Goal: Task Accomplishment & Management: Complete application form

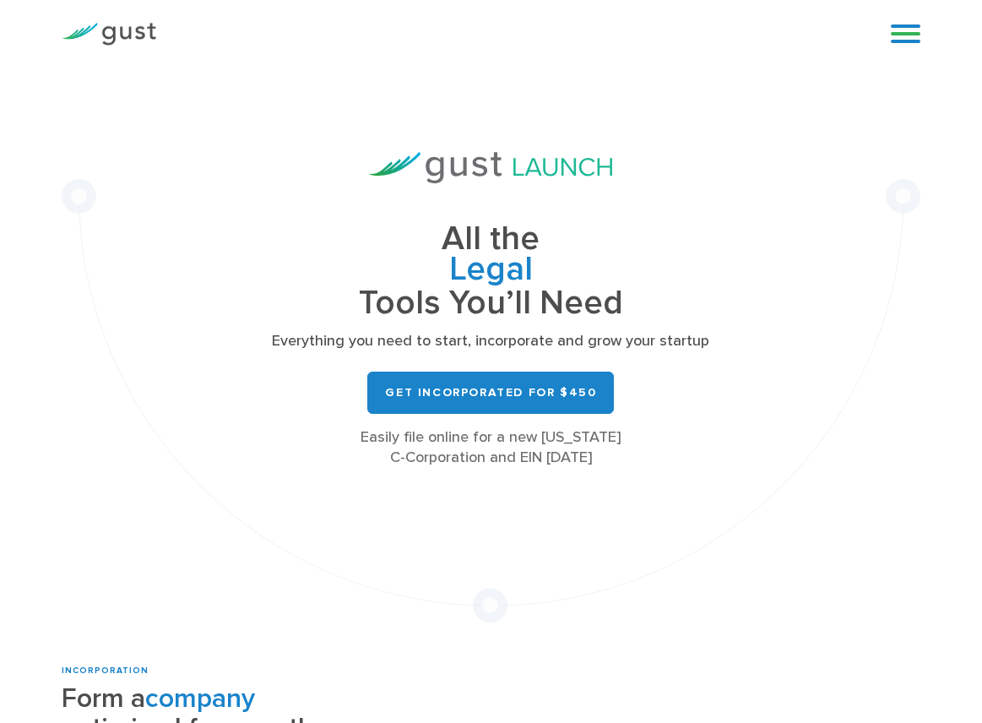
click at [899, 44] on link at bounding box center [906, 33] width 30 height 25
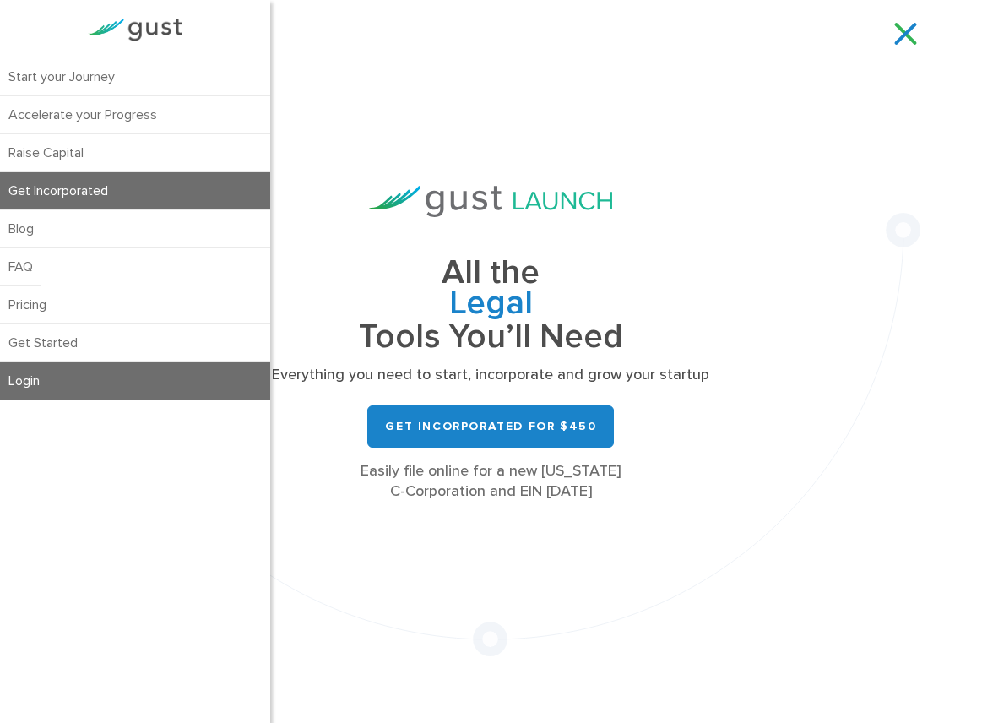
click at [42, 380] on link "Login" at bounding box center [135, 380] width 270 height 37
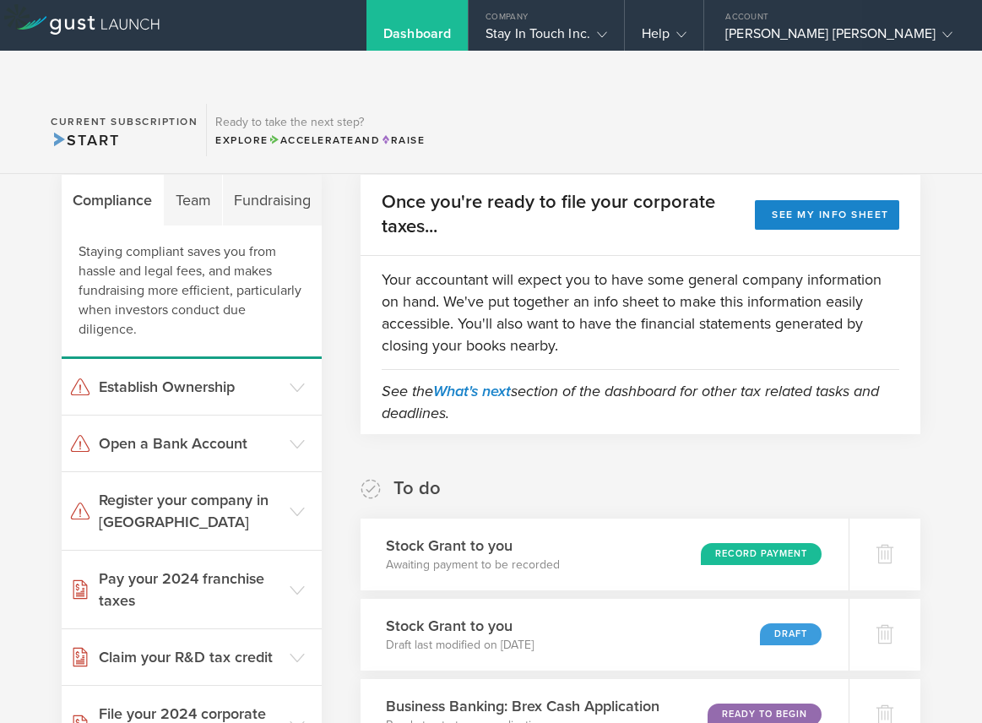
scroll to position [92, 0]
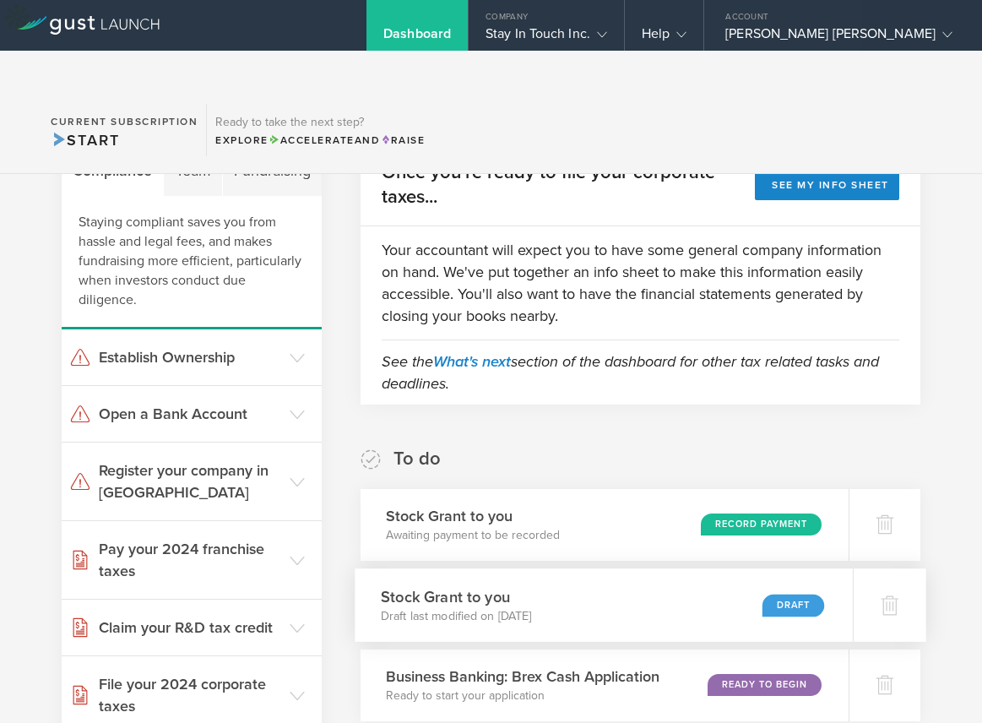
click at [500, 607] on p "Draft last modified on Aug 9, 2025" at bounding box center [456, 615] width 151 height 17
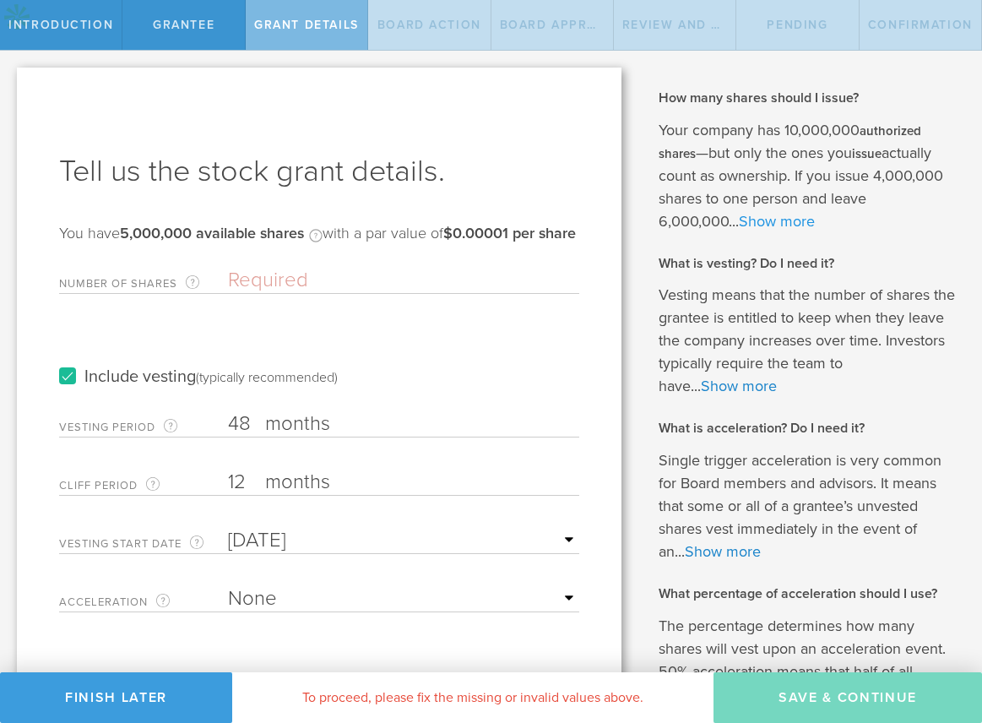
click at [806, 229] on link "Show more" at bounding box center [777, 221] width 76 height 19
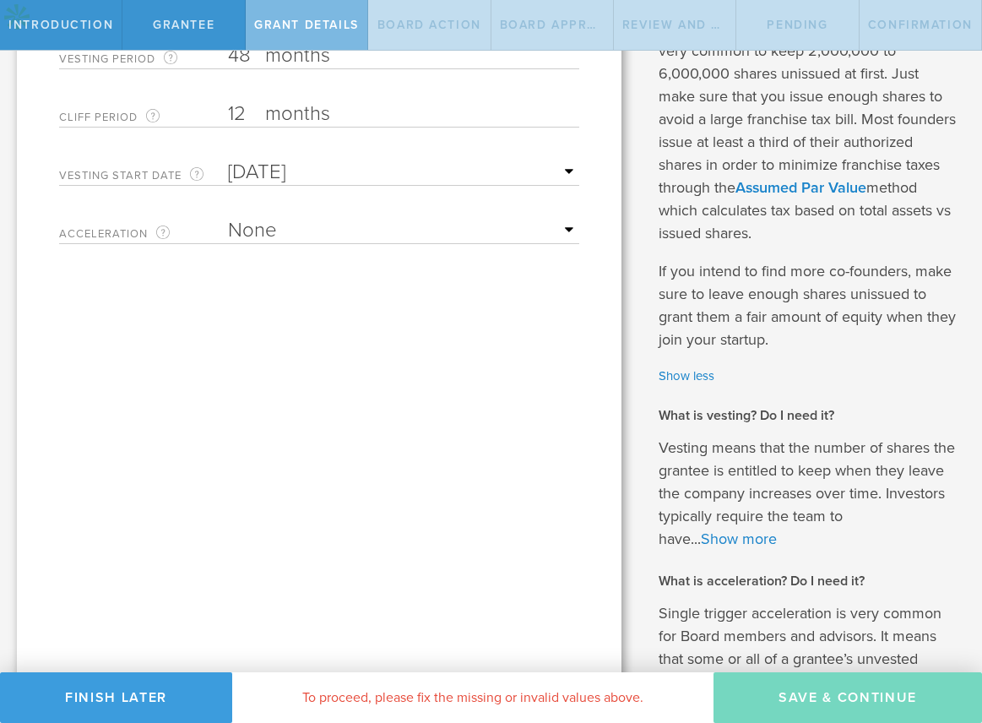
scroll to position [388, 0]
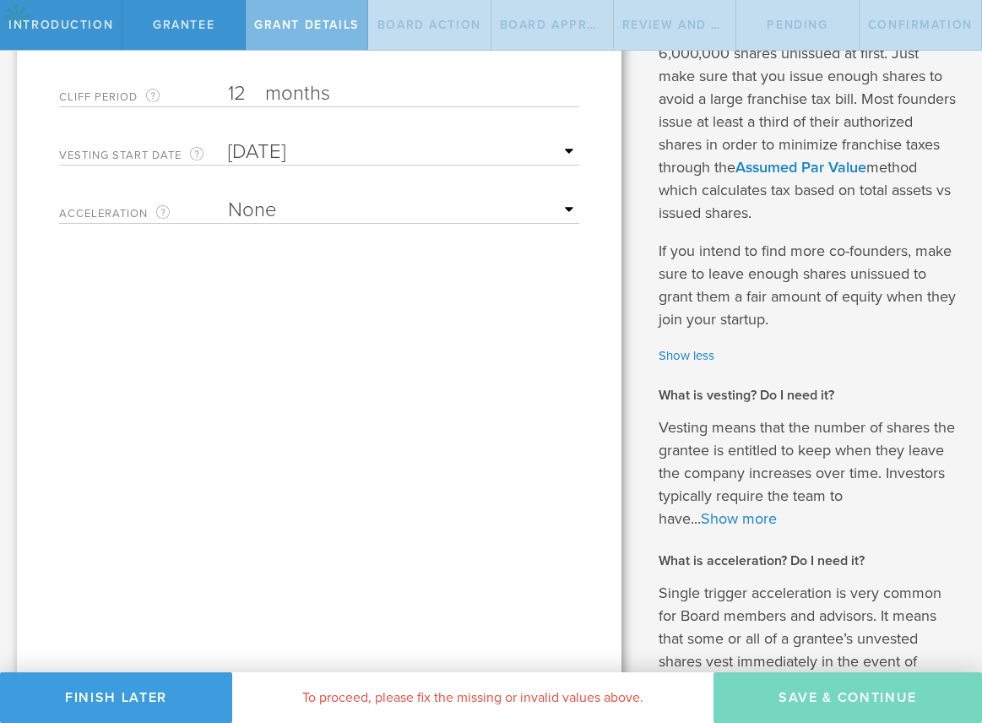
click at [756, 508] on p "Vesting means that the number of shares the grantee is entitled to keep when th…" at bounding box center [808, 473] width 298 height 114
click at [753, 516] on link "Show more" at bounding box center [739, 518] width 76 height 19
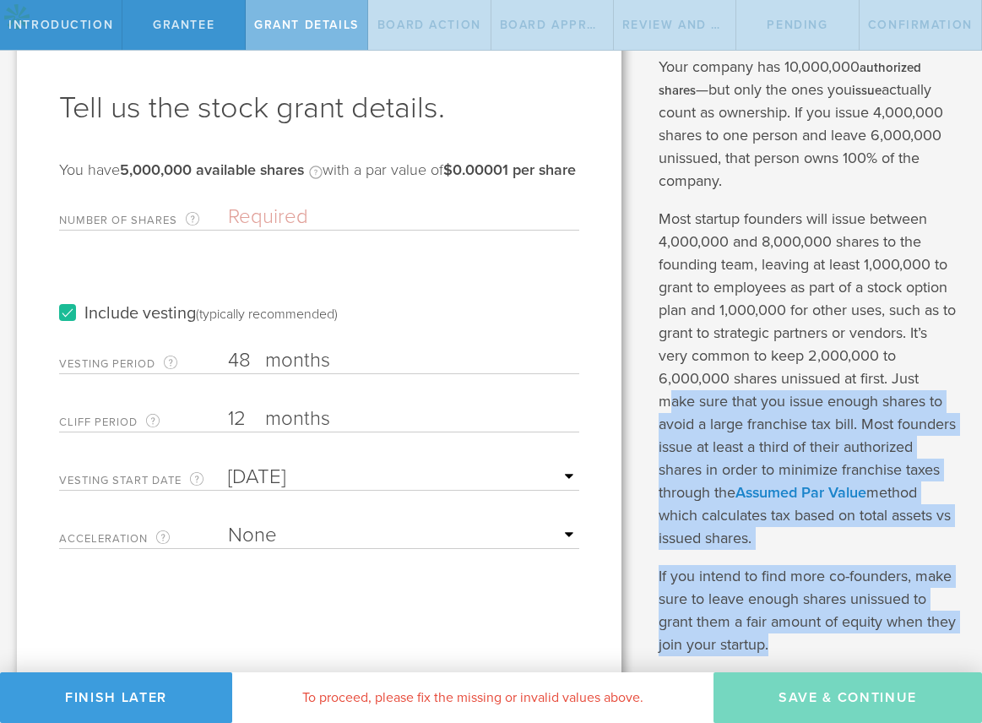
scroll to position [0, 0]
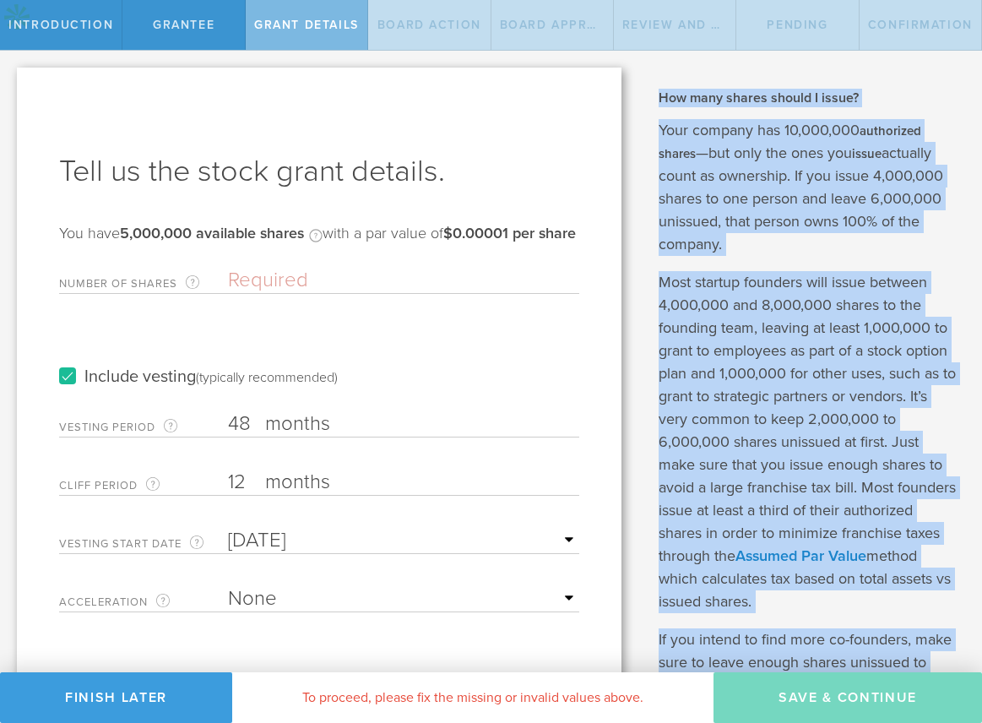
drag, startPoint x: 780, startPoint y: 587, endPoint x: 659, endPoint y: 91, distance: 510.2
click at [659, 91] on div "How many shares should I issue? Your company has 10,000,000 authorized shares —…" at bounding box center [808, 695] width 298 height 1212
copy div "How many shares should I issue? Your company has 10,000,000 authorized shares —…"
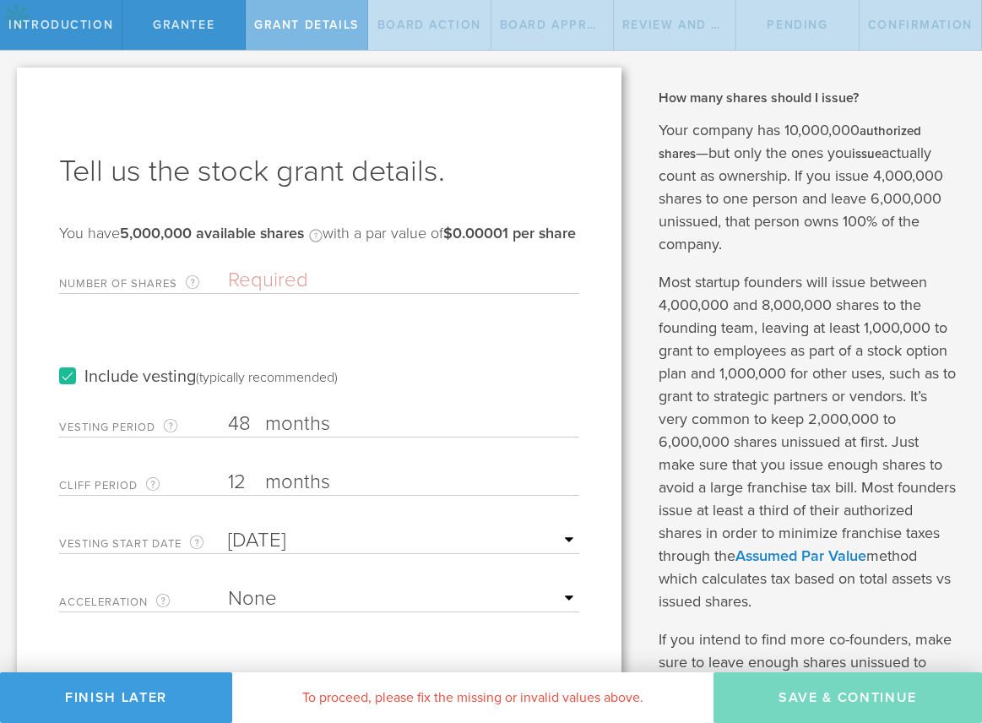
click at [361, 244] on div "You have 5,000,000 available shares Available shares is the number of authorize…" at bounding box center [317, 242] width 517 height 34
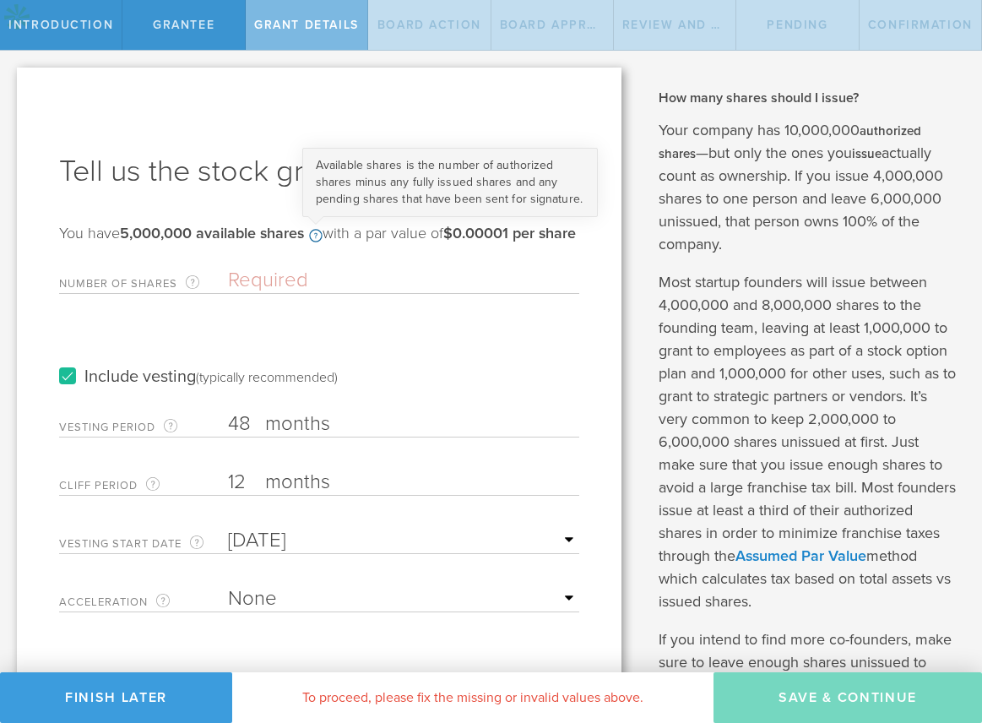
click at [322, 235] on circle at bounding box center [316, 236] width 12 height 12
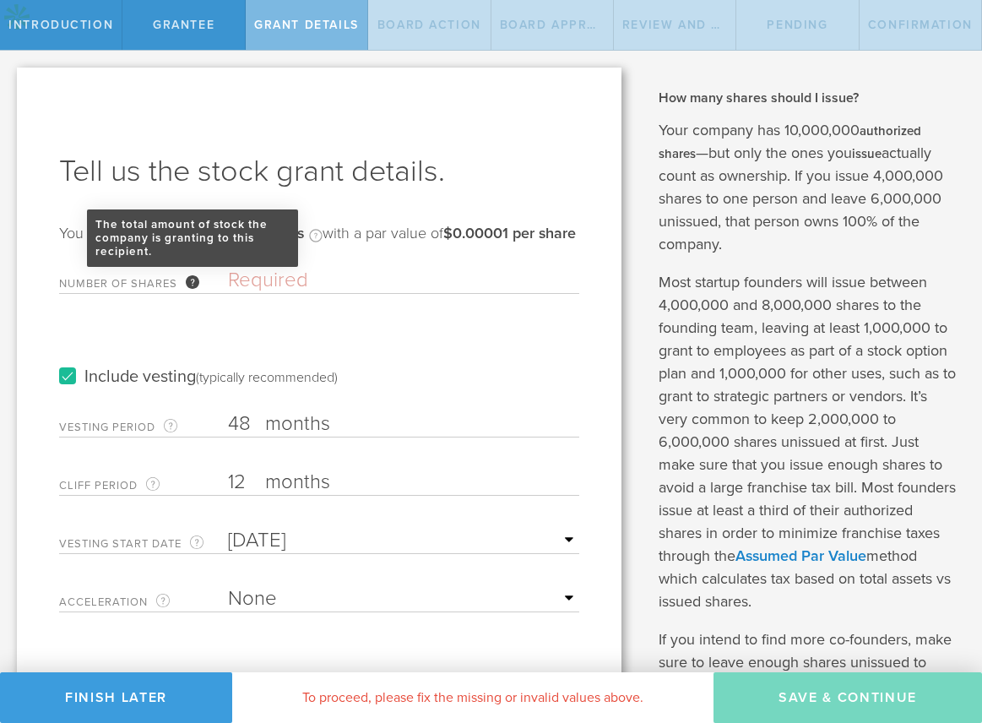
click at [195, 289] on div "The total amount of stock the company is granting to this recipient." at bounding box center [193, 282] width 14 height 14
click at [228, 293] on input "Number of Shares The total amount of stock the company is granting to this reci…" at bounding box center [403, 280] width 351 height 25
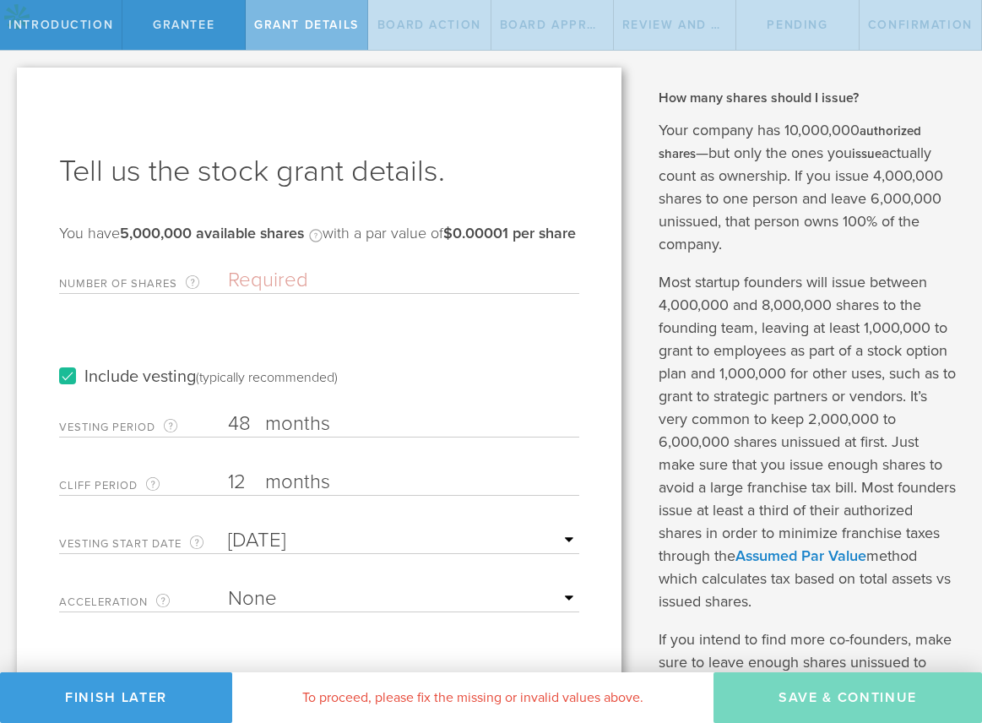
click at [94, 259] on div "You have 5,000,000 available shares Available shares is the number of authorize…" at bounding box center [317, 242] width 517 height 34
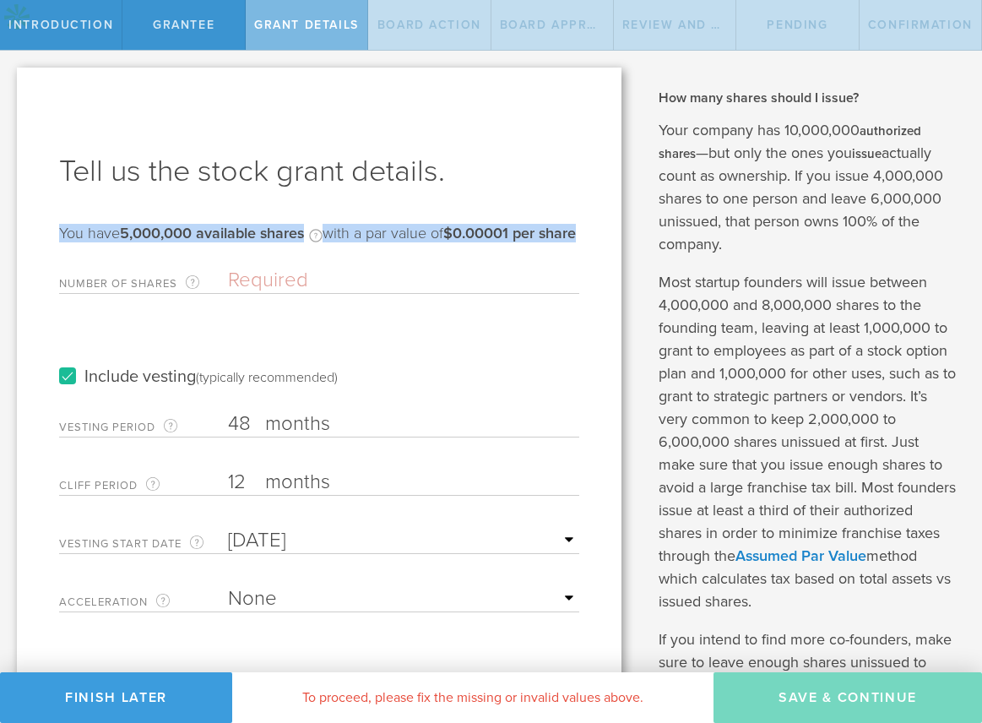
drag, startPoint x: 111, startPoint y: 251, endPoint x: 49, endPoint y: 231, distance: 65.4
copy div "You have 5,000,000 available shares Available shares is the number of authorize…"
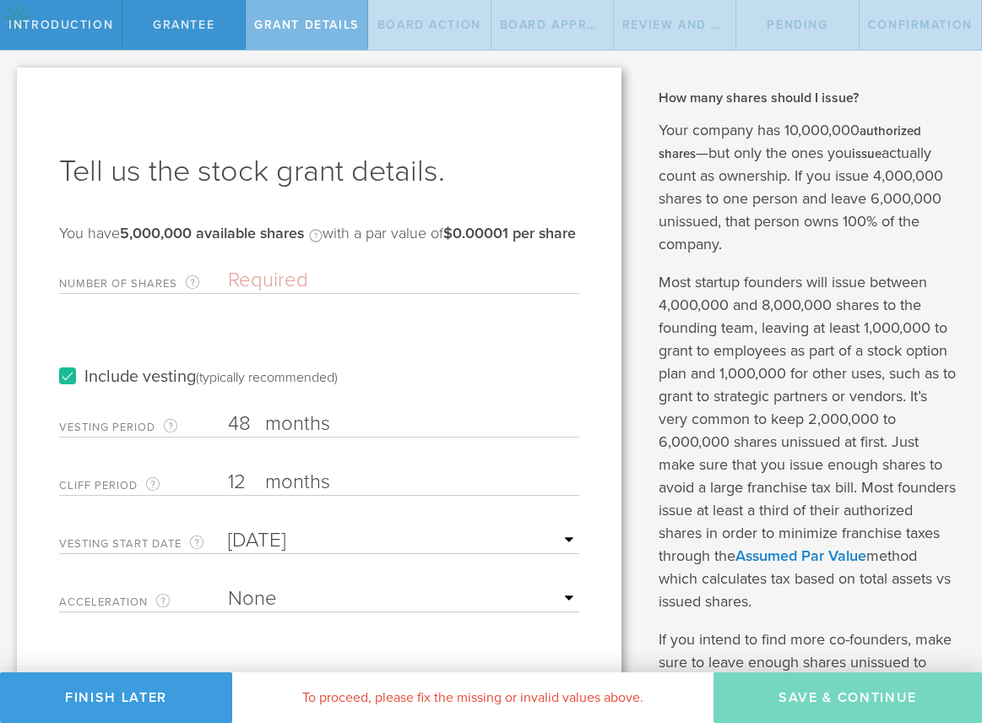
click at [408, 424] on div "Vesting Period The total number of months until vesting is complete. 48 months …" at bounding box center [319, 420] width 520 height 35
click at [381, 440] on label "months" at bounding box center [349, 425] width 169 height 29
click at [381, 437] on input "48" at bounding box center [403, 423] width 351 height 25
click at [389, 309] on form "Number of Shares The total amount of stock the company is granting to this reci…" at bounding box center [319, 435] width 520 height 353
click at [388, 293] on input "Number of Shares The total amount of stock the company is granting to this reci…" at bounding box center [403, 280] width 351 height 25
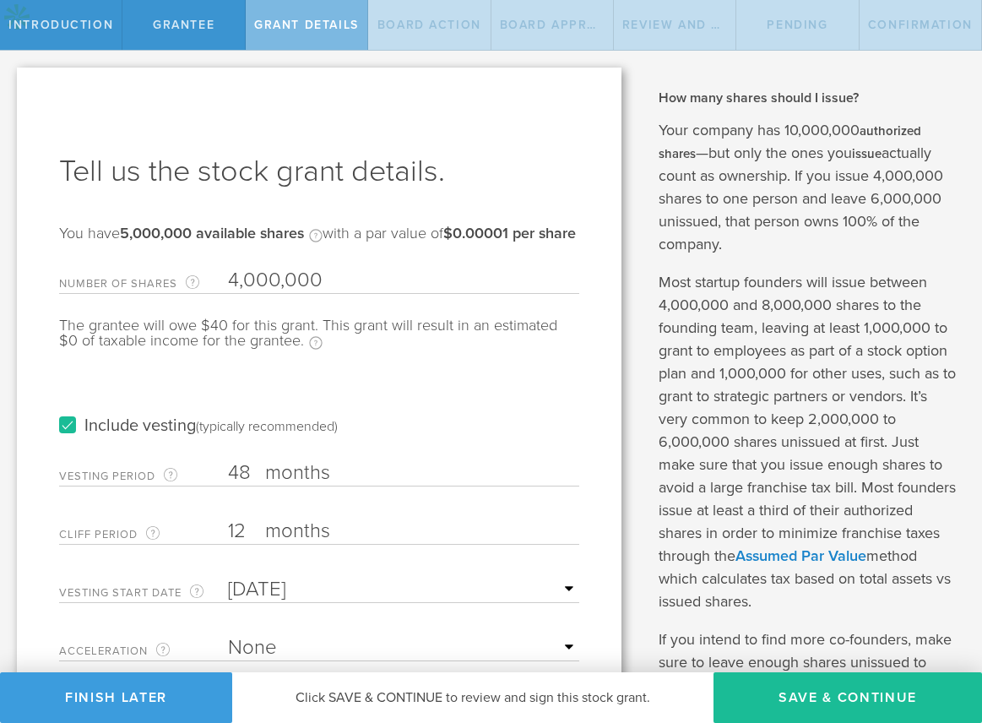
type input "4,000,000"
click at [406, 362] on div "The grantee will owe $40 for this grant. This grant will result in an estimated…" at bounding box center [319, 342] width 520 height 49
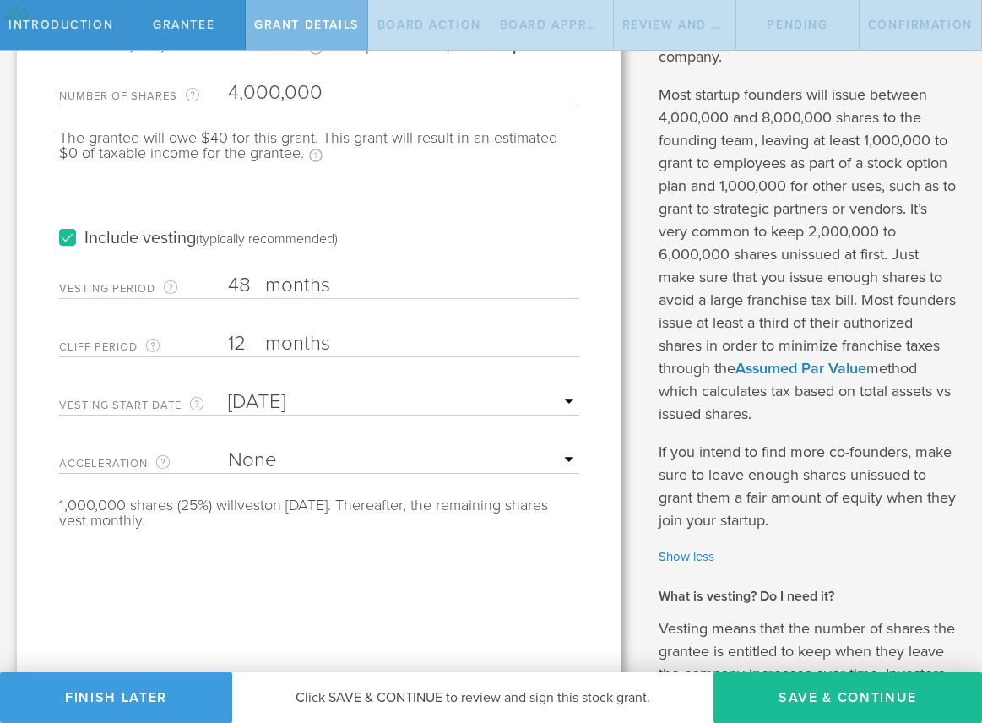
scroll to position [329, 0]
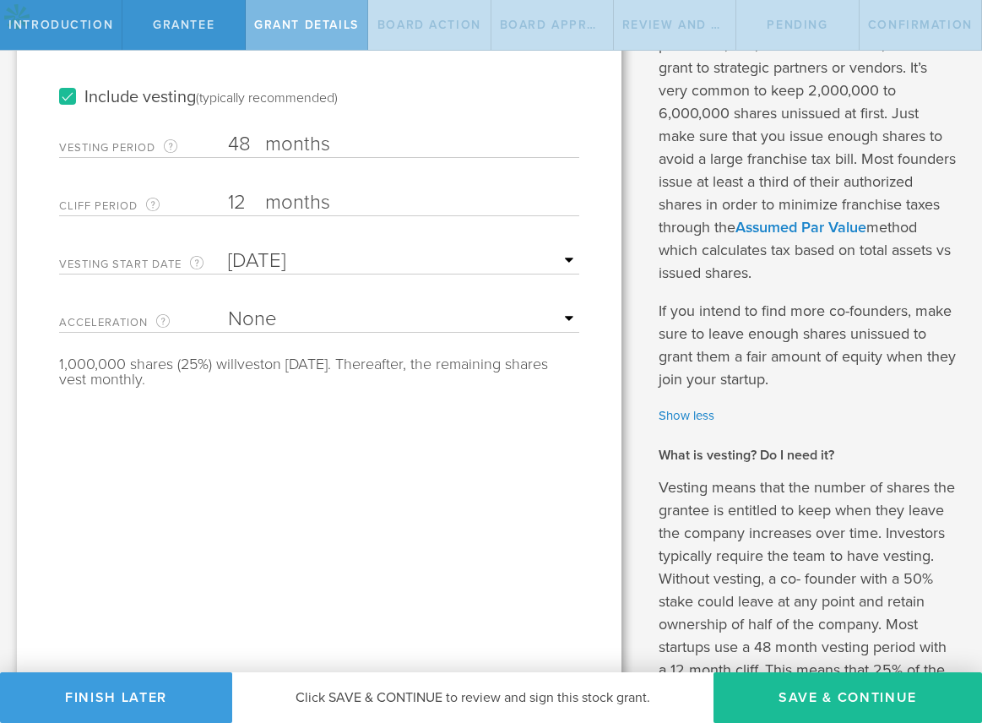
click at [224, 329] on label "Acceleration The way the vesting schedule is affected by a future change of com…" at bounding box center [143, 321] width 169 height 19
click at [811, 694] on button "Save & Continue" at bounding box center [848, 697] width 269 height 51
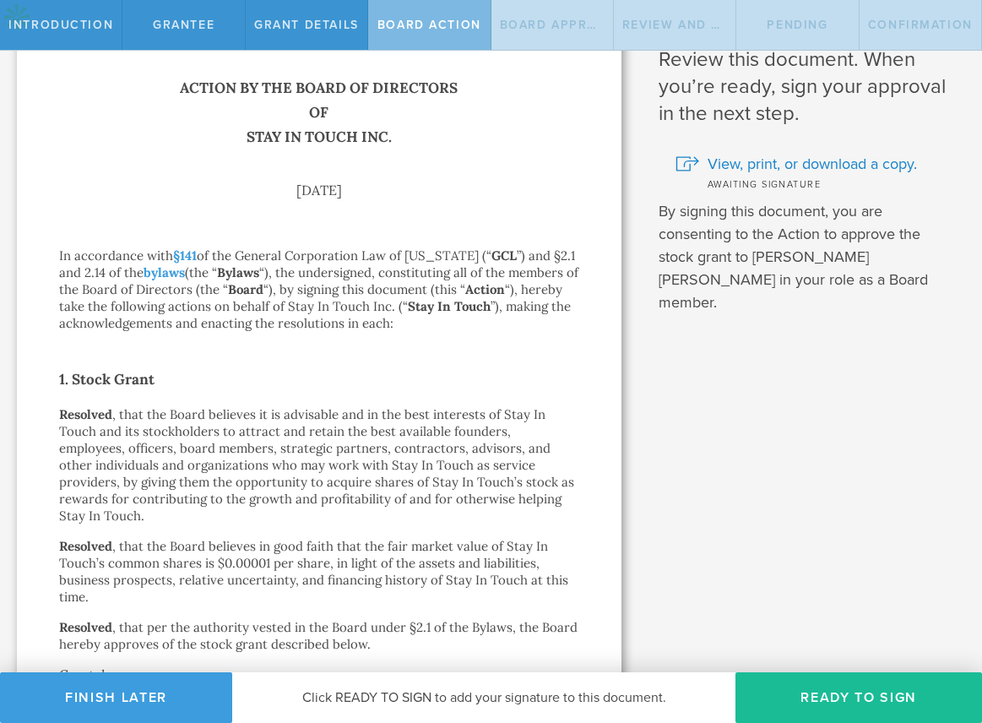
scroll to position [0, 0]
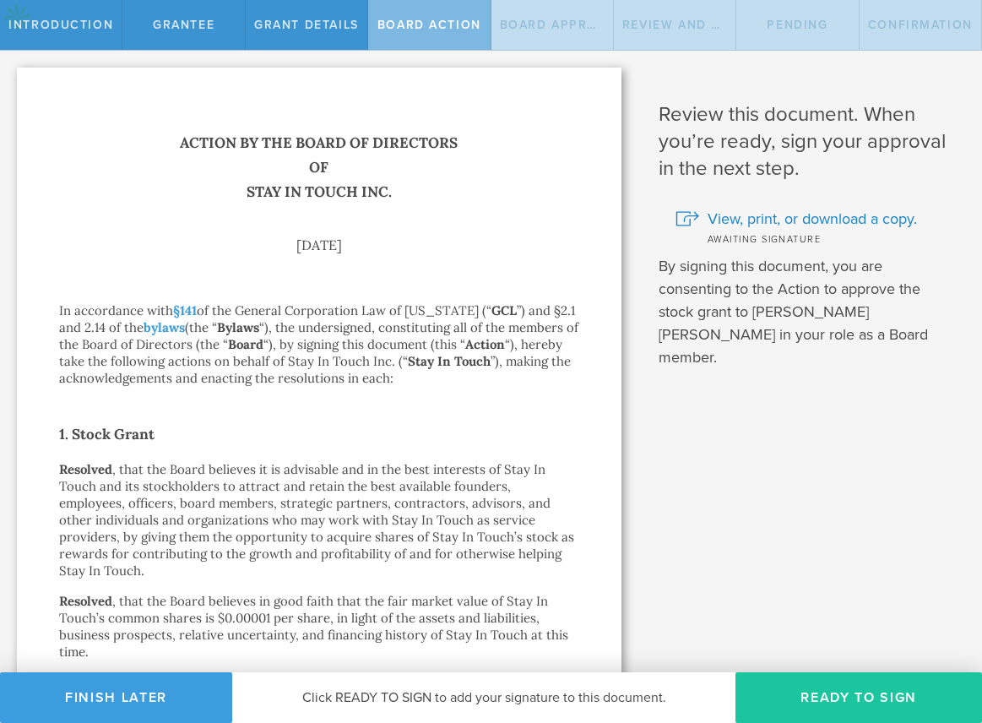
click at [770, 696] on button "Ready to Sign" at bounding box center [859, 697] width 247 height 51
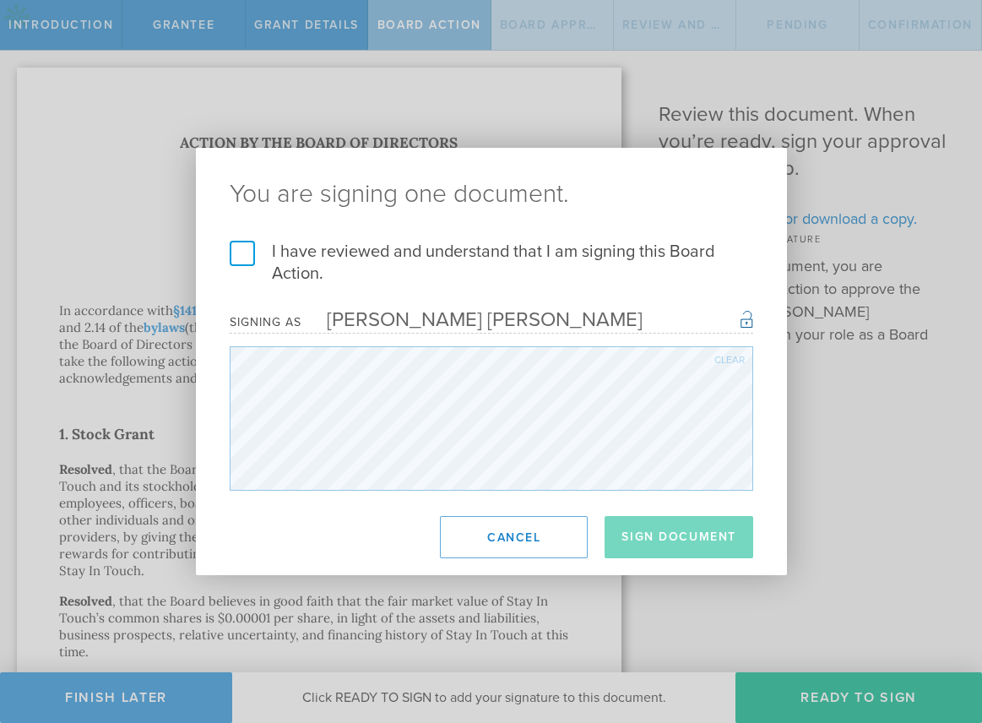
click at [223, 247] on div "I have reviewed and understand that I am signing this Board Action. I understan…" at bounding box center [491, 366] width 591 height 250
click at [258, 253] on label "I have reviewed and understand that I am signing this Board Action." at bounding box center [492, 263] width 524 height 44
click at [0, 0] on input "I have reviewed and understand that I am signing this Board Action." at bounding box center [0, 0] width 0 height 0
click at [649, 531] on button "Sign Document" at bounding box center [679, 537] width 149 height 42
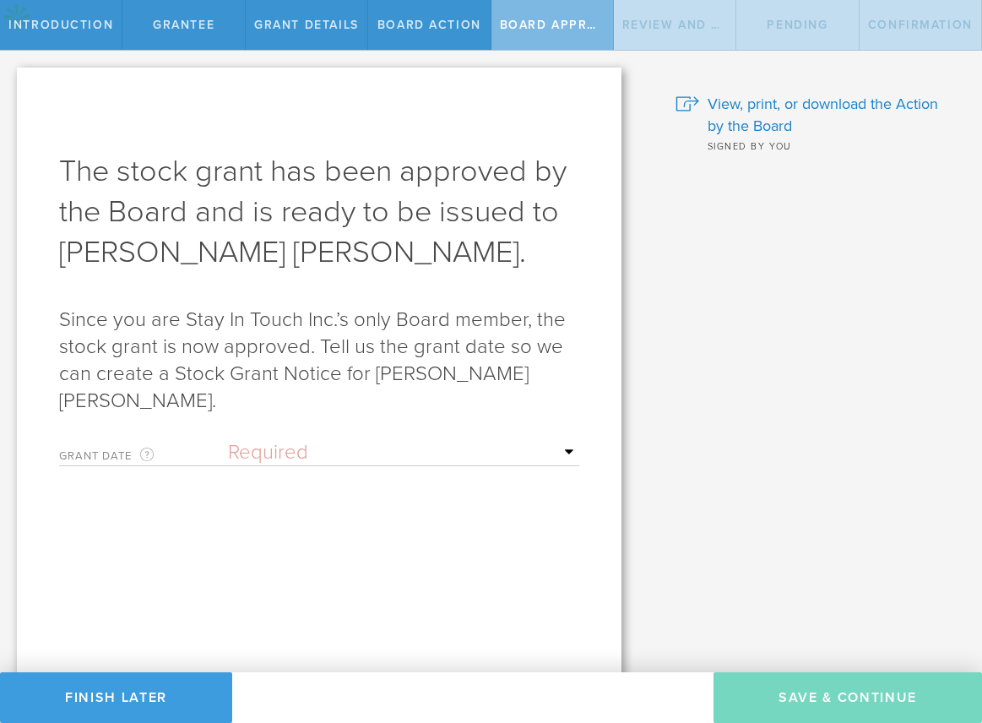
click at [349, 440] on select "Required Upon grantee's signature A specific date" at bounding box center [403, 452] width 351 height 25
select select "uponGranteeSignature"
click at [228, 440] on select "Required Upon grantee's signature A specific date" at bounding box center [403, 452] width 351 height 25
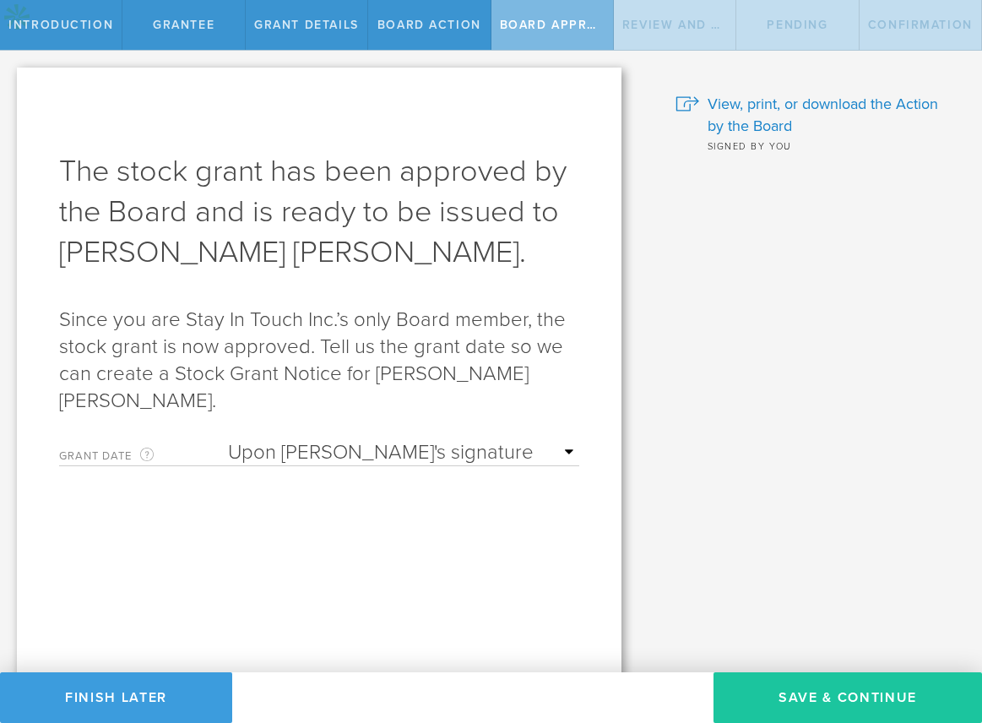
click at [781, 680] on button "Save & Continue" at bounding box center [848, 697] width 269 height 51
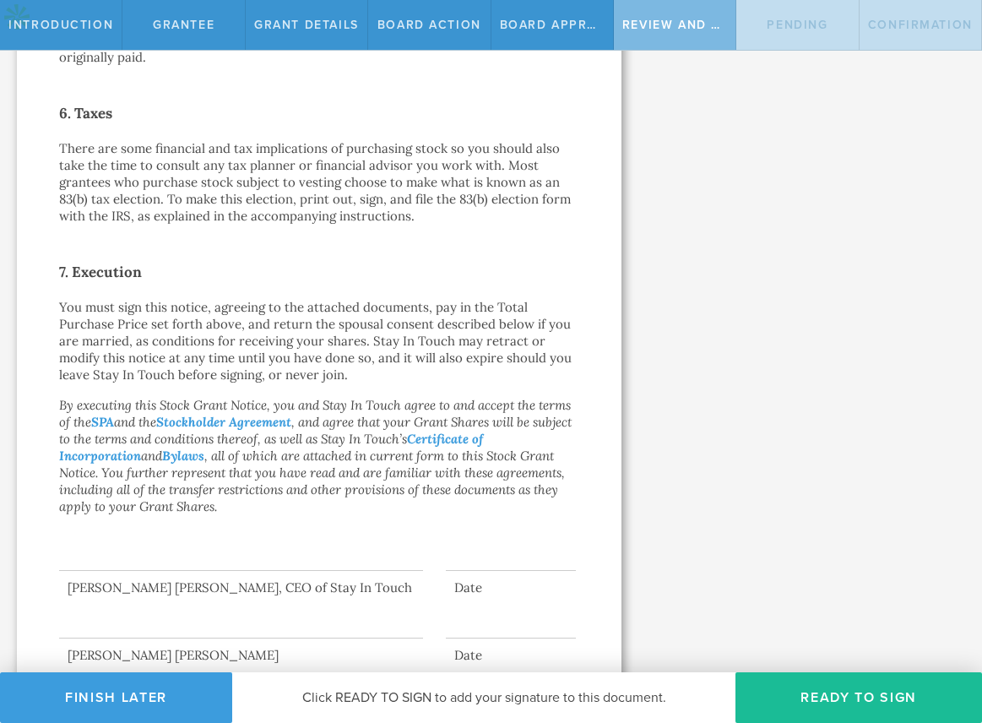
scroll to position [1279, 0]
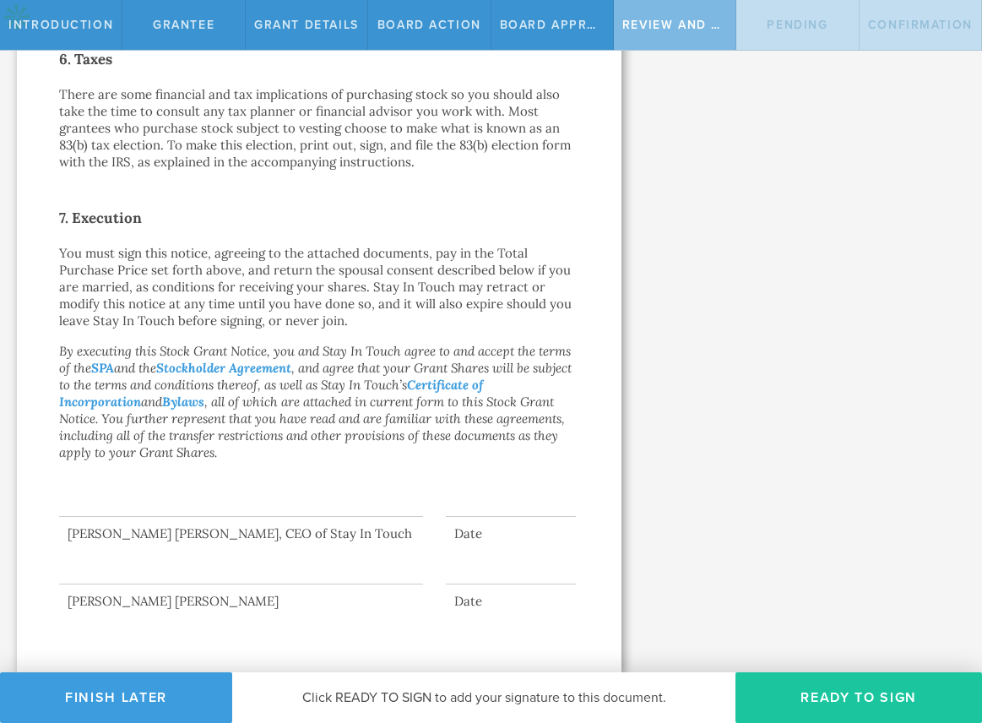
click at [801, 708] on button "Ready to Sign" at bounding box center [859, 697] width 247 height 51
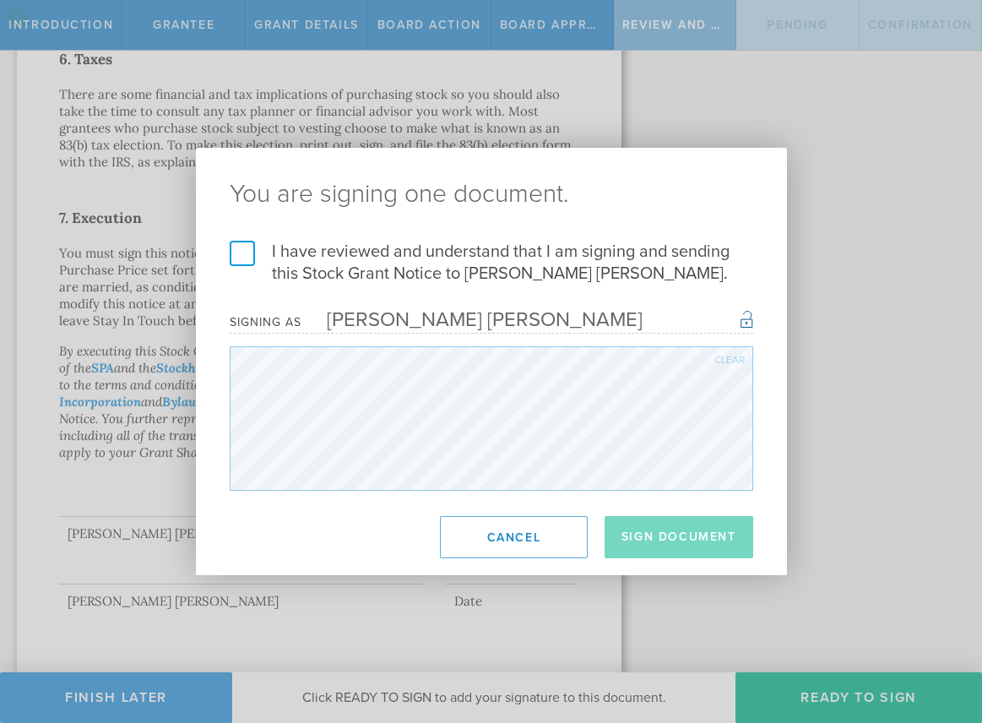
click at [242, 249] on label "I have reviewed and understand that I am signing and sending this Stock Grant N…" at bounding box center [492, 263] width 524 height 44
click at [0, 0] on input "I have reviewed and understand that I am signing and sending this Stock Grant N…" at bounding box center [0, 0] width 0 height 0
click at [702, 547] on button "Sign Document" at bounding box center [679, 537] width 149 height 42
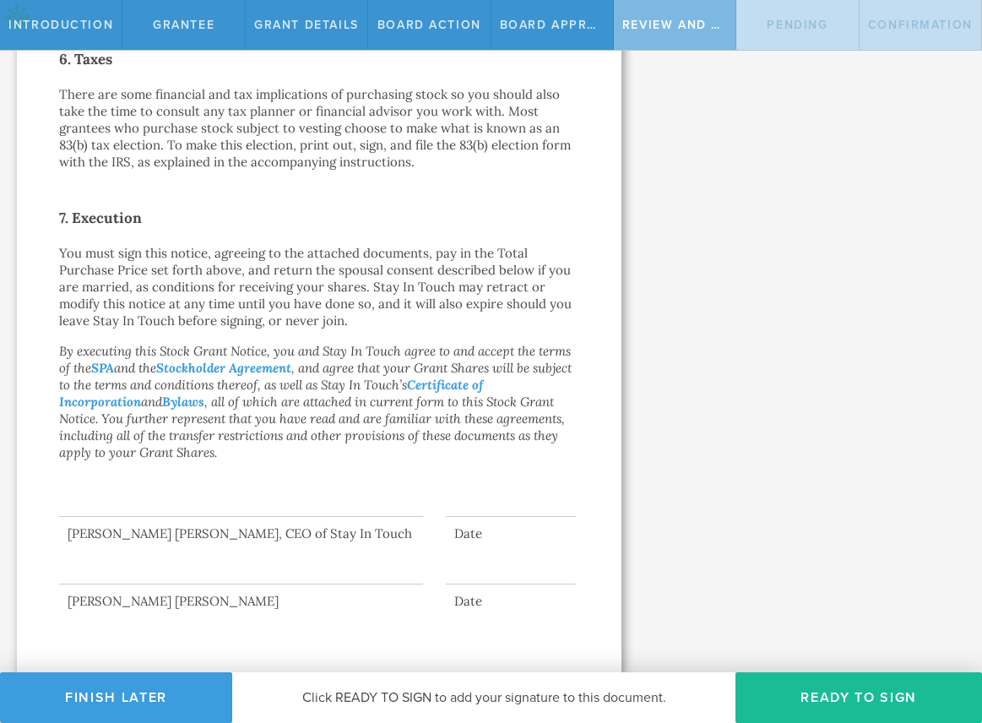
scroll to position [0, 0]
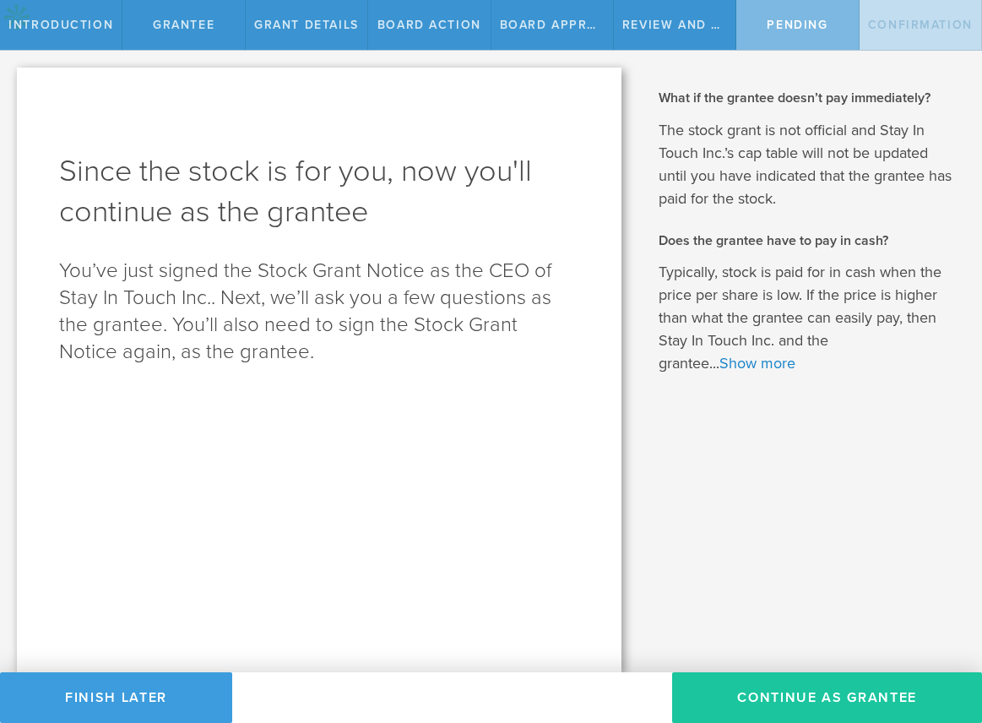
click at [738, 690] on button "Continue as Grantee" at bounding box center [827, 697] width 310 height 51
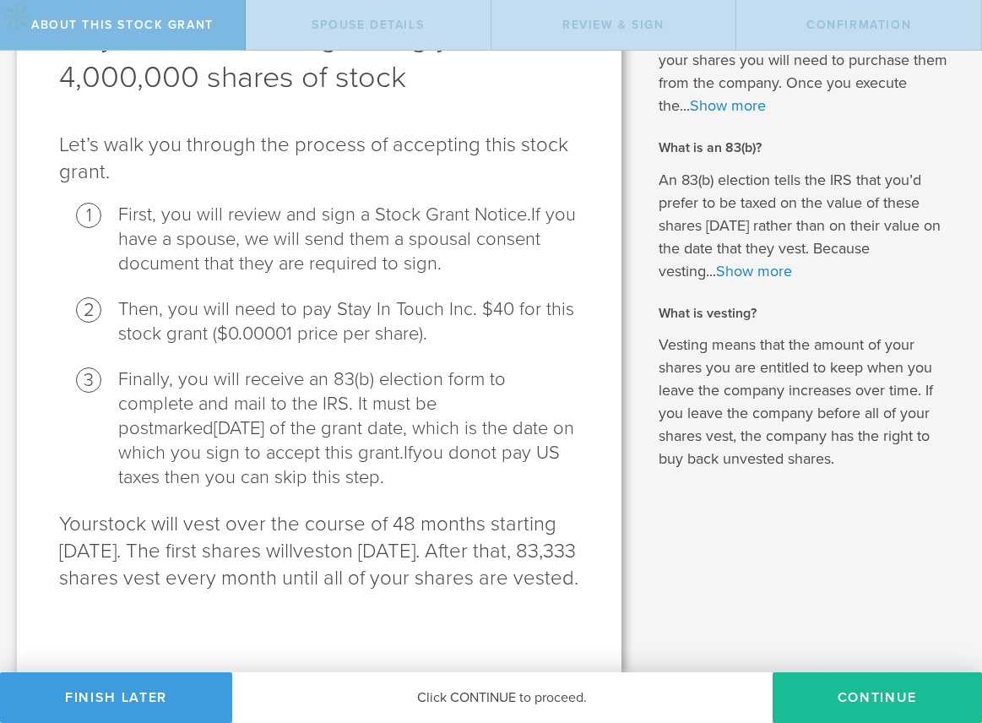
scroll to position [161, 0]
click at [831, 693] on button "CONTINUE" at bounding box center [877, 697] width 209 height 51
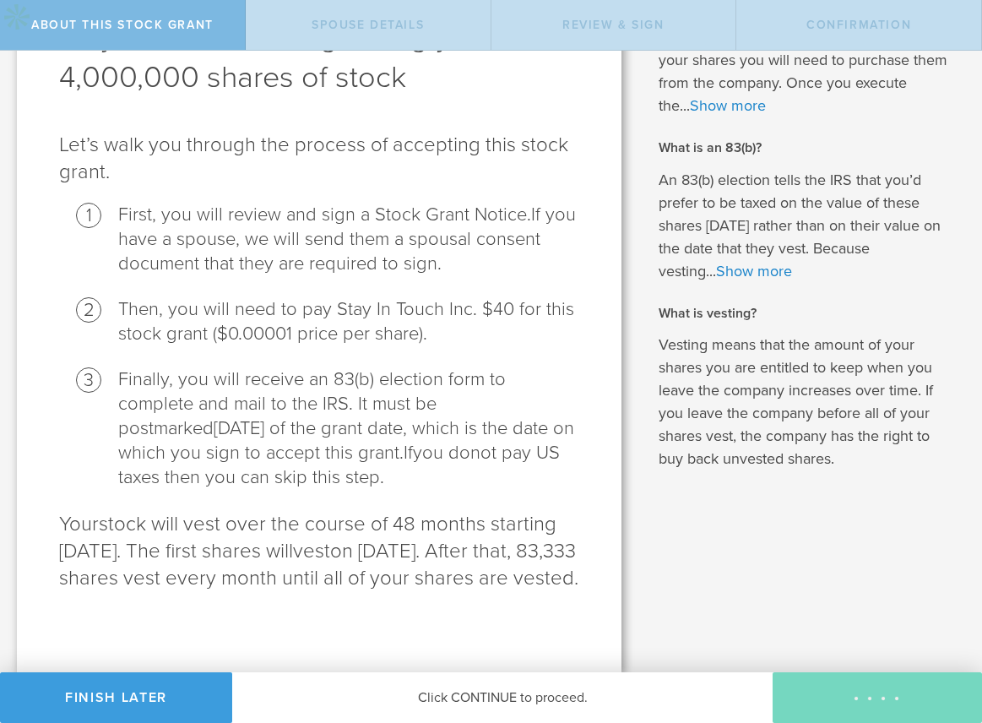
scroll to position [0, 0]
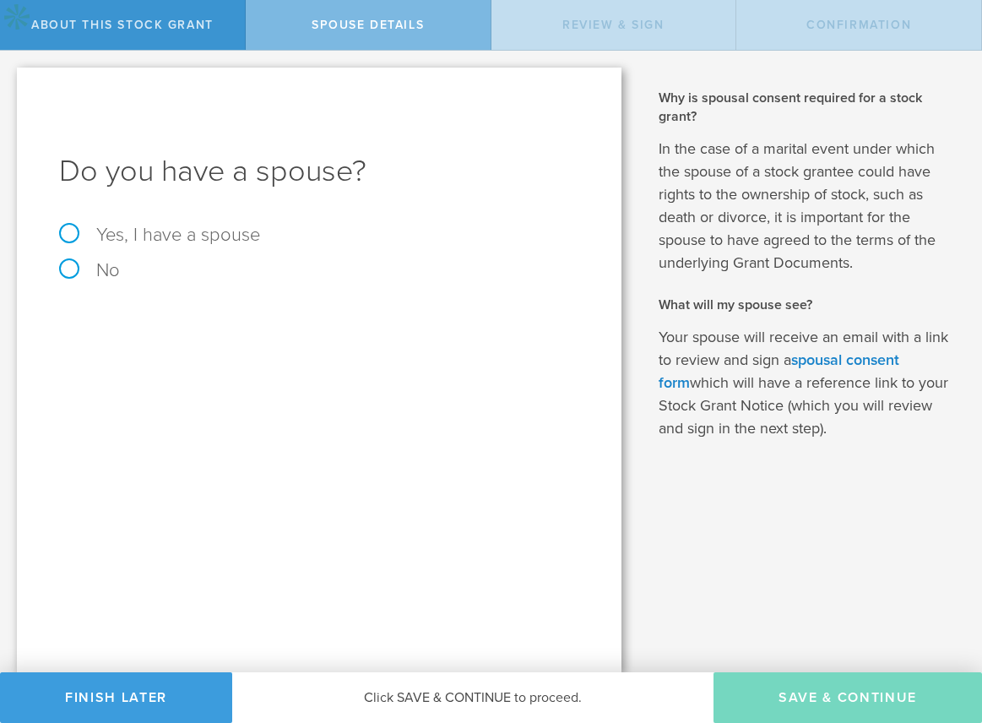
click at [75, 243] on label "Yes, I have a spouse" at bounding box center [319, 234] width 520 height 19
click at [11, 78] on input "Yes, I have a spouse" at bounding box center [5, 64] width 11 height 27
radio input "true"
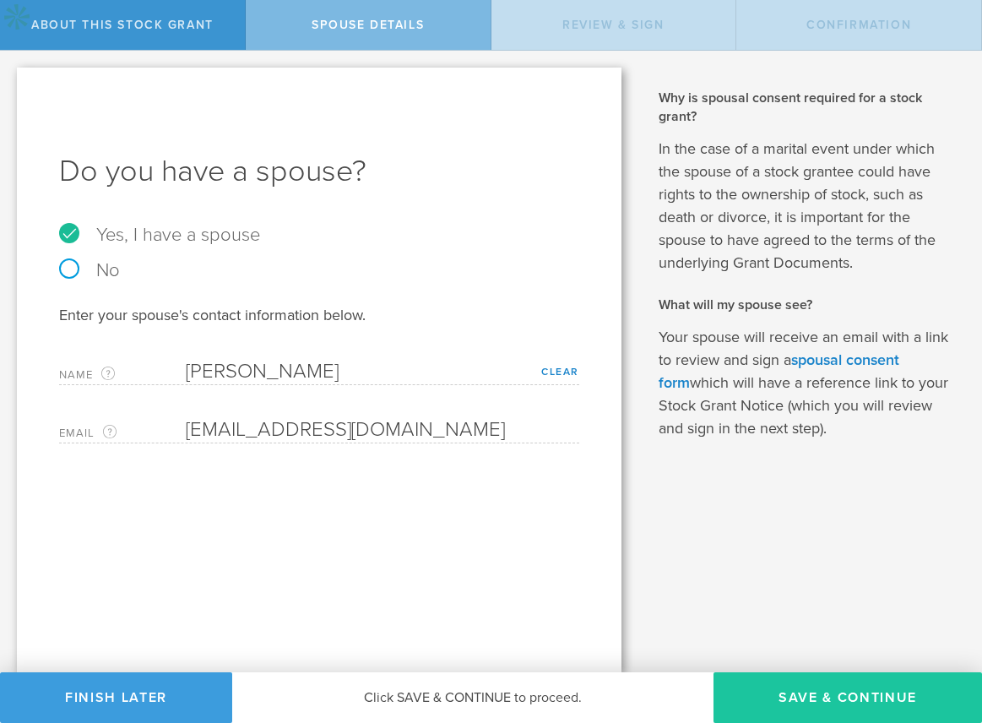
click at [809, 697] on button "Save & Continue" at bounding box center [848, 697] width 269 height 51
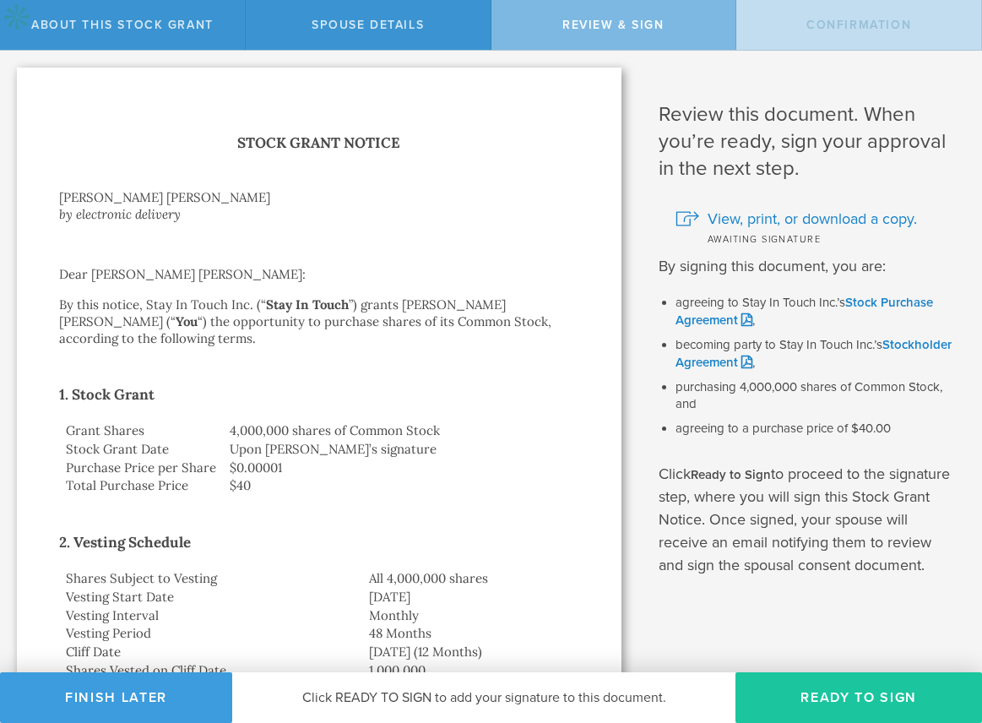
click at [852, 698] on button "Ready to Sign" at bounding box center [859, 697] width 247 height 51
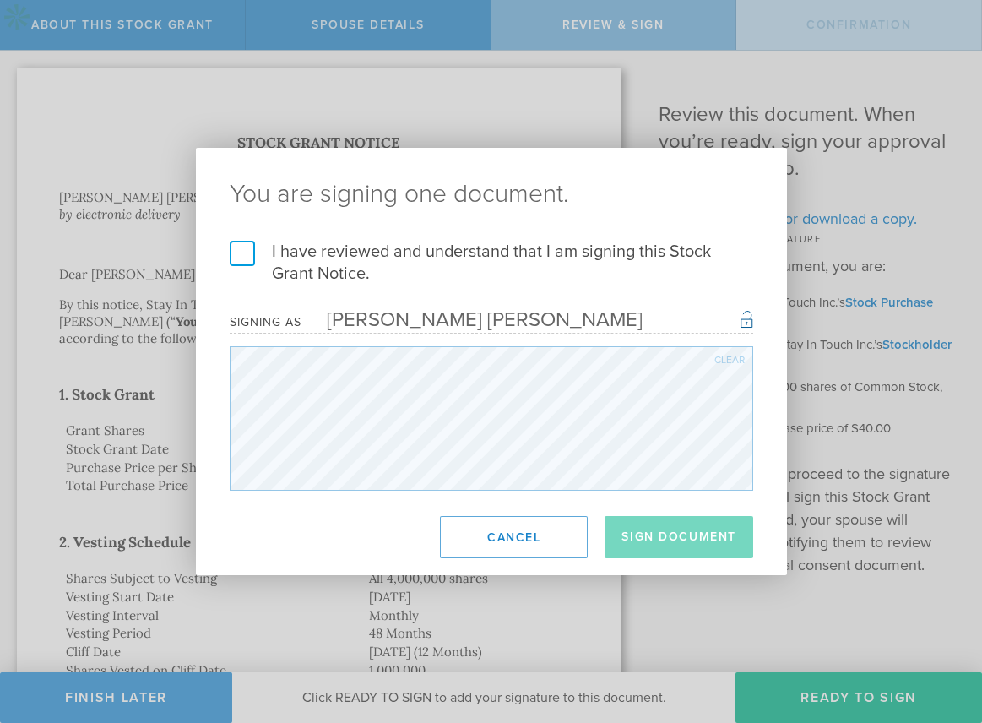
click at [242, 255] on label "I have reviewed and understand that I am signing this Stock Grant Notice." at bounding box center [492, 263] width 524 height 44
click at [0, 0] on input "I have reviewed and understand that I am signing this Stock Grant Notice." at bounding box center [0, 0] width 0 height 0
click at [654, 530] on button "Sign Document" at bounding box center [679, 537] width 149 height 42
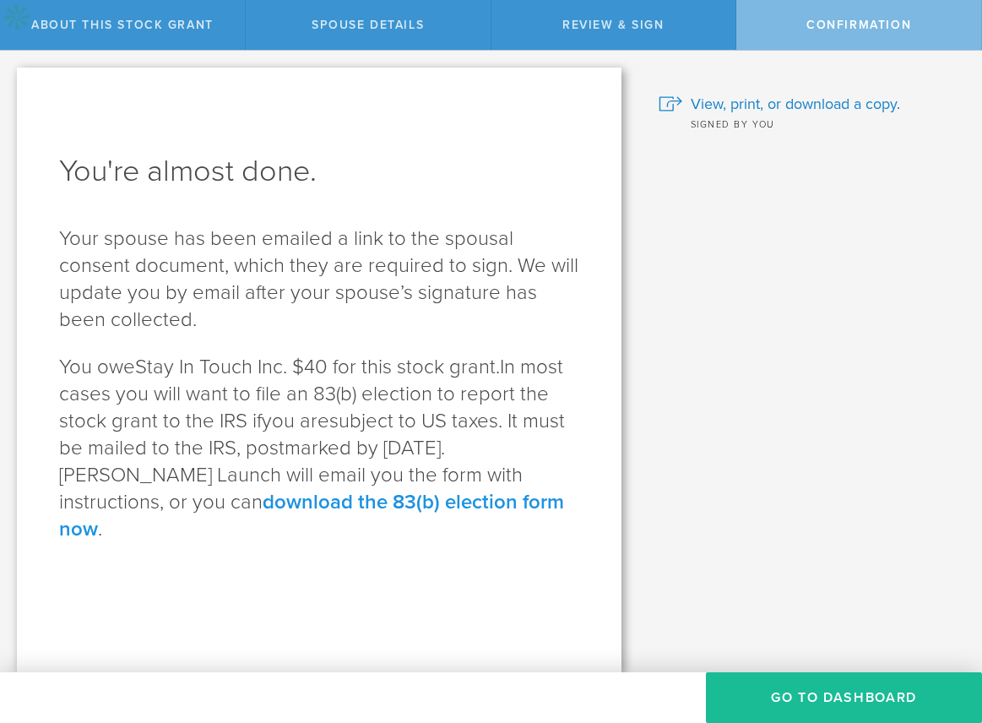
click at [355, 503] on link "download the 83(b) election form now" at bounding box center [311, 516] width 505 height 52
click at [779, 707] on button "Go to Dashboard" at bounding box center [844, 697] width 276 height 51
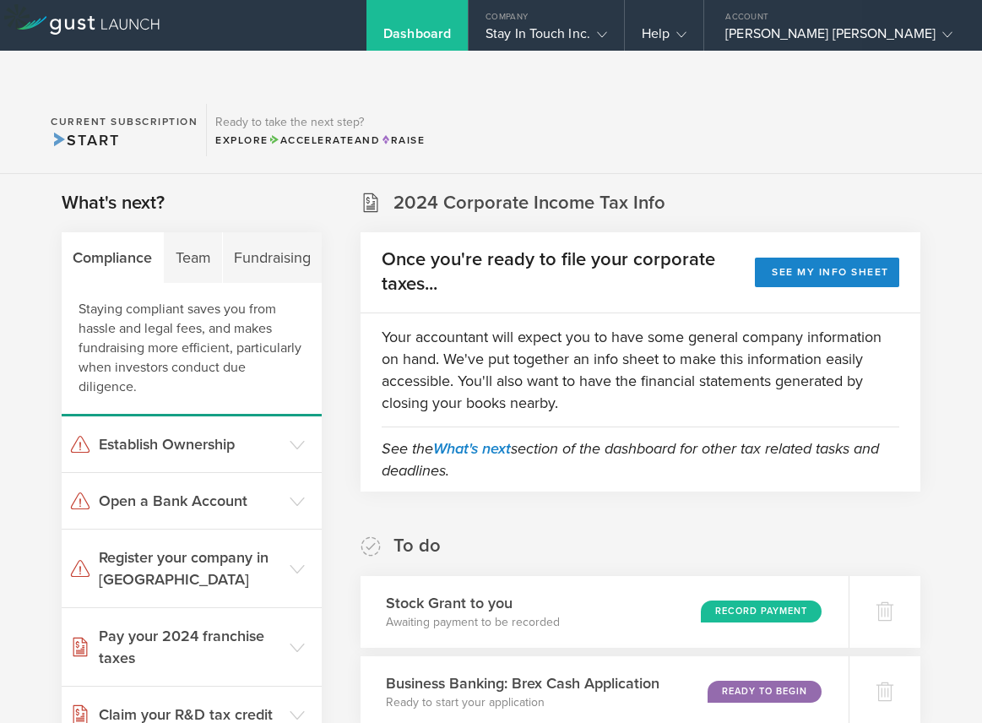
scroll to position [39, 0]
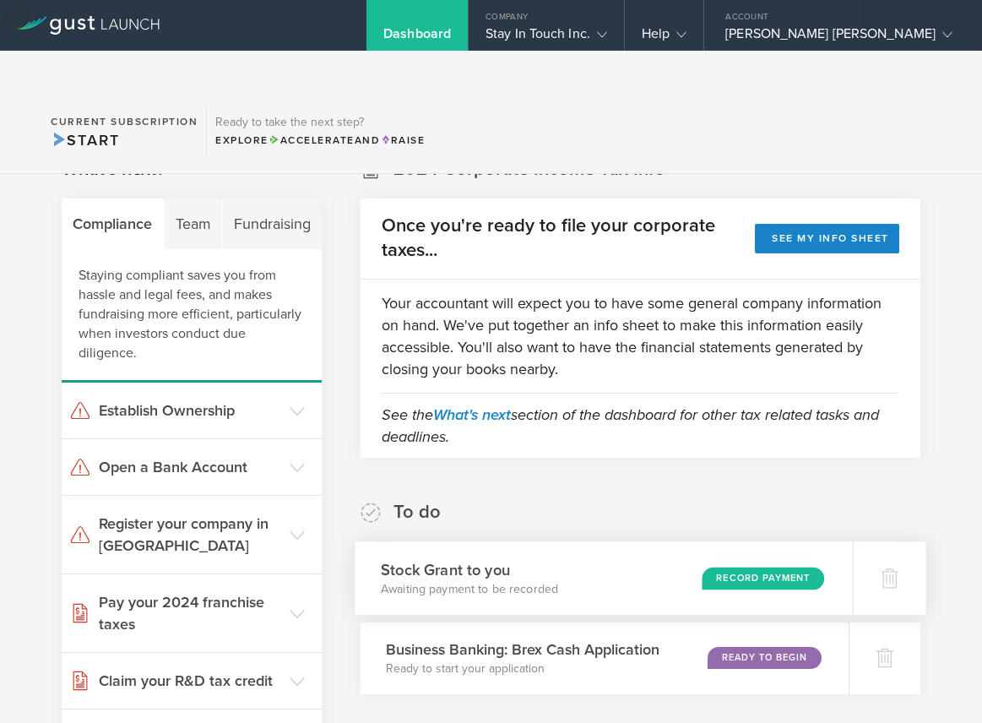
click at [737, 567] on div "Record Payment" at bounding box center [763, 578] width 123 height 23
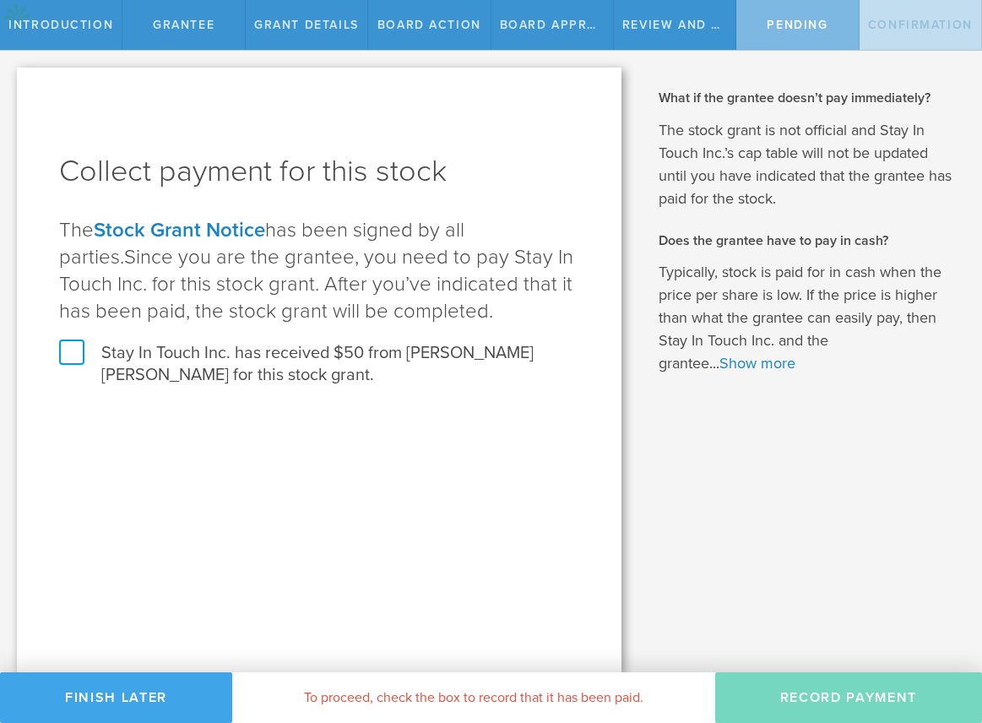
click at [117, 708] on button "Finish Later" at bounding box center [116, 697] width 232 height 51
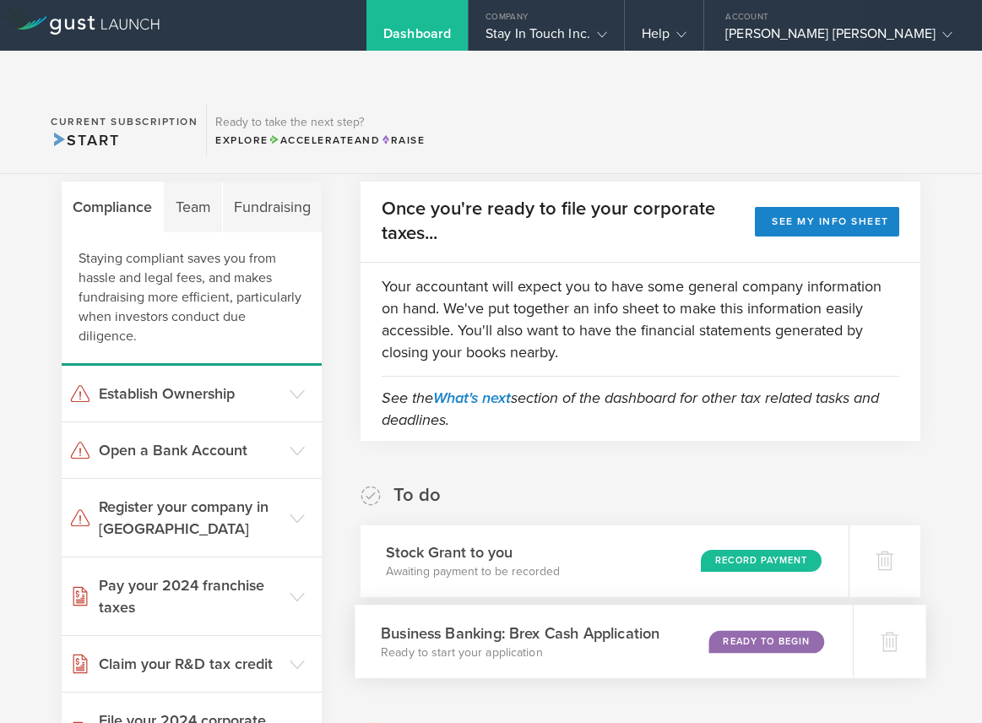
scroll to position [58, 0]
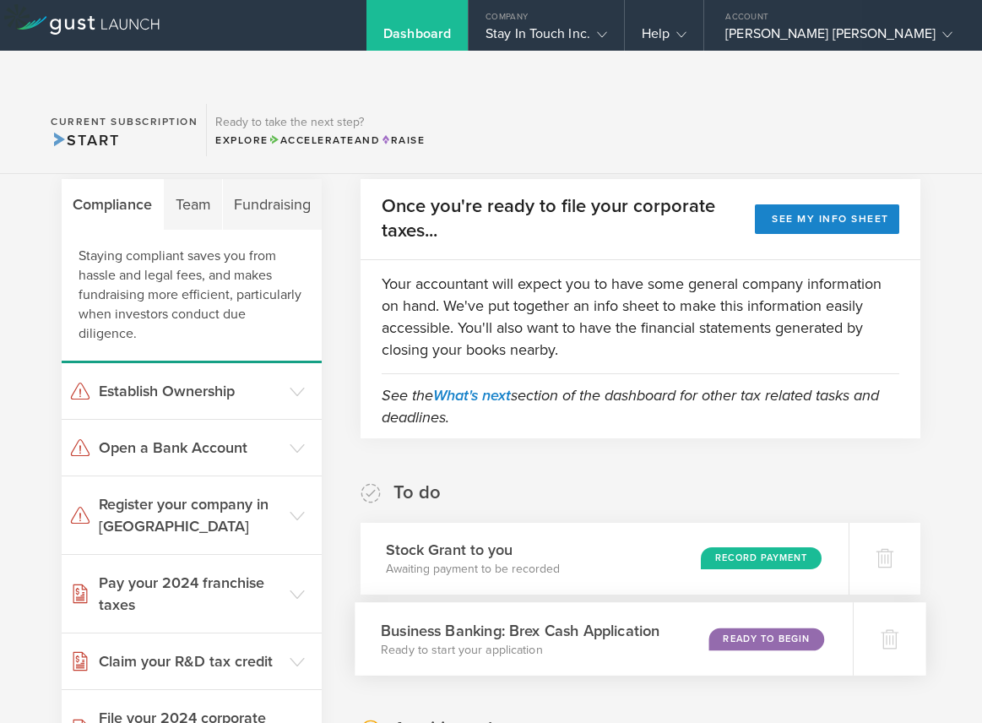
click at [792, 627] on div "Ready to Begin" at bounding box center [767, 638] width 116 height 23
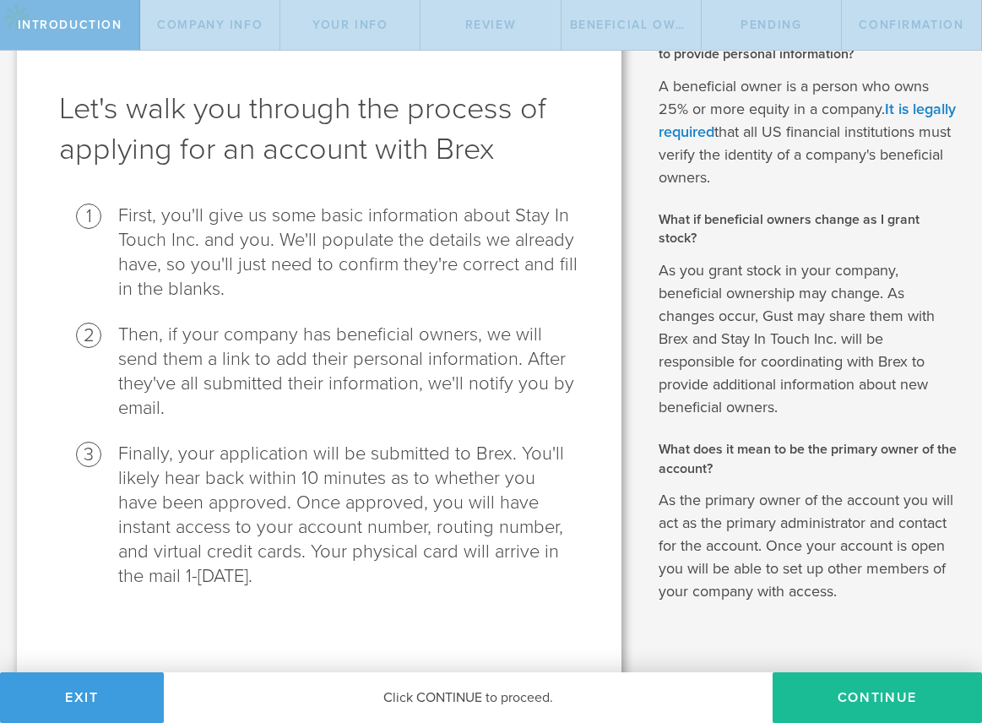
scroll to position [87, 0]
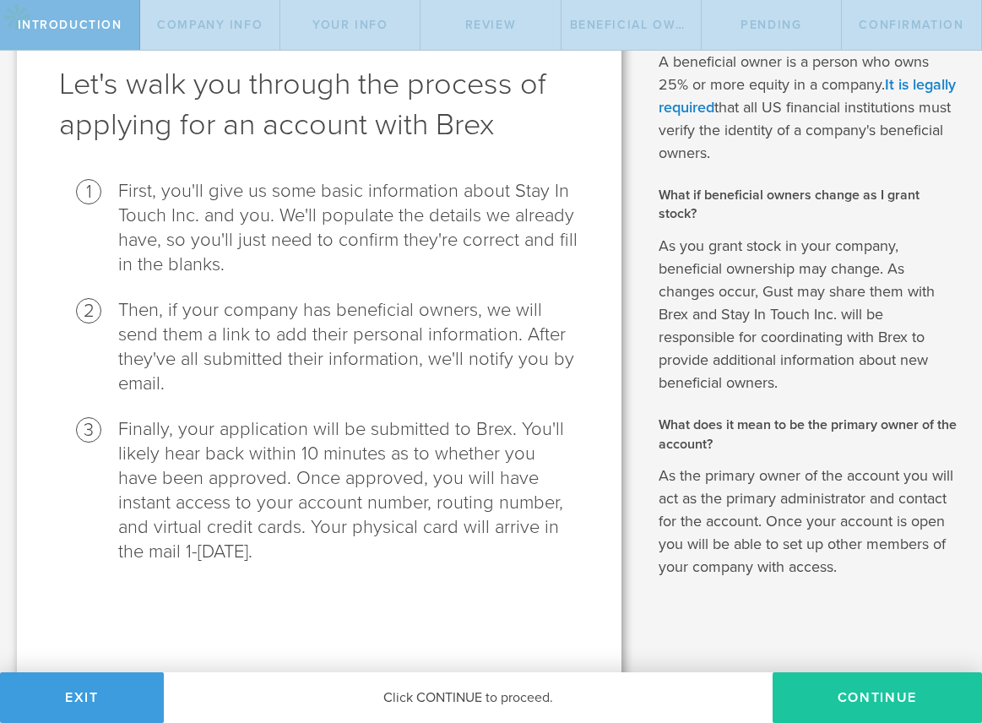
click at [864, 699] on button "Continue" at bounding box center [877, 697] width 209 height 51
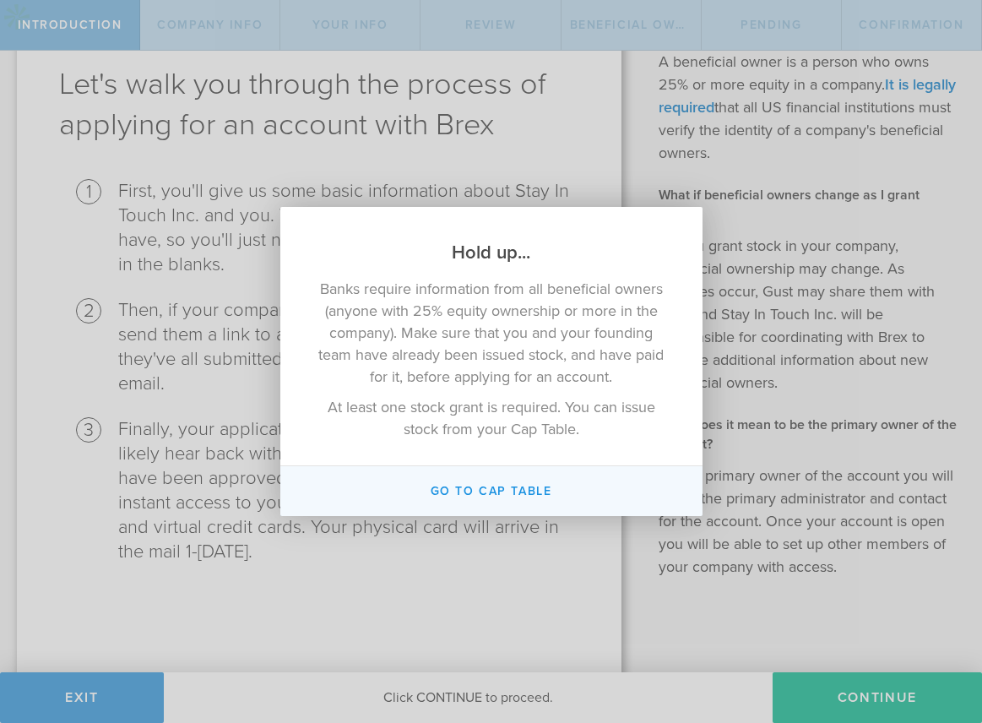
click at [481, 497] on button "Go To Cap Table" at bounding box center [491, 491] width 422 height 50
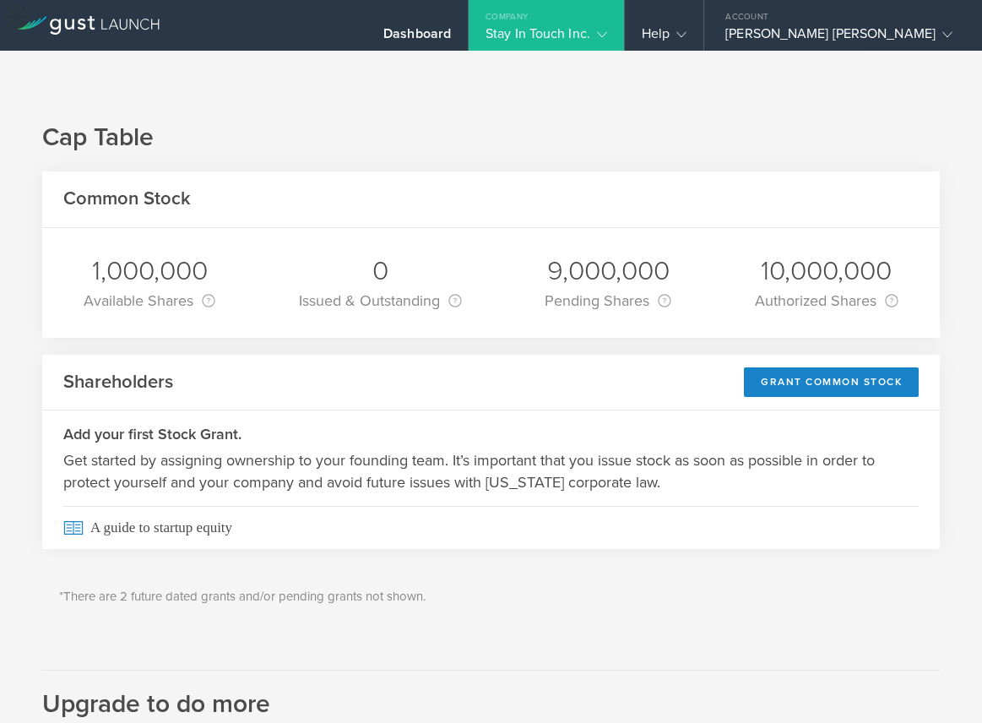
click at [501, 121] on h1 "Cap Table" at bounding box center [491, 138] width 898 height 34
click at [624, 32] on div "Stay In Touch Inc." at bounding box center [546, 37] width 155 height 25
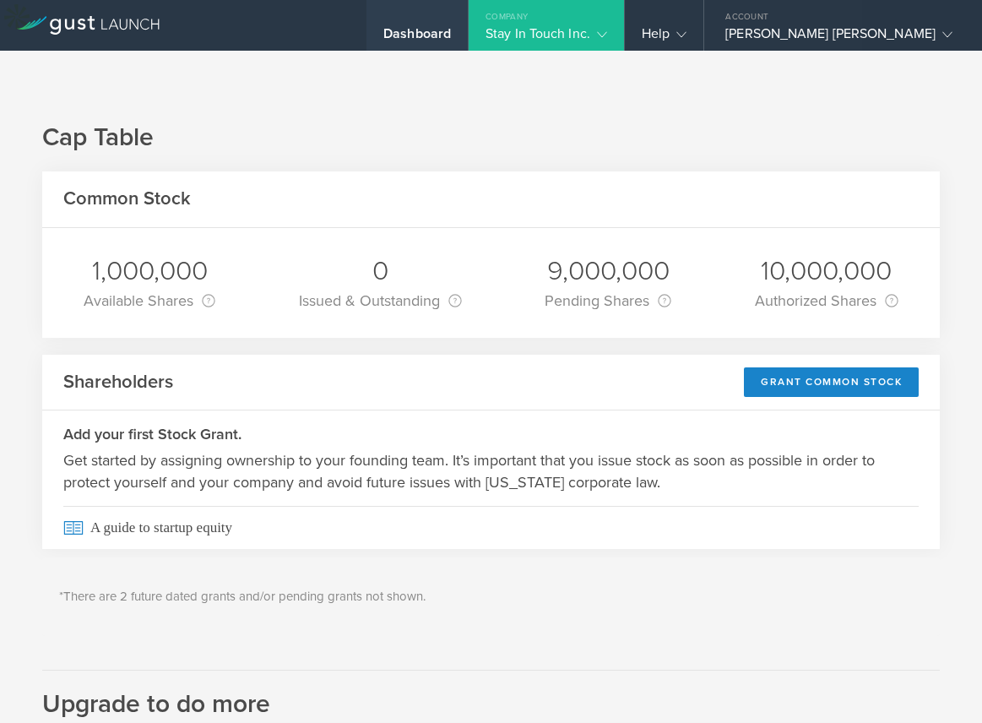
click at [451, 31] on div "Dashboard" at bounding box center [417, 37] width 68 height 25
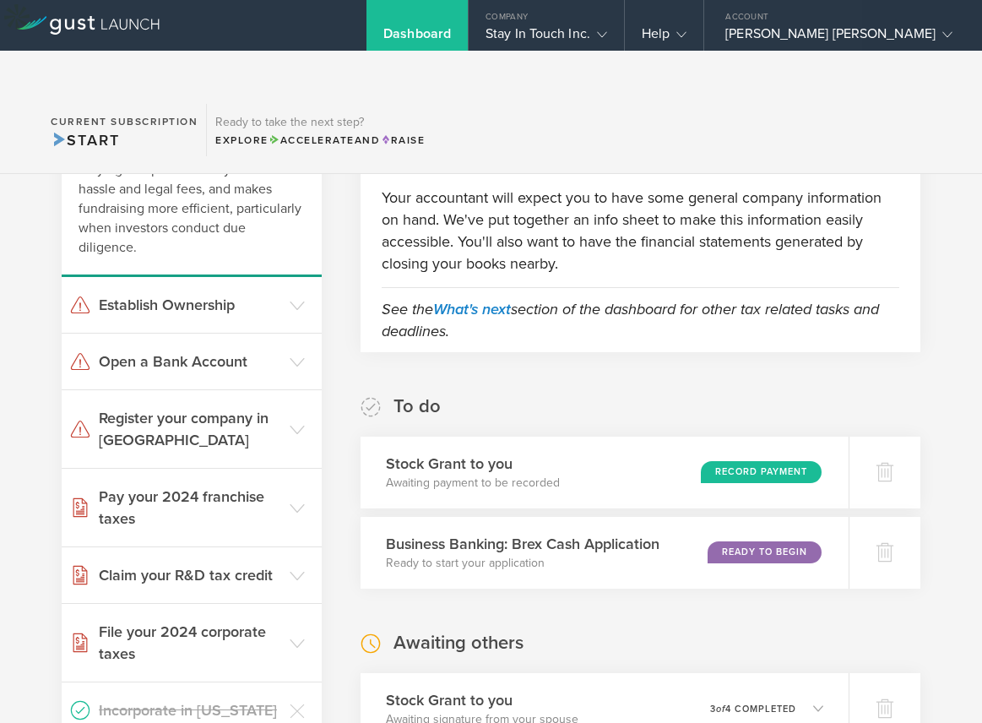
scroll to position [184, 0]
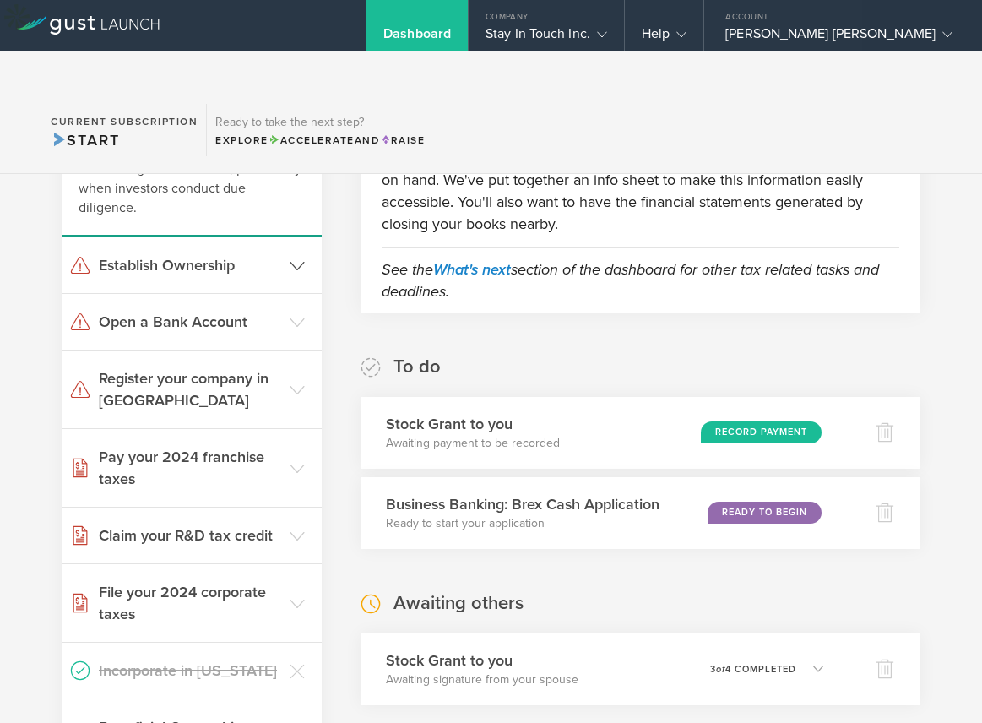
click at [288, 237] on header "Establish Ownership" at bounding box center [192, 265] width 260 height 56
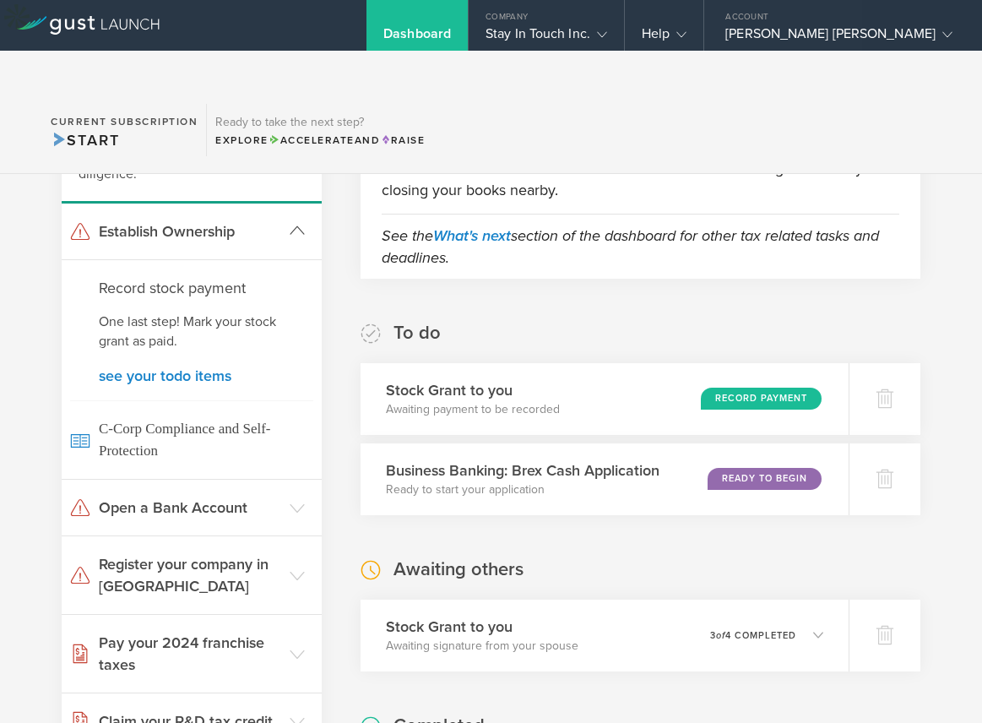
scroll to position [236, 0]
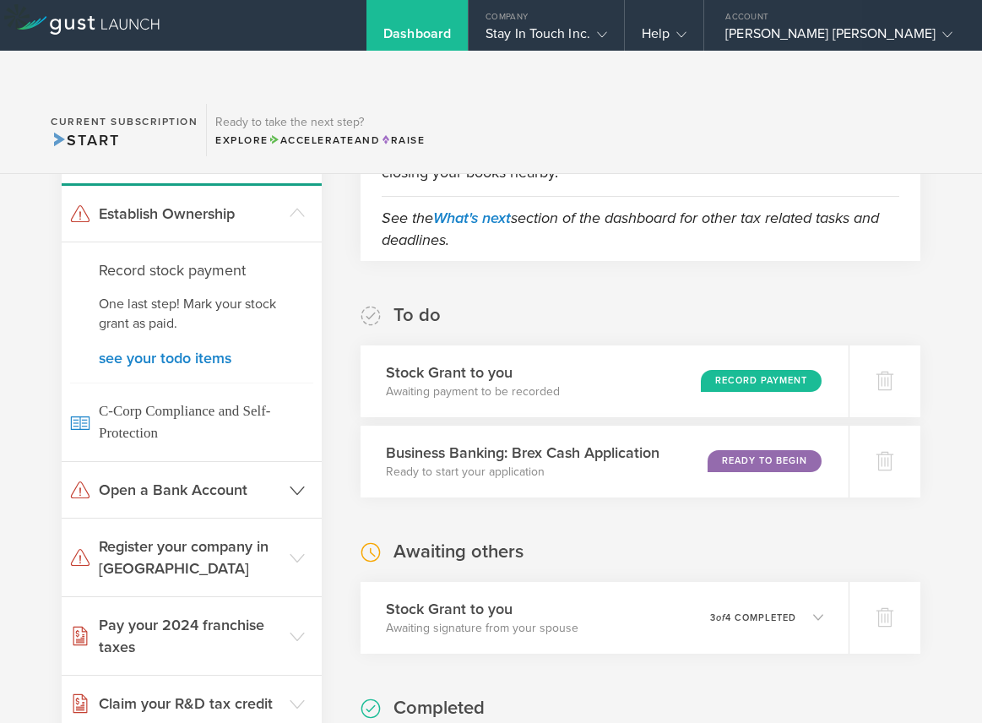
click at [264, 465] on header "Open a Bank Account" at bounding box center [192, 490] width 260 height 56
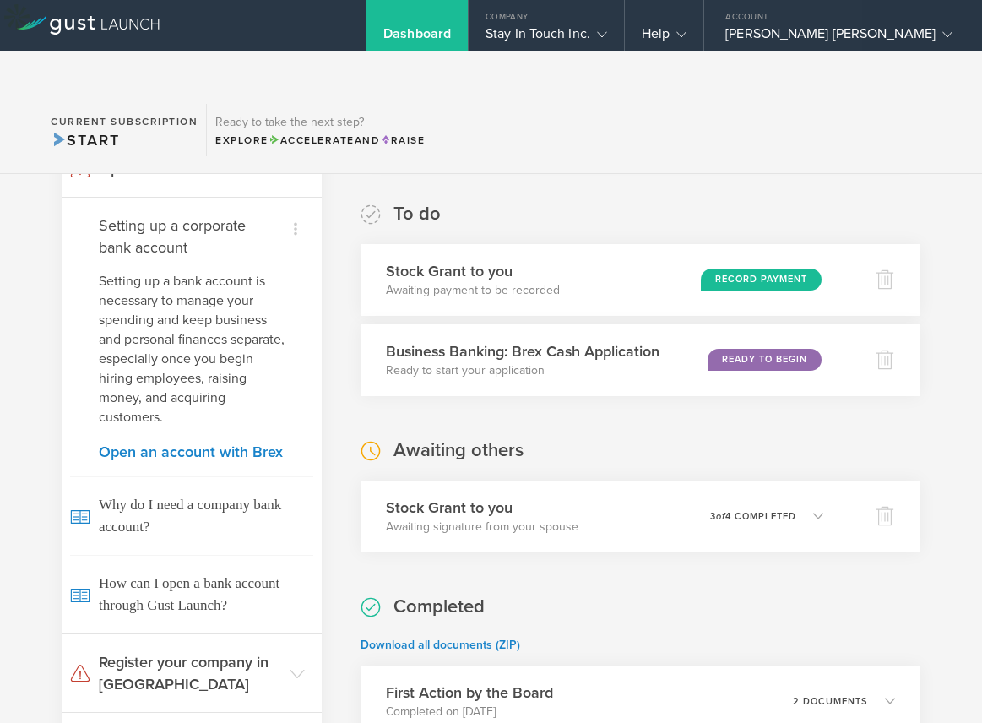
scroll to position [437, 0]
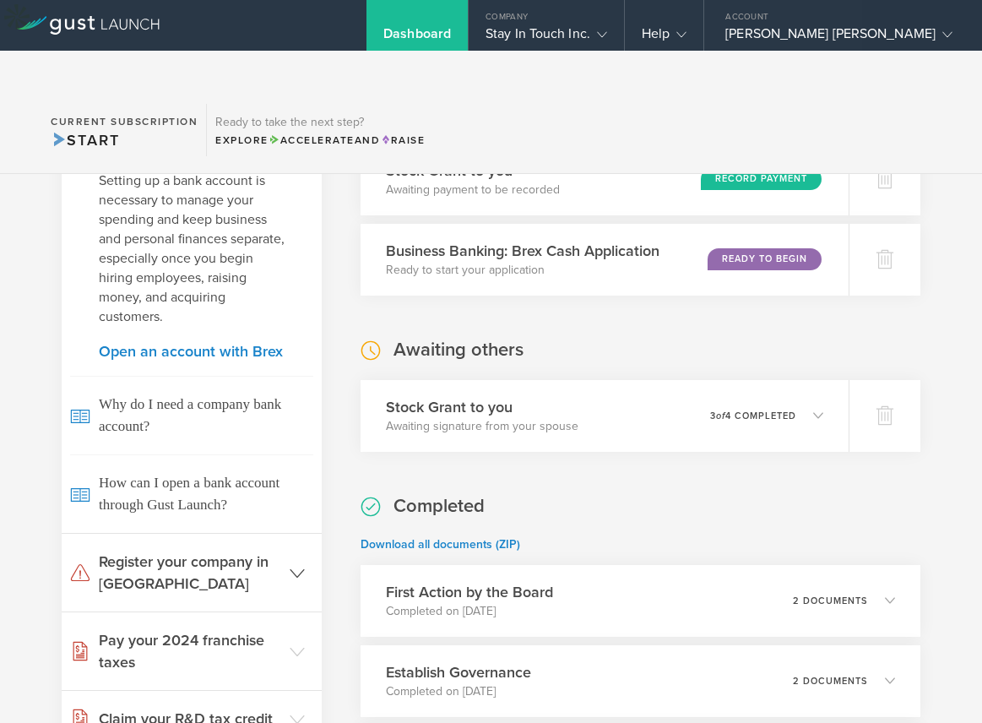
click at [262, 551] on h3 "Register your company in [GEOGRAPHIC_DATA]" at bounding box center [190, 573] width 182 height 44
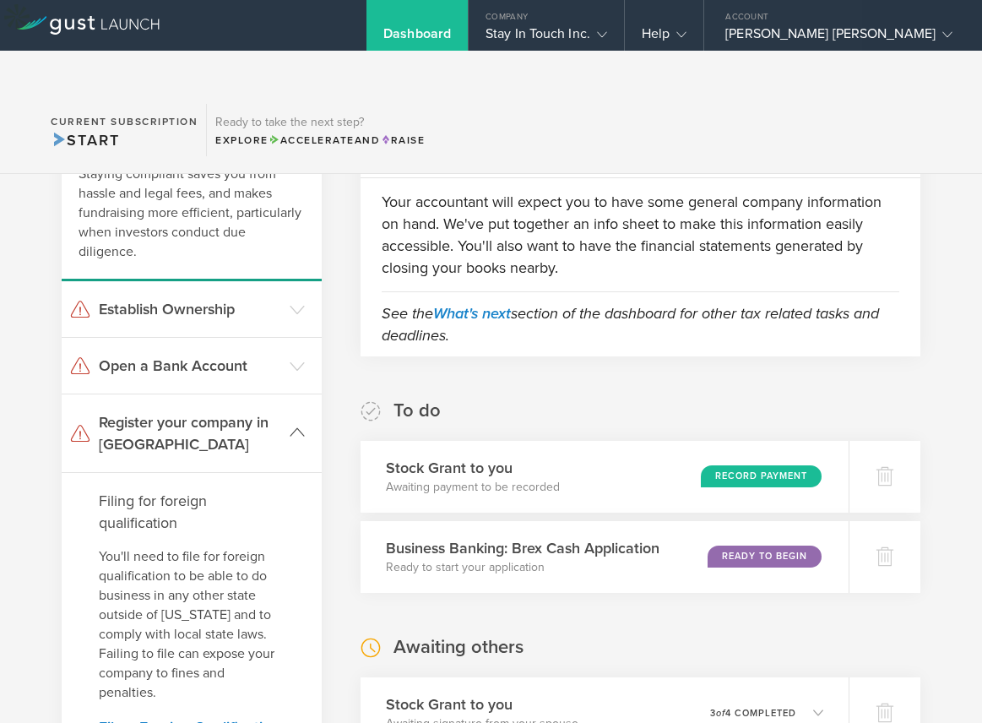
scroll to position [105, 0]
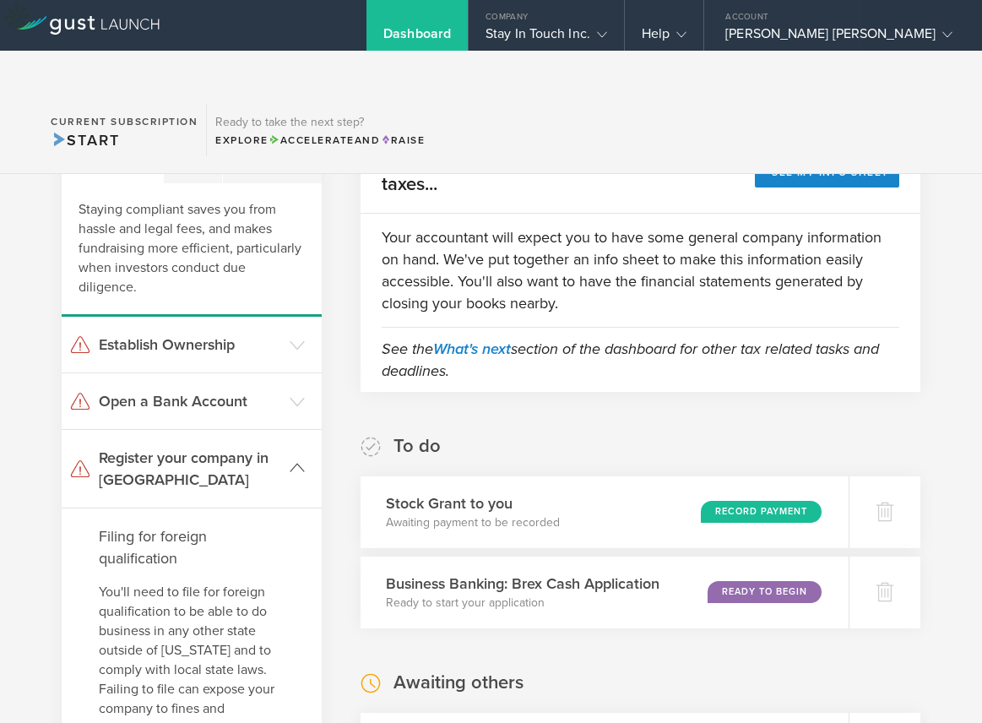
click at [290, 460] on icon at bounding box center [297, 467] width 15 height 15
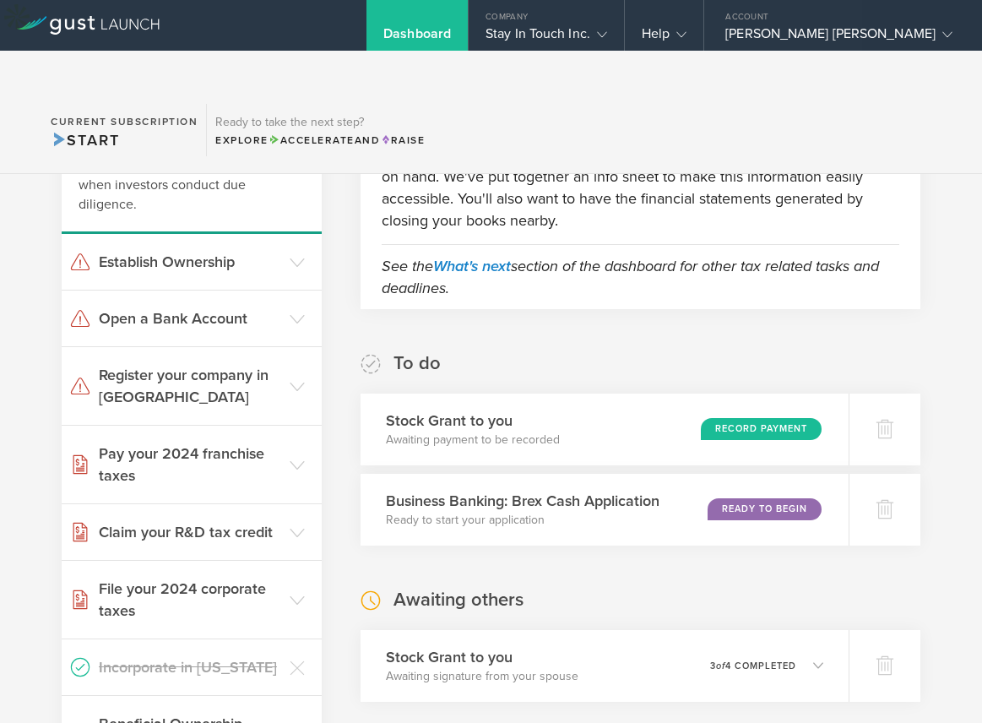
scroll to position [209, 0]
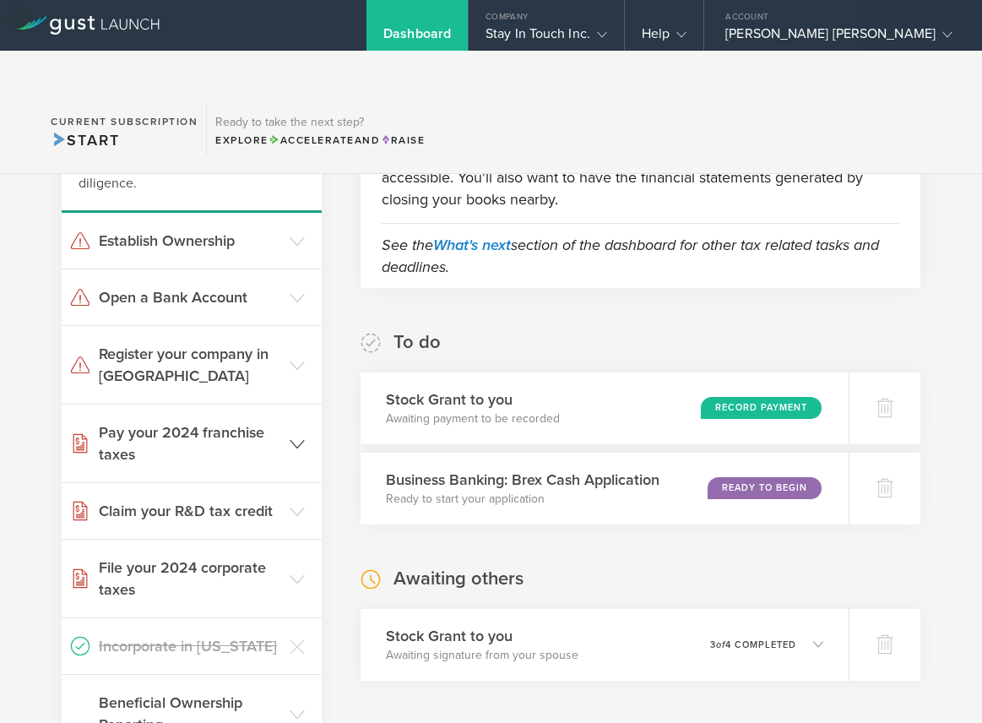
click at [296, 420] on header "Pay your 2024 franchise taxes" at bounding box center [192, 444] width 260 height 78
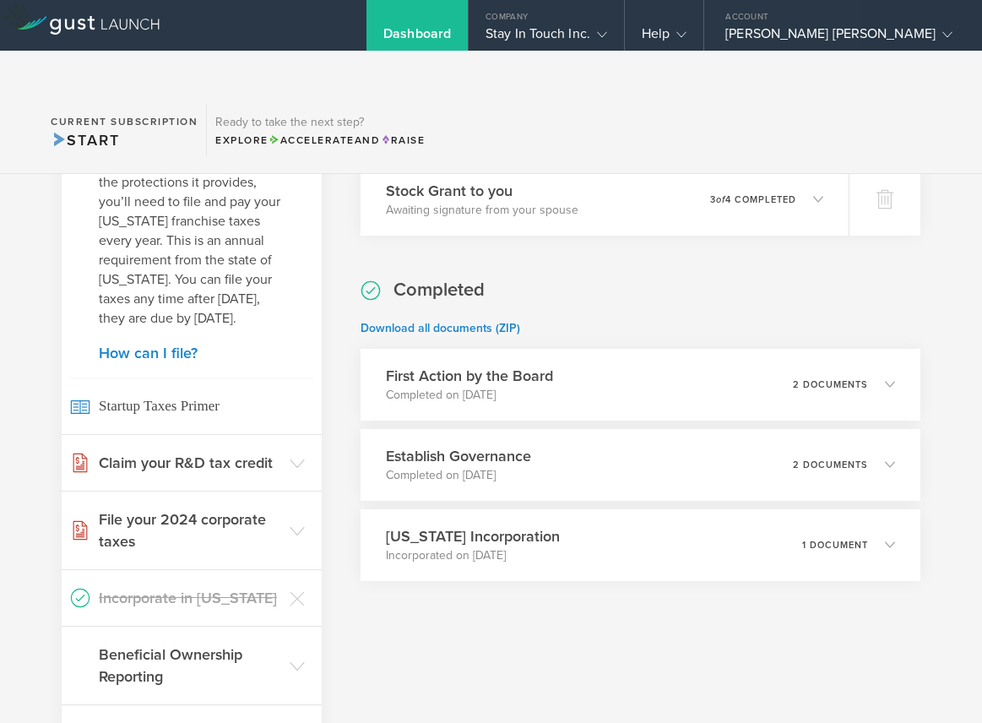
scroll to position [782, 0]
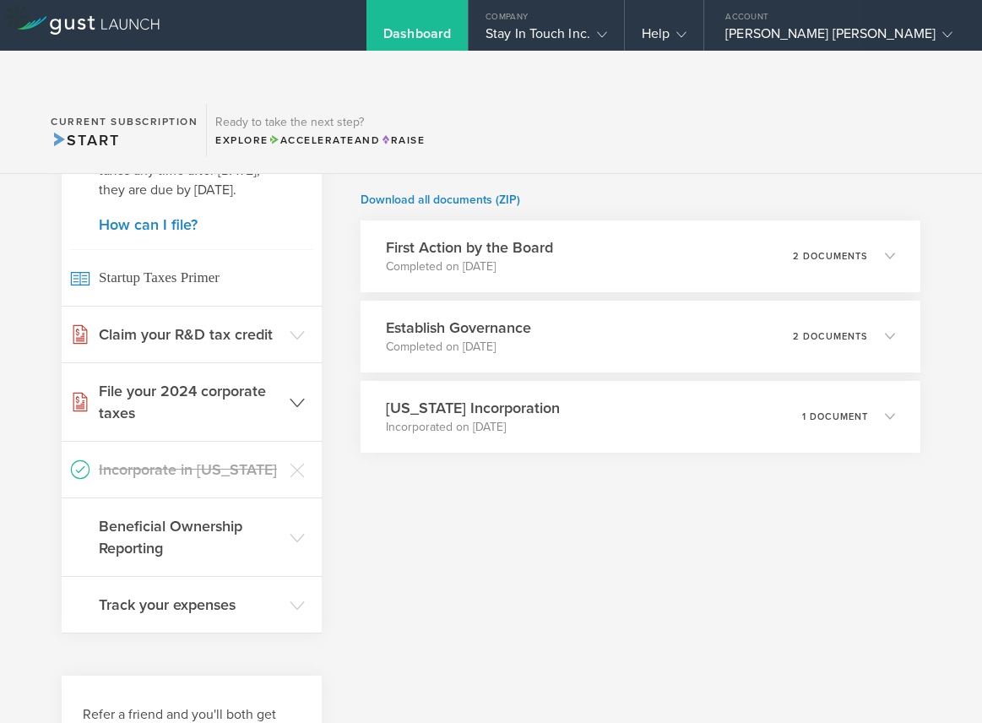
click at [295, 395] on icon at bounding box center [297, 402] width 15 height 15
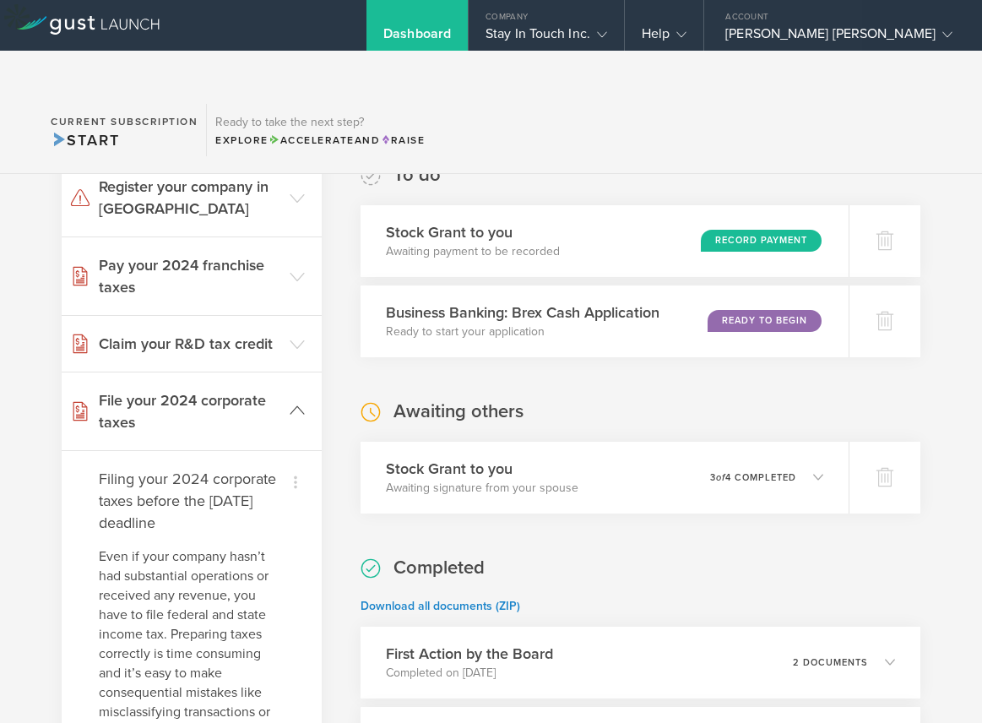
scroll to position [0, 0]
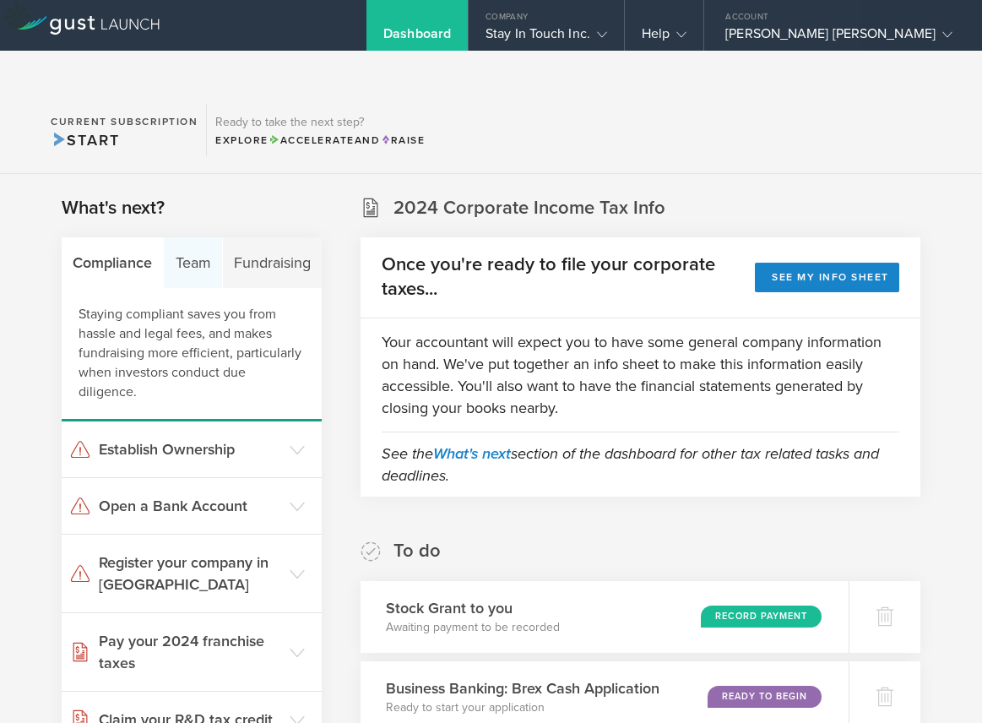
click at [173, 237] on div "Team" at bounding box center [193, 262] width 58 height 51
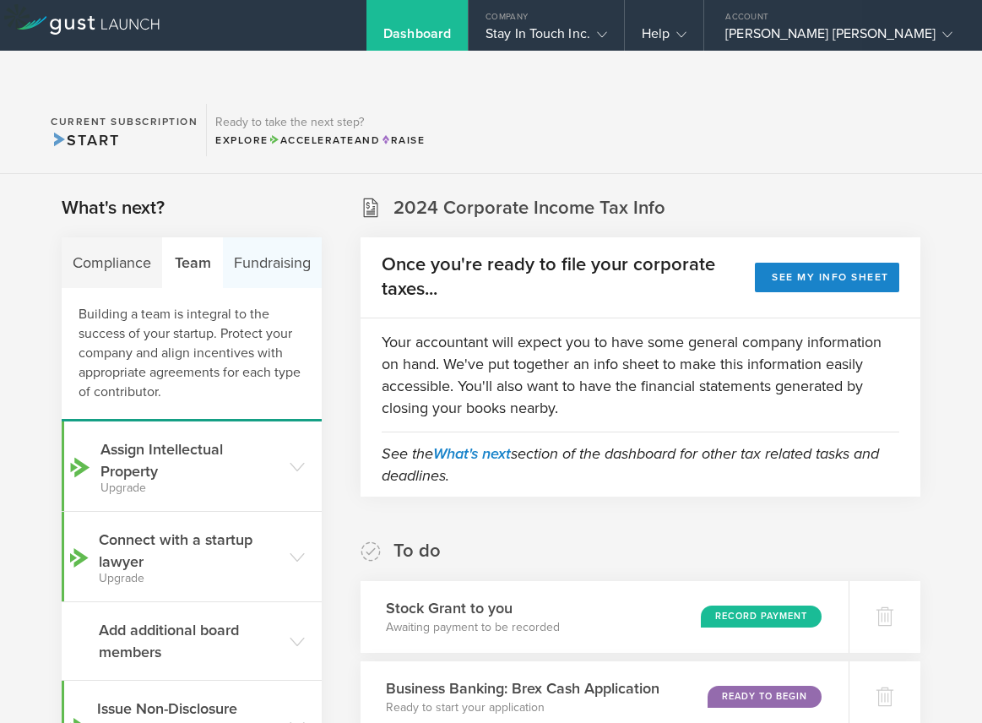
click at [260, 237] on div "Fundraising" at bounding box center [272, 262] width 99 height 51
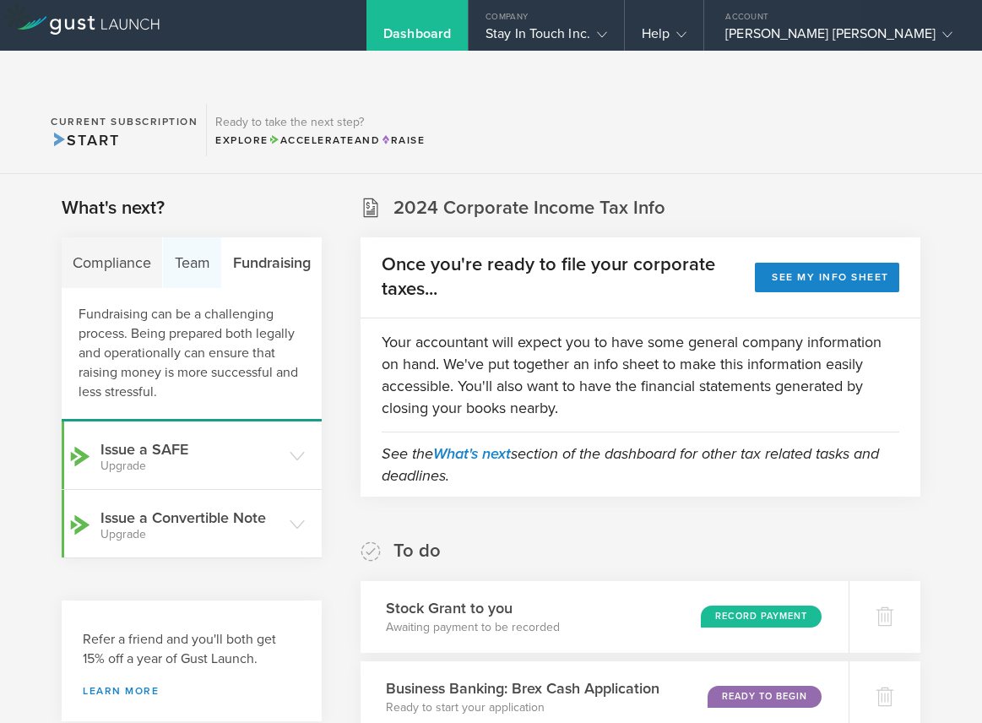
click at [177, 237] on div "Team" at bounding box center [192, 262] width 58 height 51
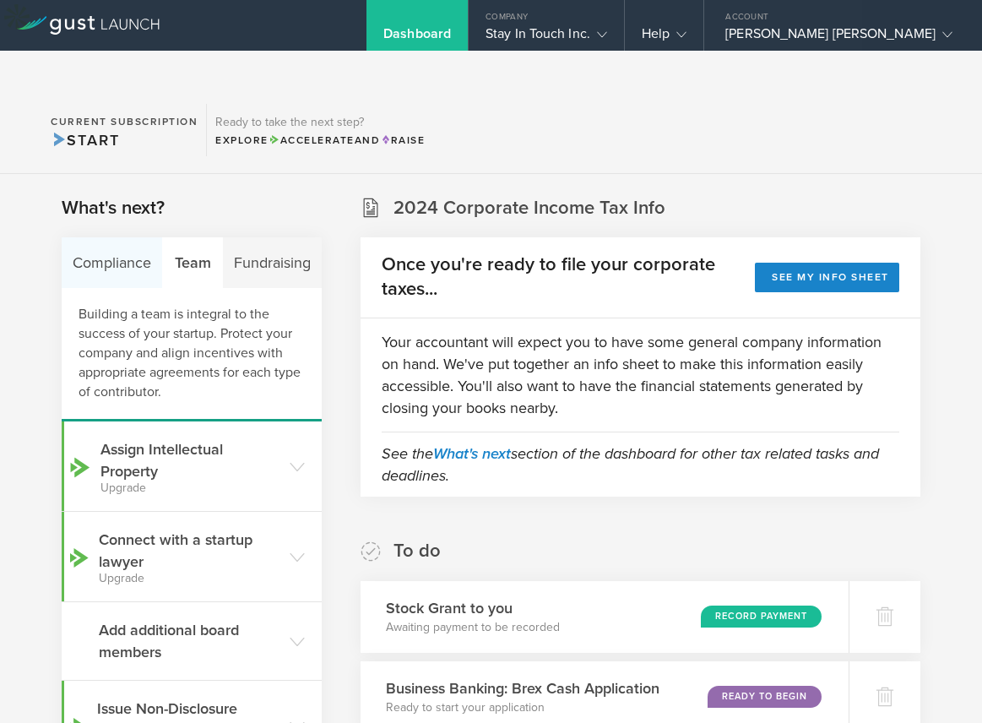
click at [102, 237] on div "Compliance" at bounding box center [112, 262] width 101 height 51
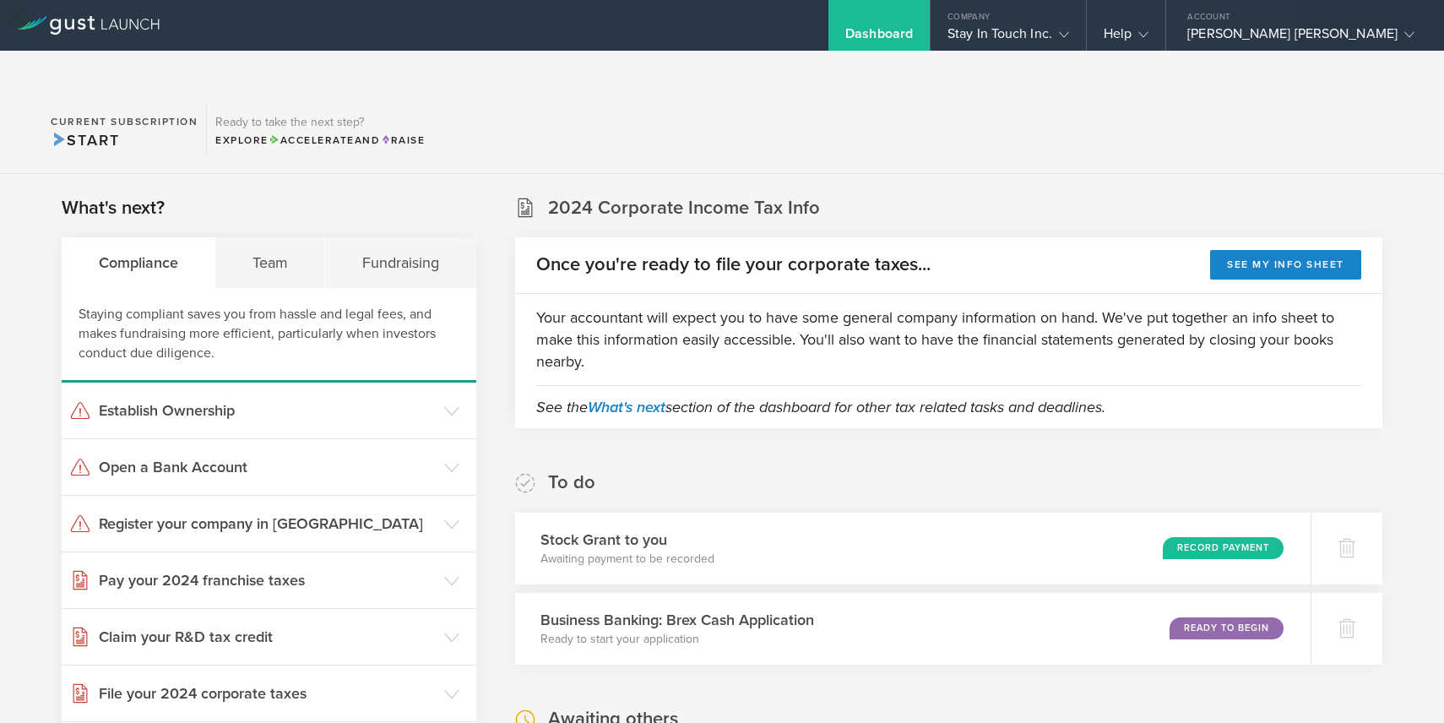
click at [960, 127] on section "Current Subscription Start Ready to take the next step? Explore Accelerate and …" at bounding box center [722, 130] width 1444 height 87
click at [234, 390] on header "Establish Ownership" at bounding box center [269, 411] width 415 height 56
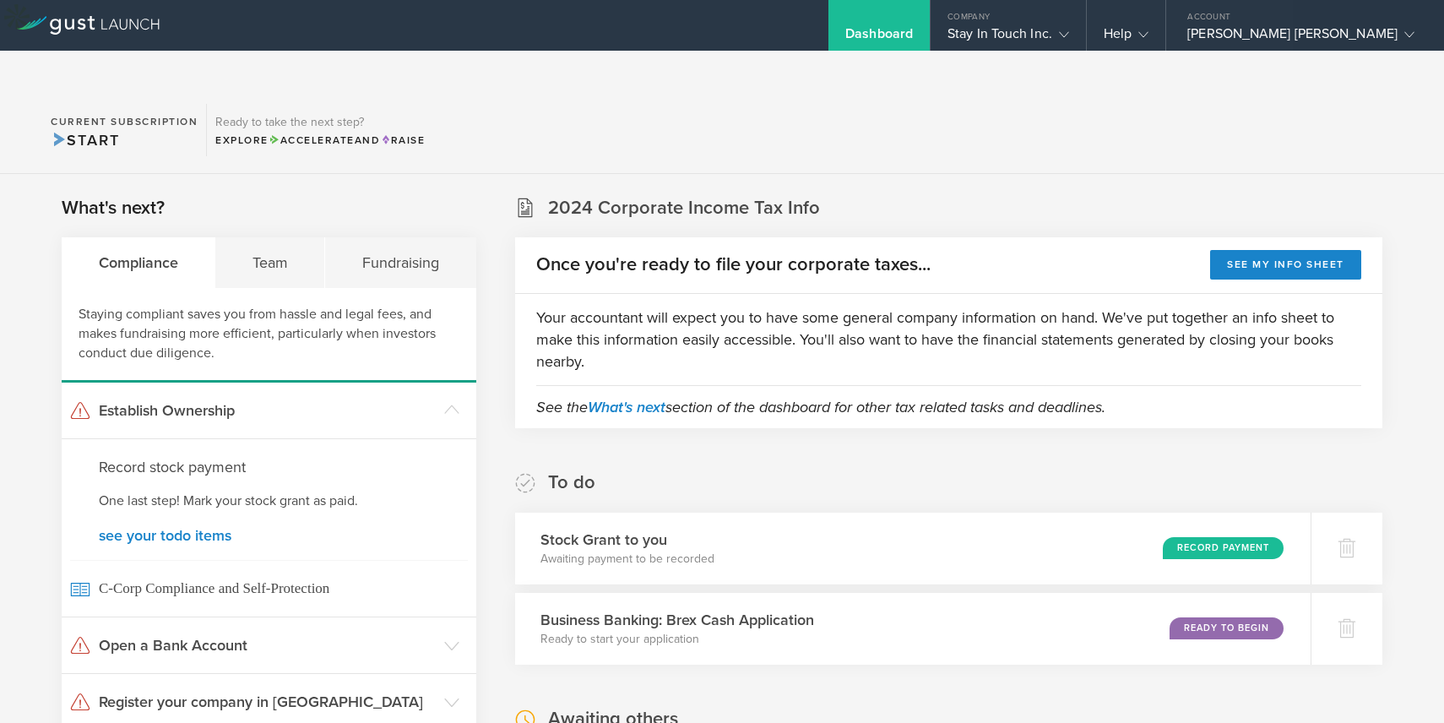
click at [817, 470] on div "To do Stock Grant to you Awaiting payment to be recorded Record Payment Busines…" at bounding box center [948, 567] width 867 height 194
click at [706, 529] on h3 "Stock Grant to you" at bounding box center [620, 540] width 177 height 23
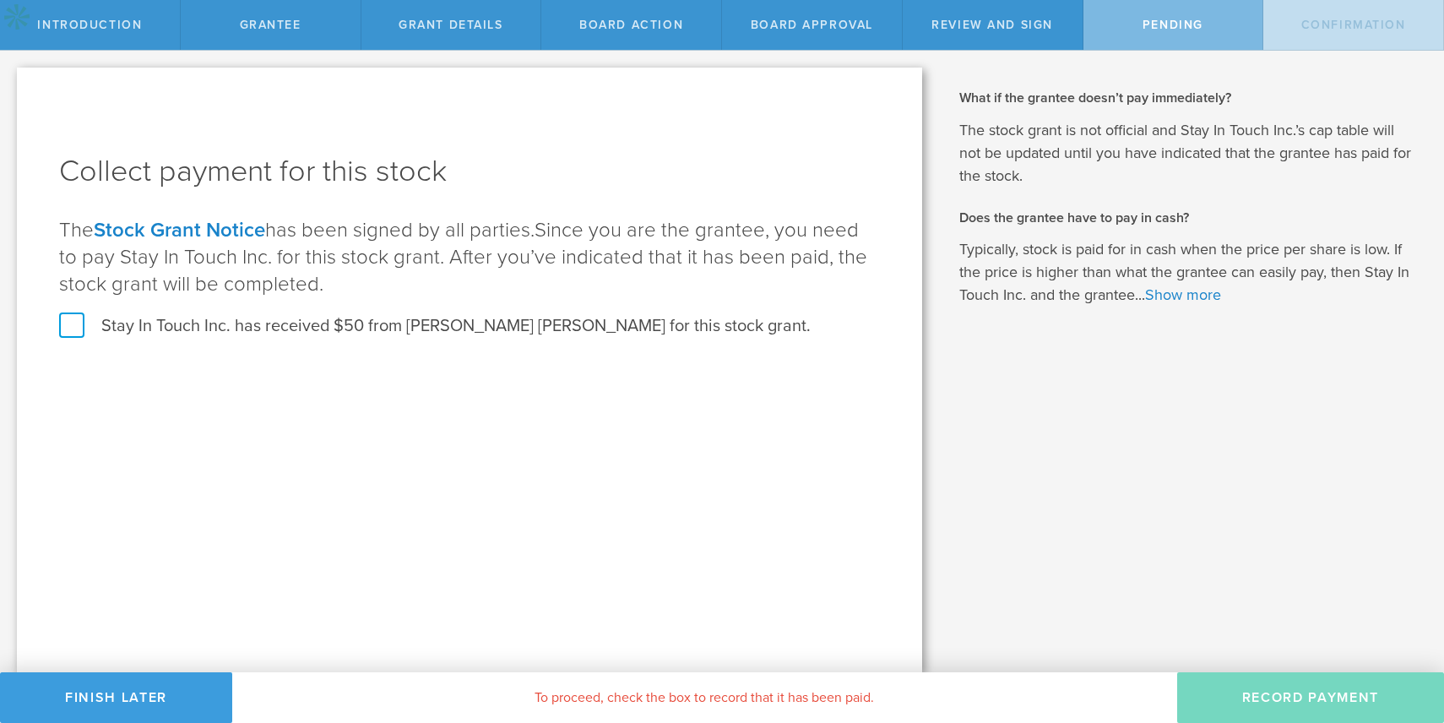
click at [539, 493] on div "Collect payment for this stock The Stock Grant Notice has been signed by all pa…" at bounding box center [469, 370] width 905 height 605
click at [728, 13] on div "Board Approval" at bounding box center [812, 25] width 181 height 50
click at [102, 21] on span "Introduction" at bounding box center [89, 25] width 105 height 14
click at [234, 242] on link "Stock Grant Notice" at bounding box center [179, 230] width 171 height 24
click at [68, 676] on button "Finish Later" at bounding box center [116, 697] width 232 height 51
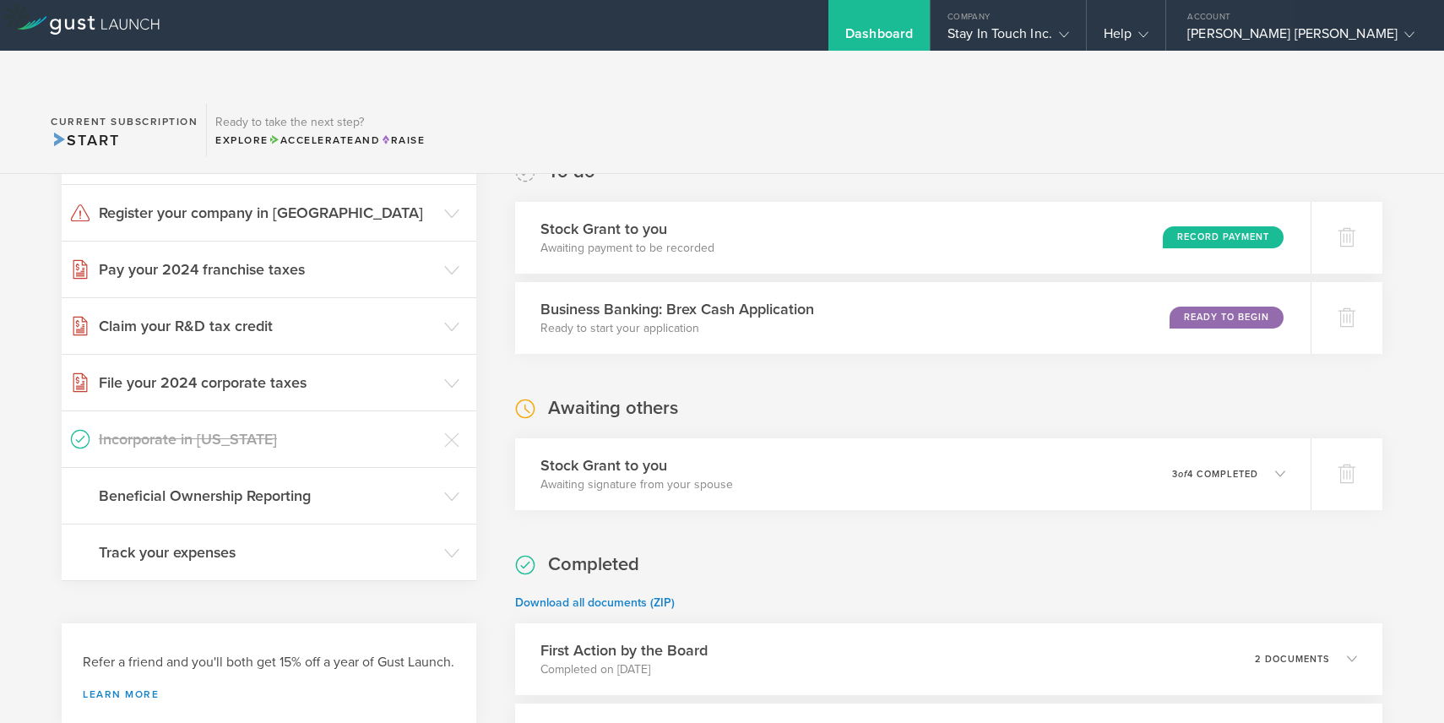
scroll to position [526, 0]
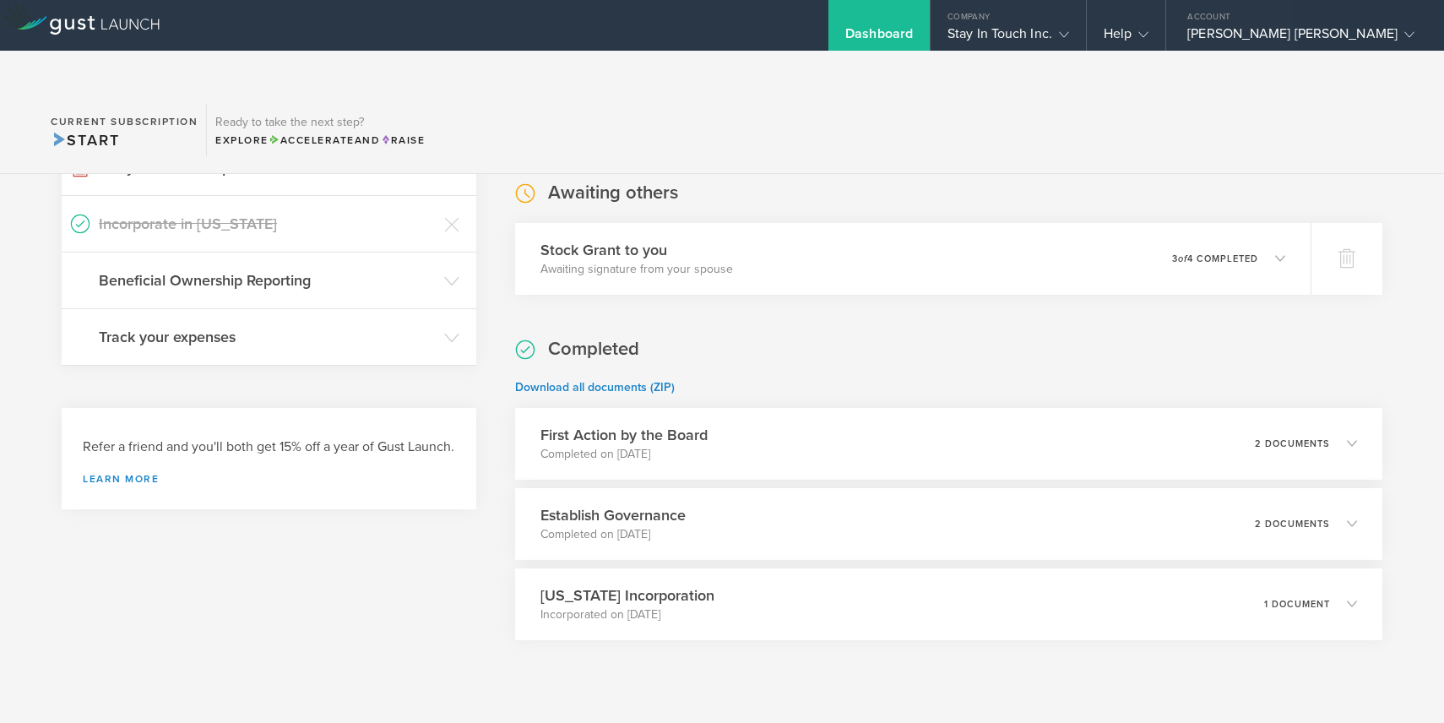
click at [410, 635] on div "What's next? Compliance Team Fundraising Staying compliant saves you from hassl…" at bounding box center [269, 197] width 415 height 1056
click at [624, 380] on link "Download all documents (ZIP)" at bounding box center [595, 387] width 160 height 14
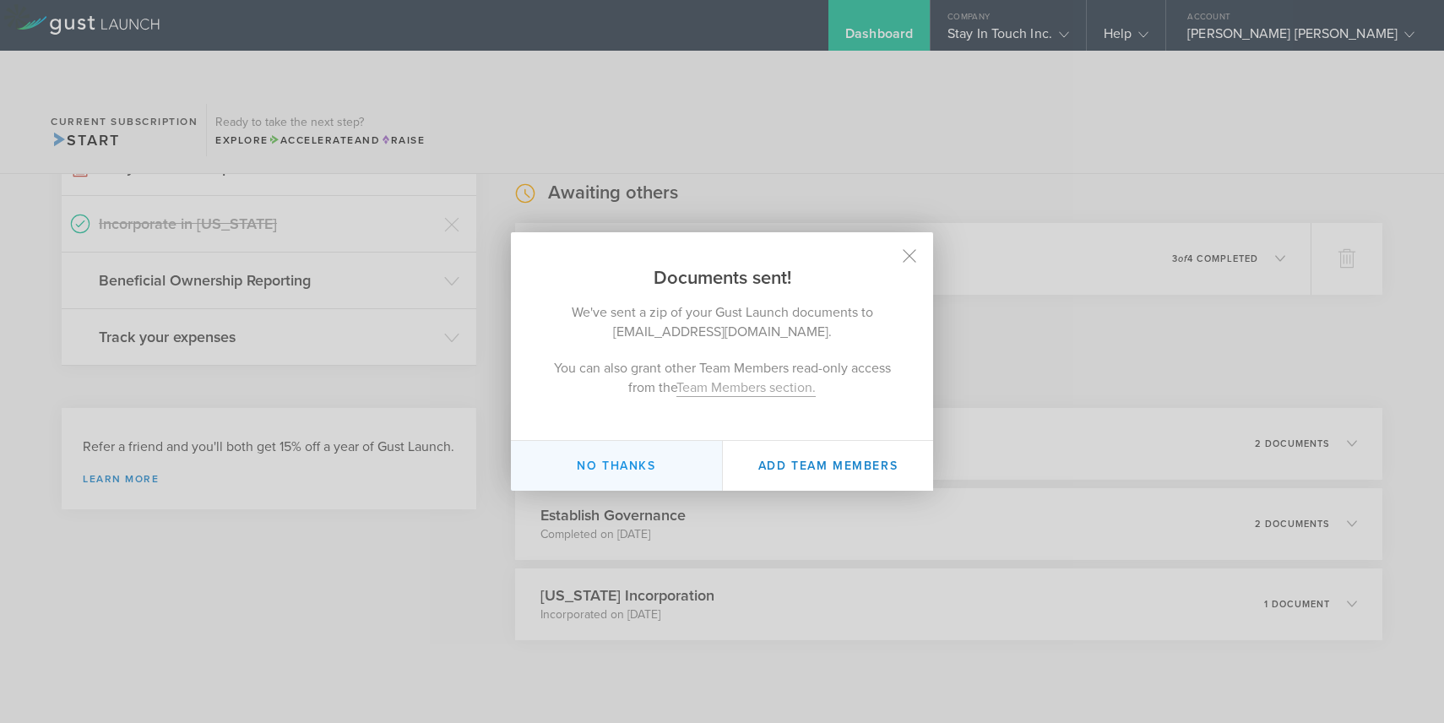
click at [634, 469] on button "No thanks" at bounding box center [616, 466] width 211 height 50
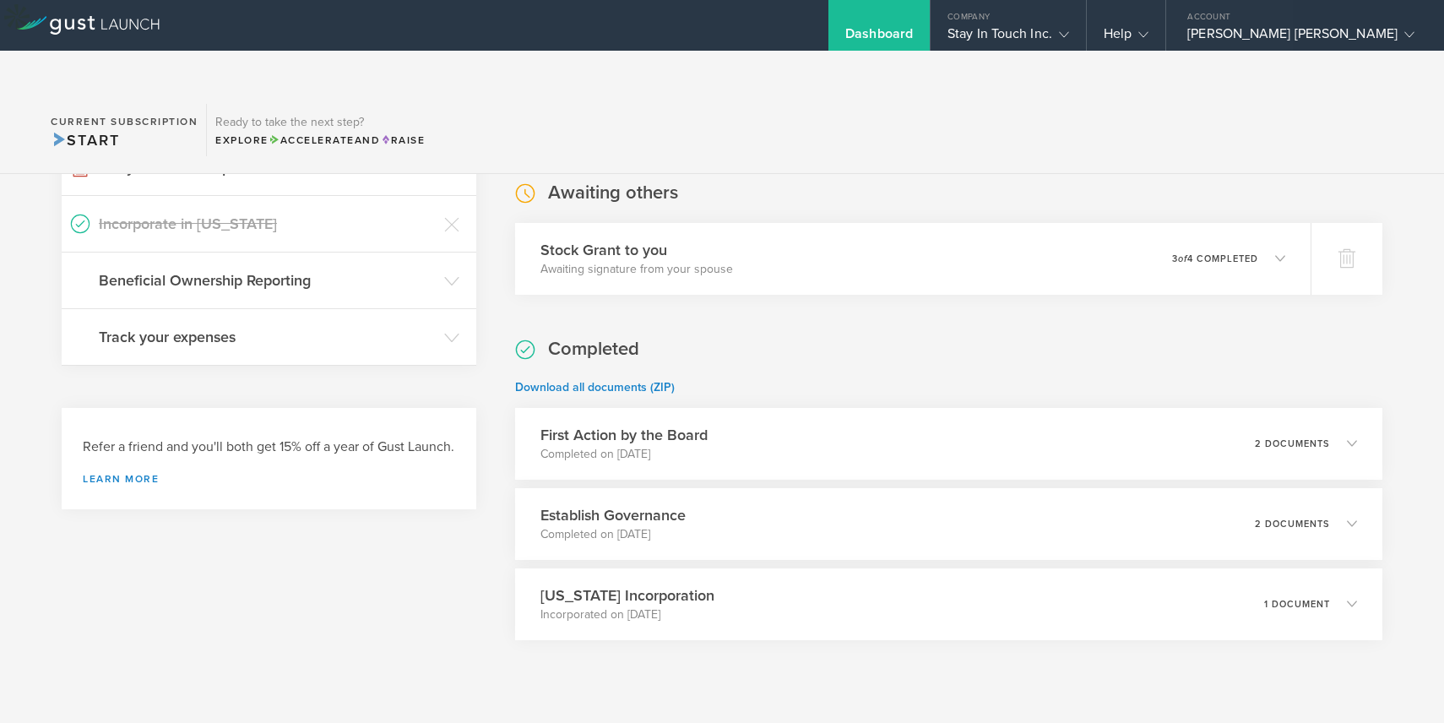
click at [383, 643] on div "What's next? Compliance Team Fundraising Staying compliant saves you from hassl…" at bounding box center [269, 197] width 415 height 1056
click at [703, 337] on div "Completed Download all documents (ZIP) First Action by the Board Completed on J…" at bounding box center [948, 488] width 867 height 303
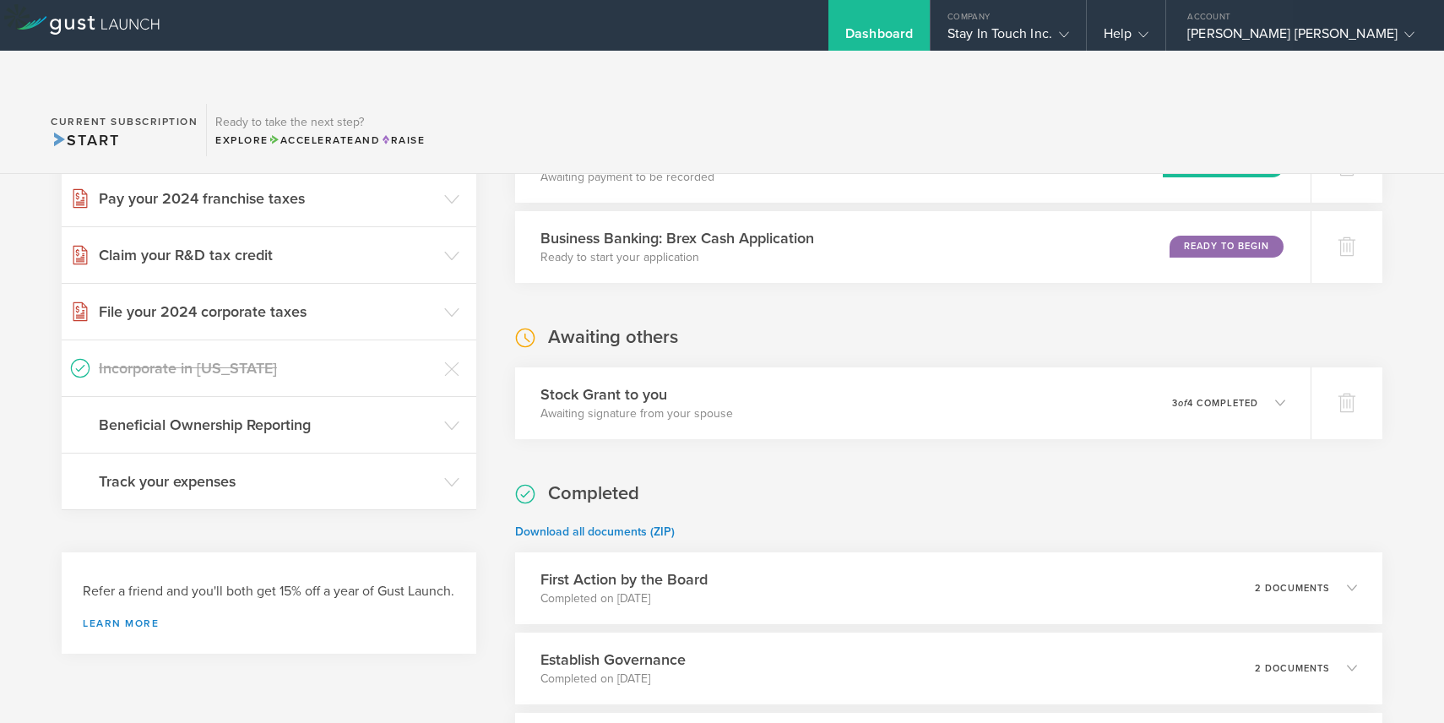
scroll to position [342, 0]
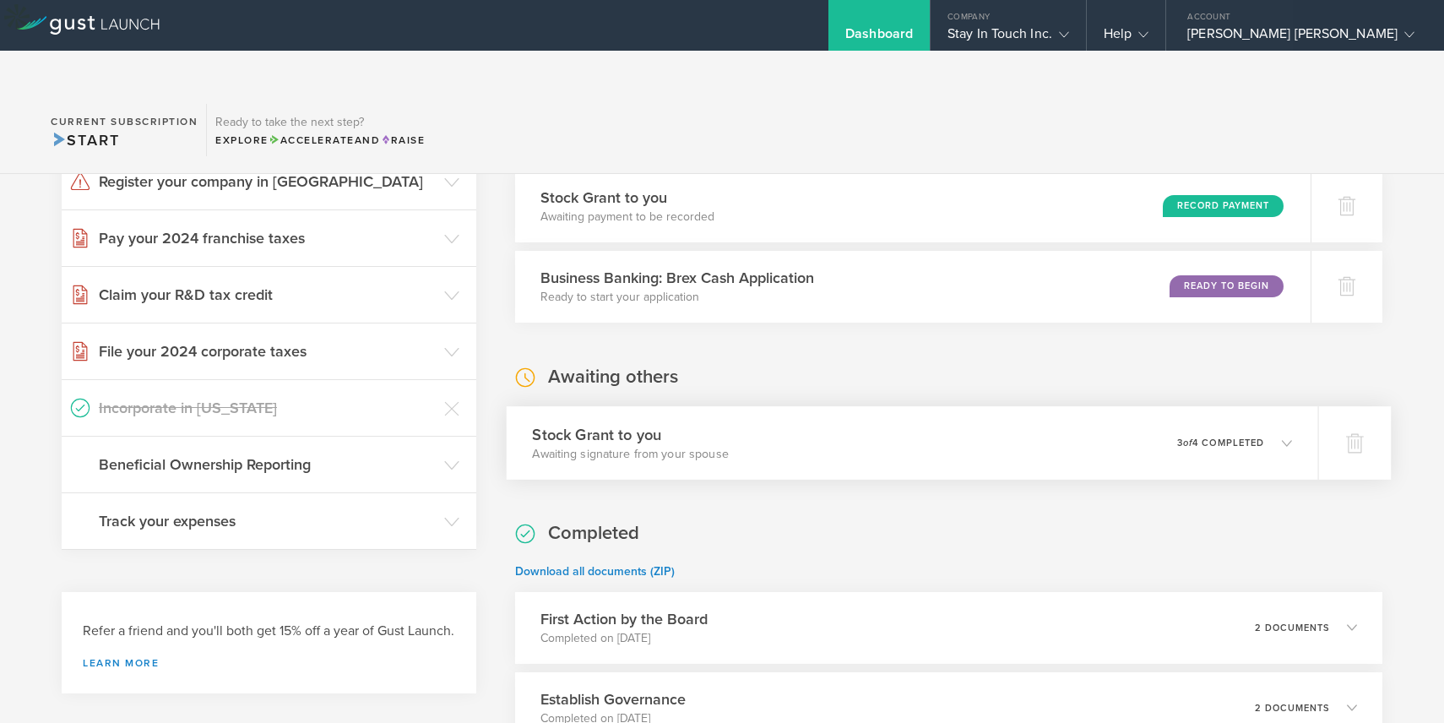
click at [667, 423] on h3 "Stock Grant to you" at bounding box center [630, 434] width 197 height 23
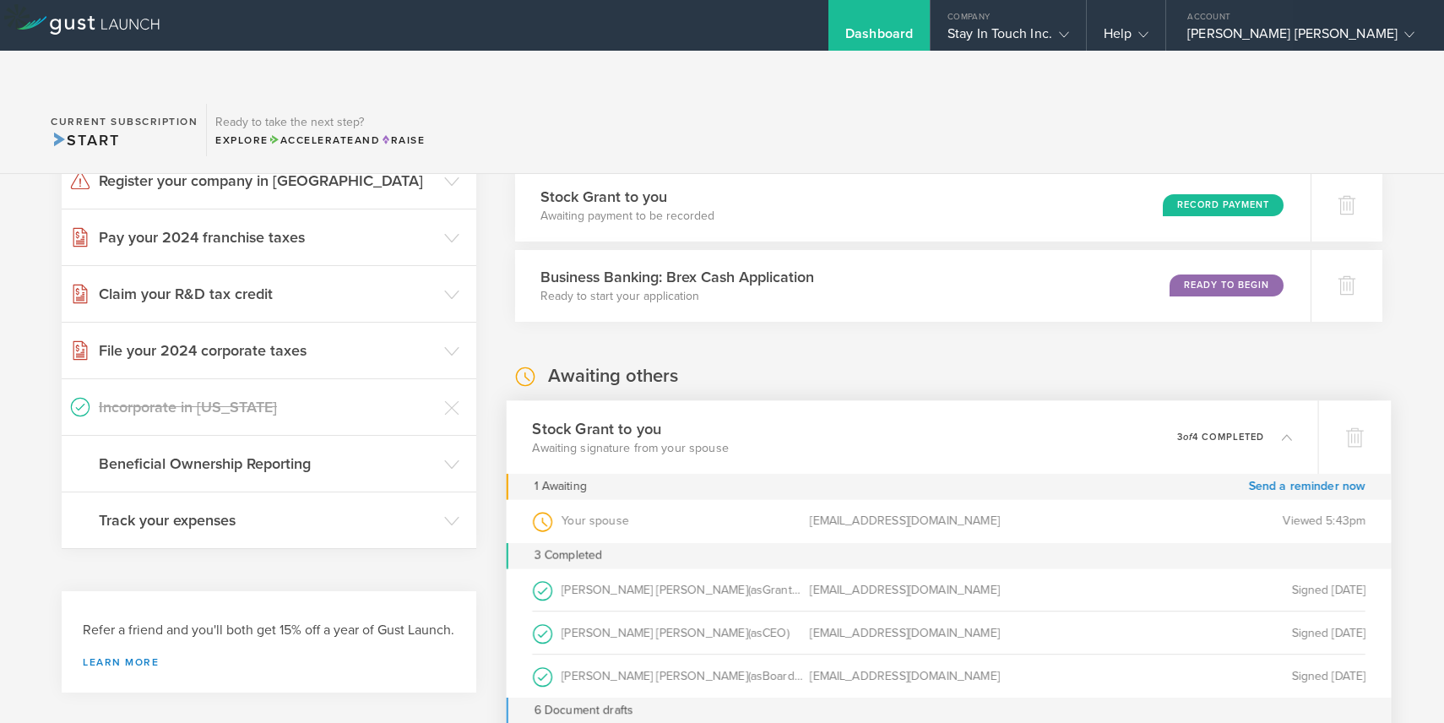
scroll to position [346, 0]
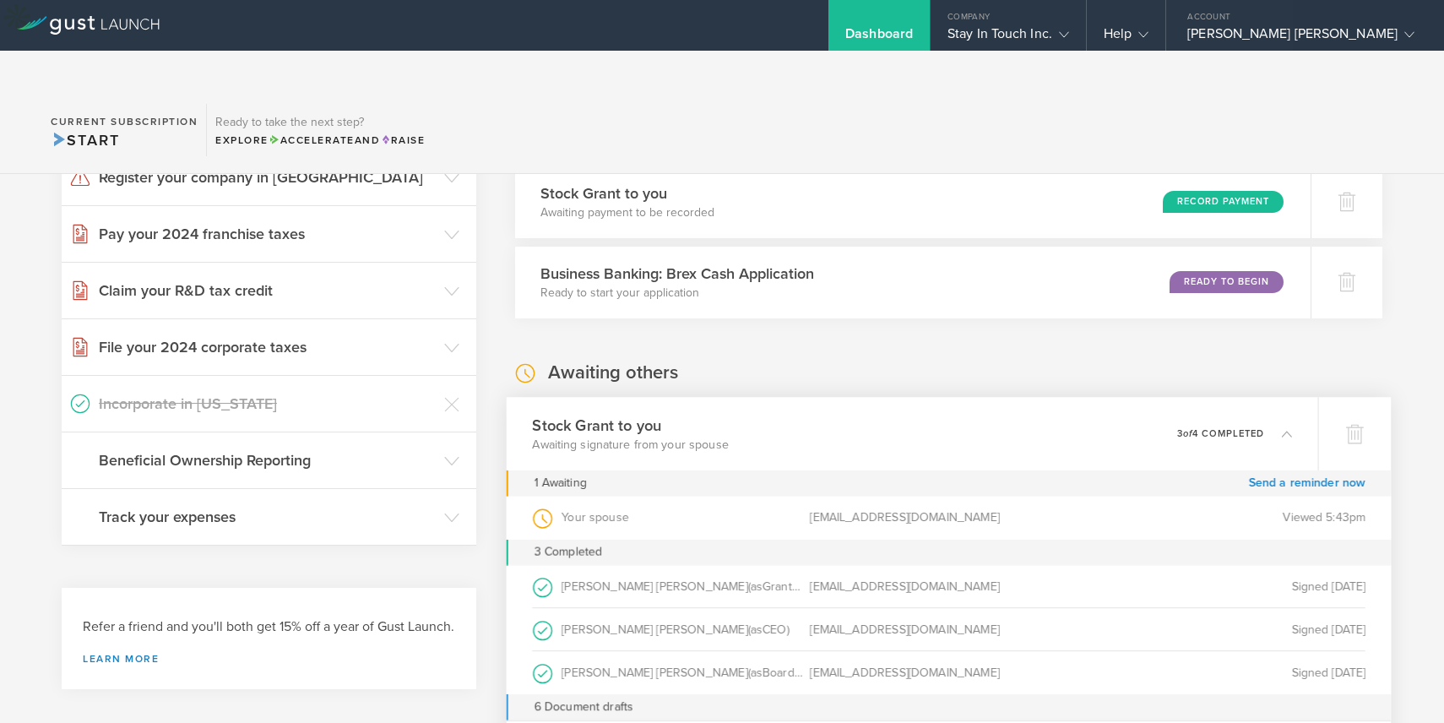
click at [747, 579] on span "(as" at bounding box center [754, 586] width 14 height 14
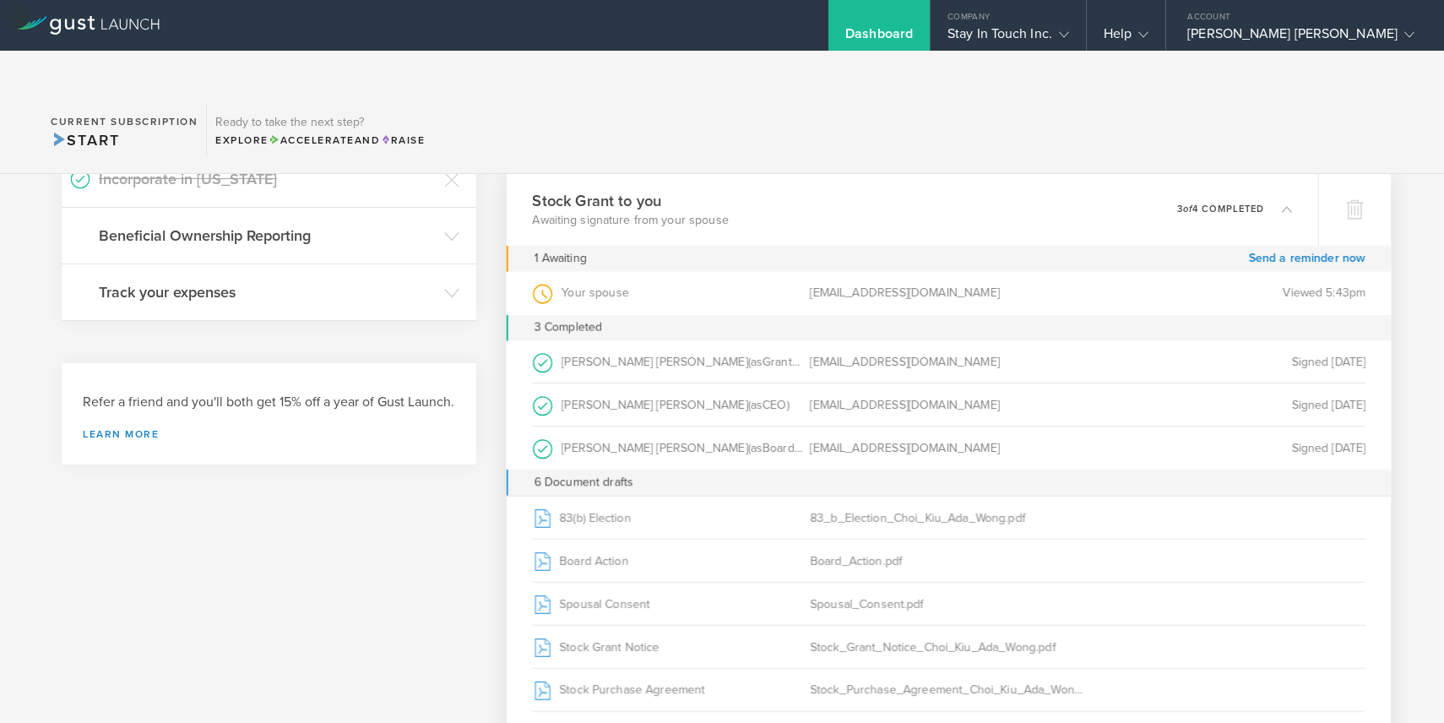
scroll to position [596, 0]
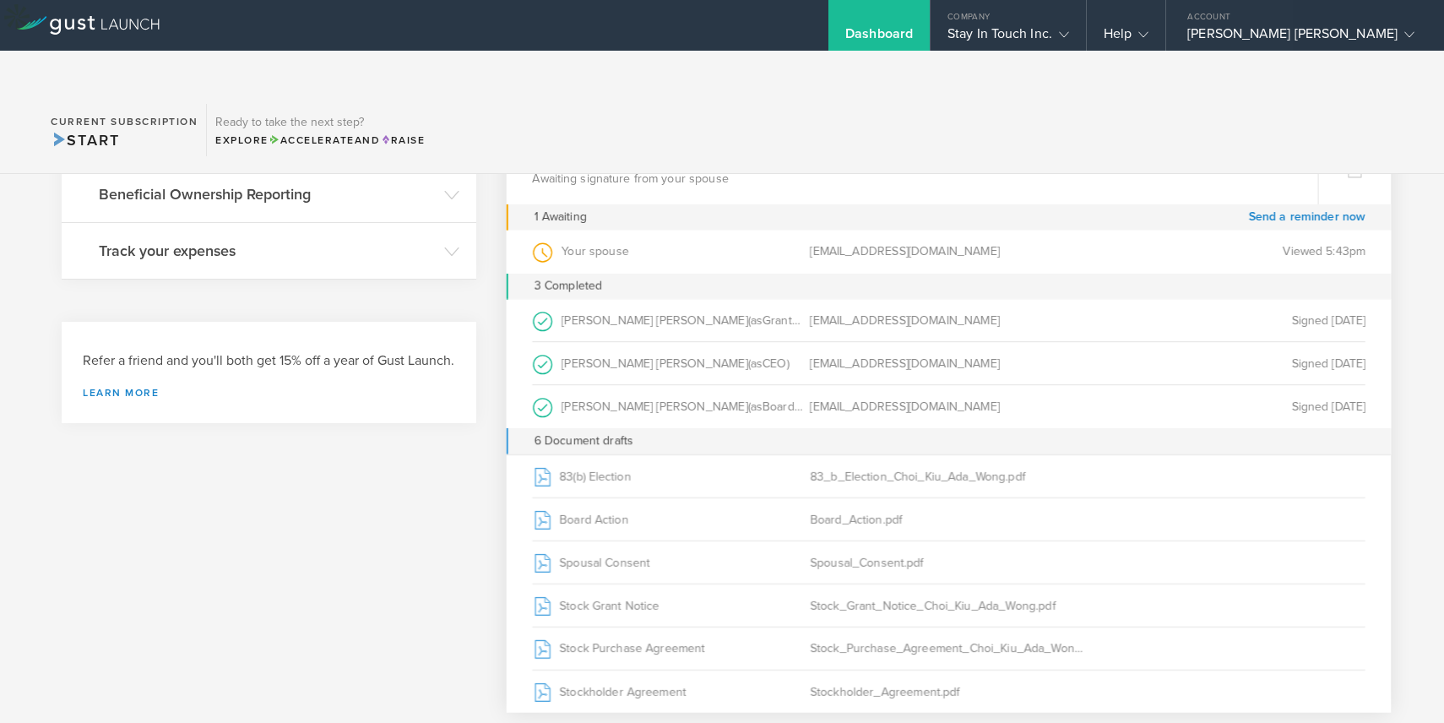
click at [382, 565] on div "What's next? Compliance Team Fundraising Staying compliant saves you from hassl…" at bounding box center [269, 360] width 415 height 1554
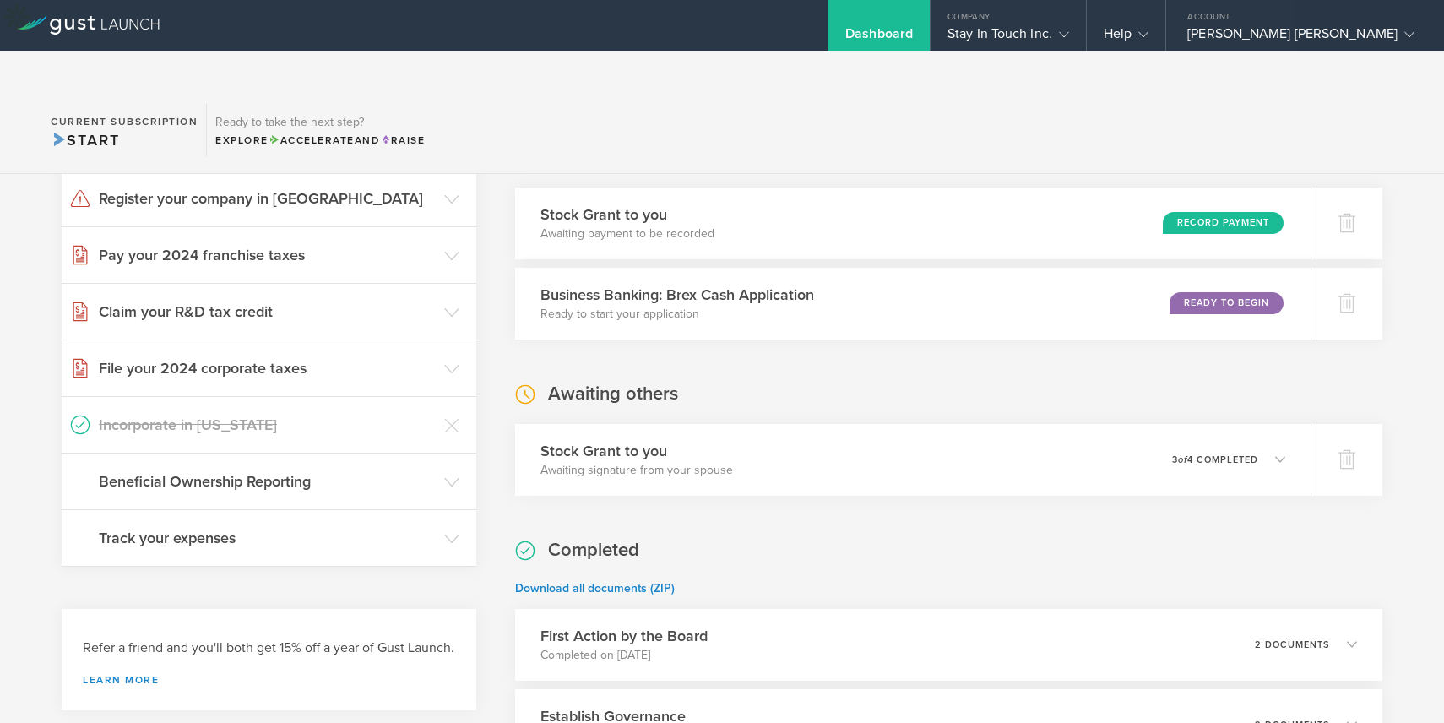
scroll to position [305, 0]
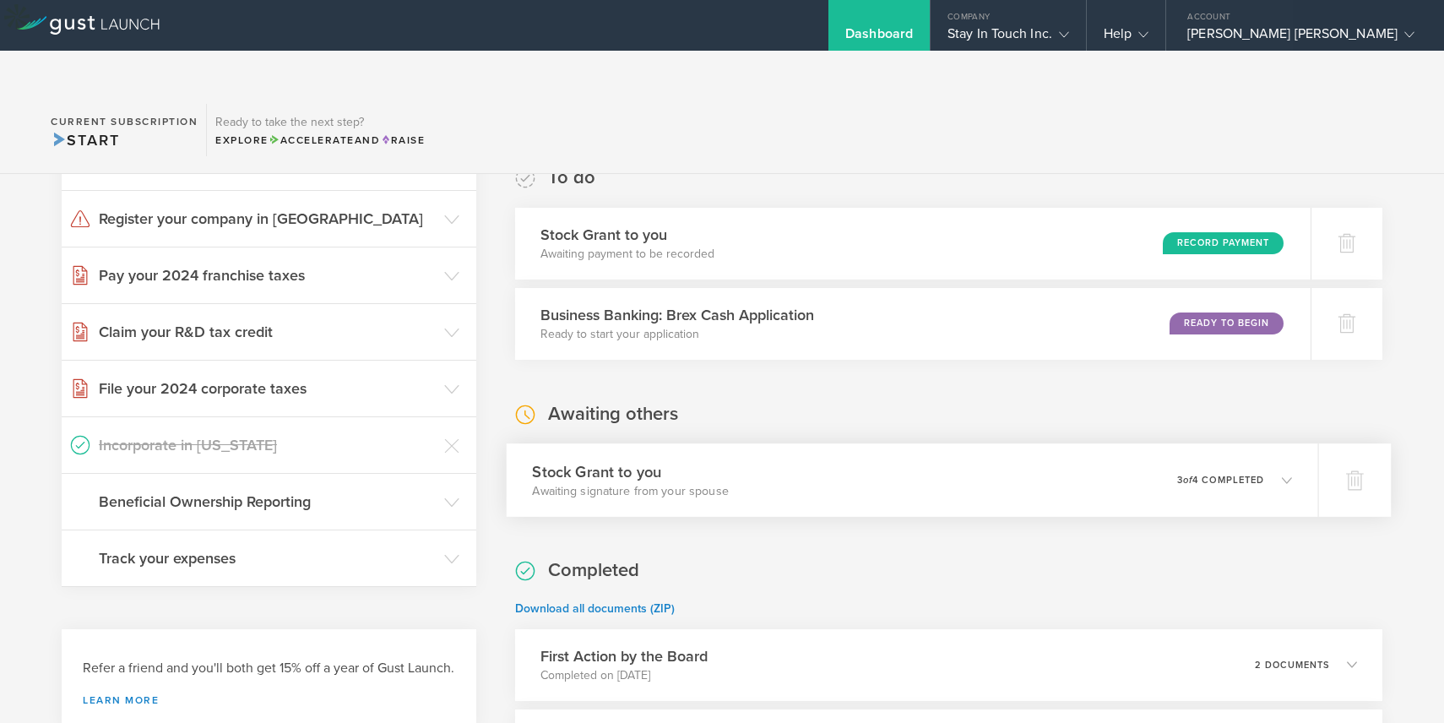
click at [604, 443] on div "Stock Grant to you Awaiting signature from your spouse 0 undeliverable 3 of 4 c…" at bounding box center [912, 479] width 812 height 73
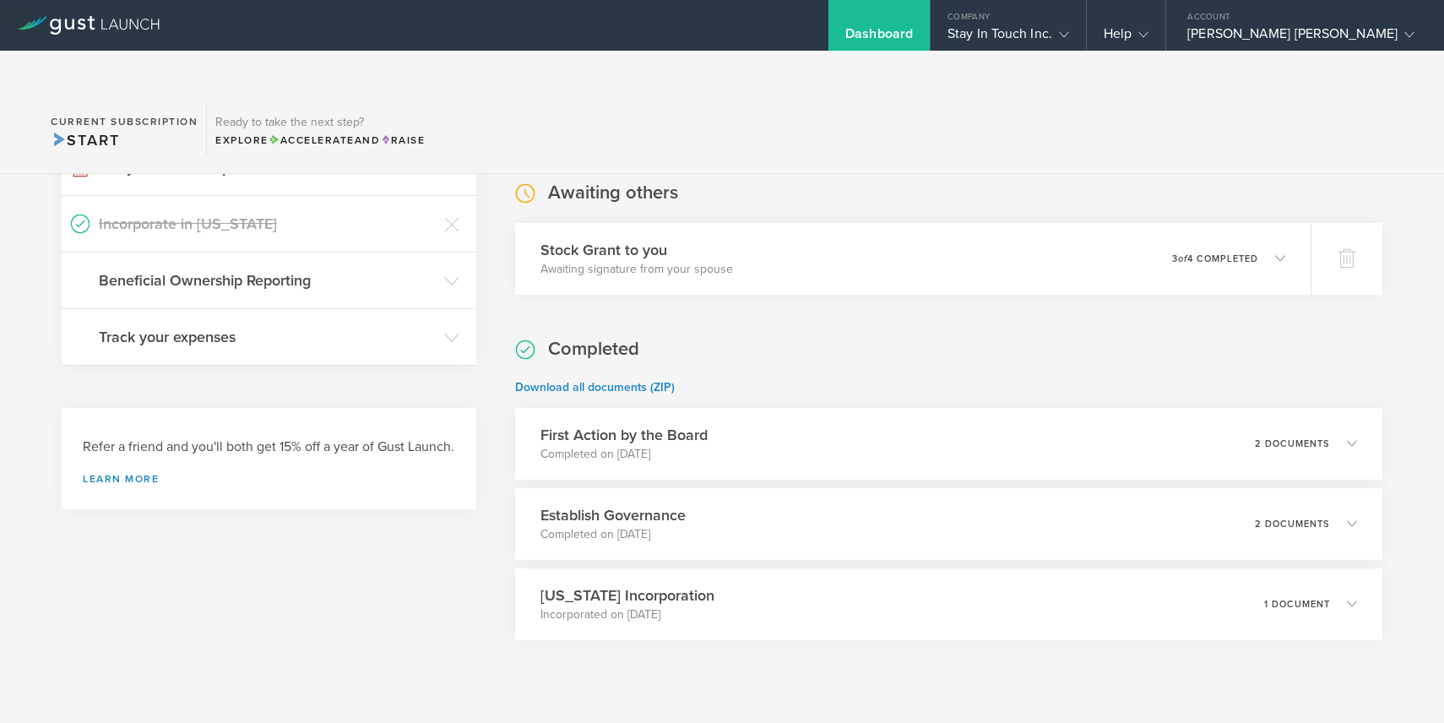
scroll to position [0, 0]
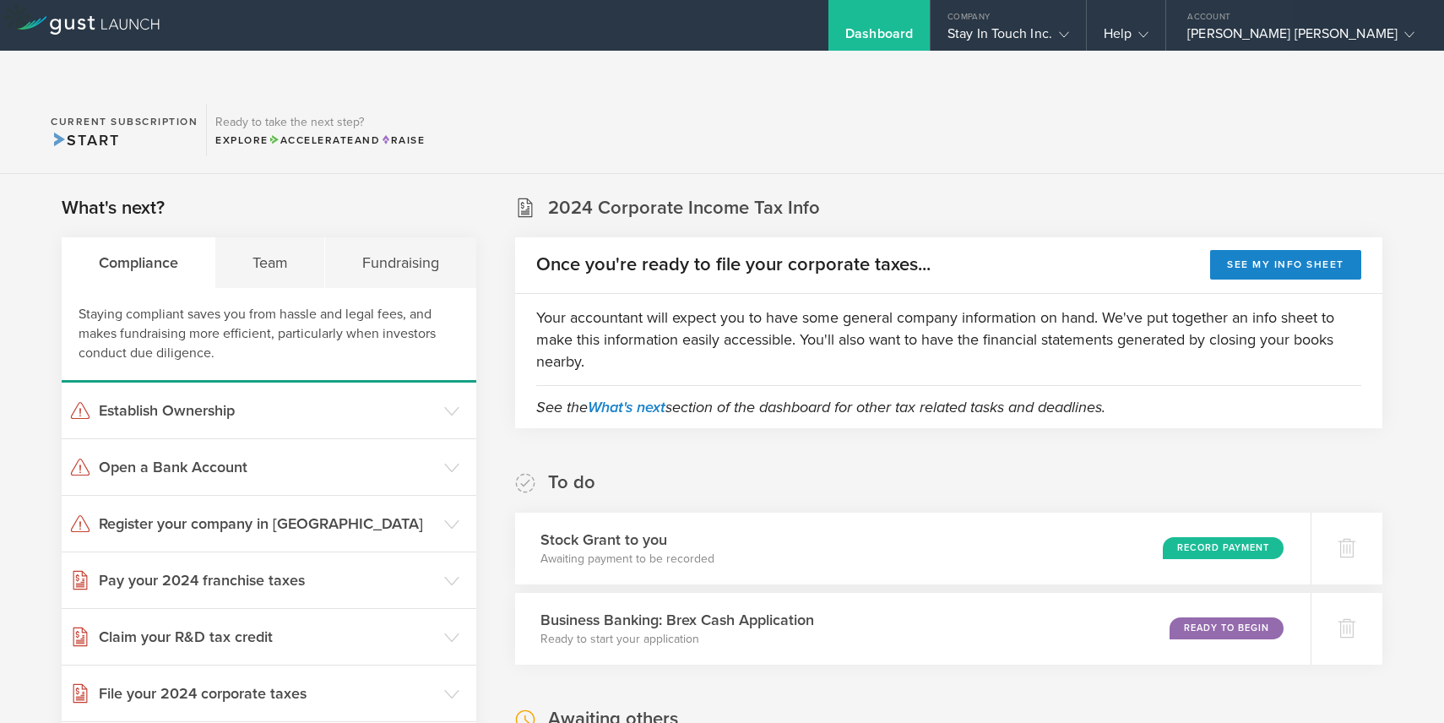
click at [672, 428] on div "2024 Corporate Income Tax Info Once you're ready to file your corporate taxes..…" at bounding box center [948, 723] width 867 height 1056
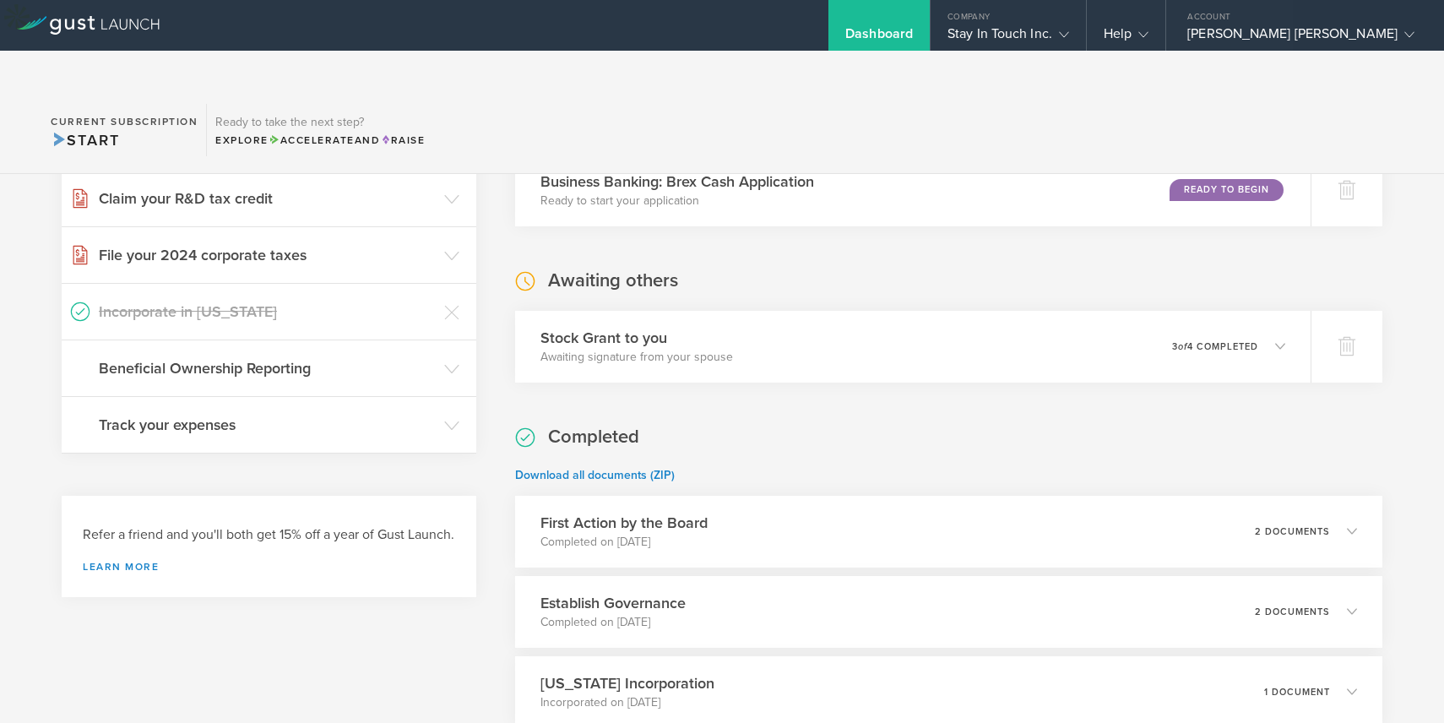
scroll to position [526, 0]
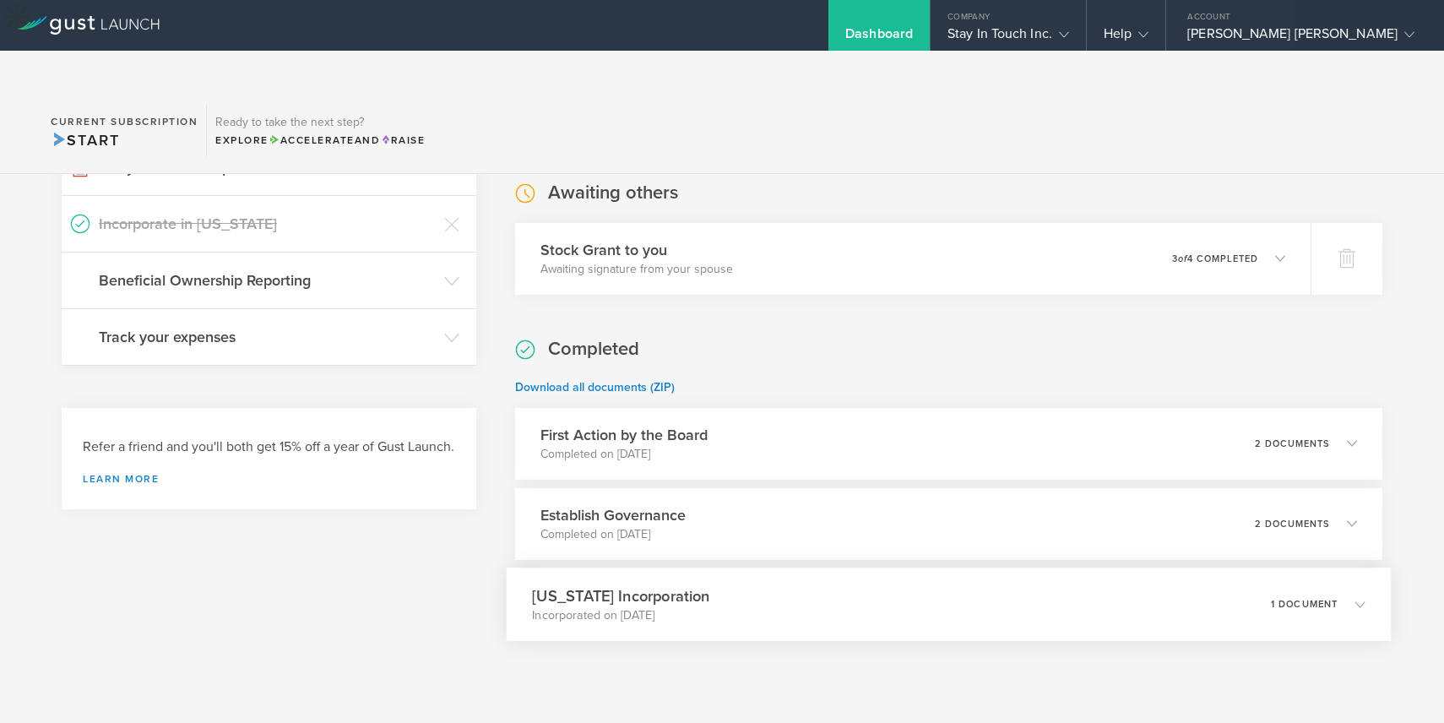
click at [655, 606] on p "Incorporated on Jul 8, 2024" at bounding box center [620, 614] width 177 height 17
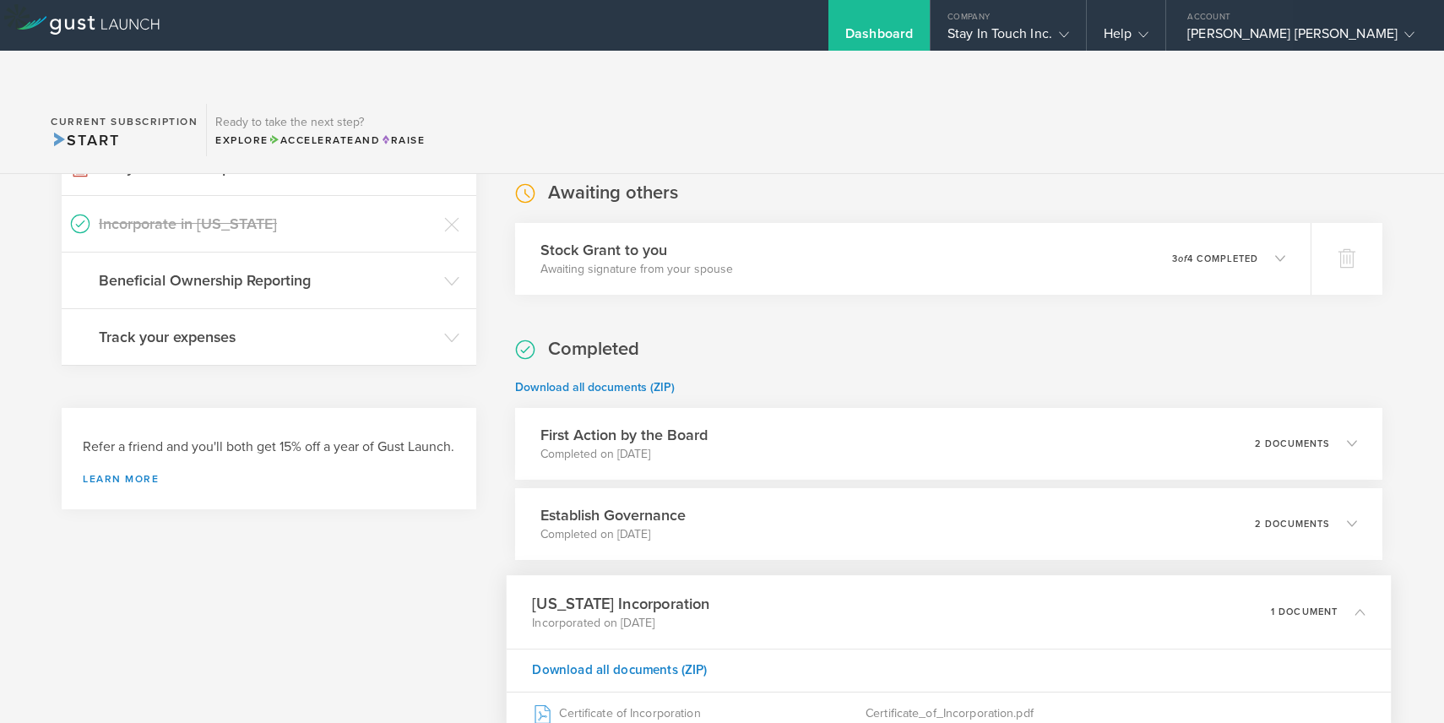
click at [681, 592] on h3 "Delaware Incorporation" at bounding box center [620, 603] width 177 height 23
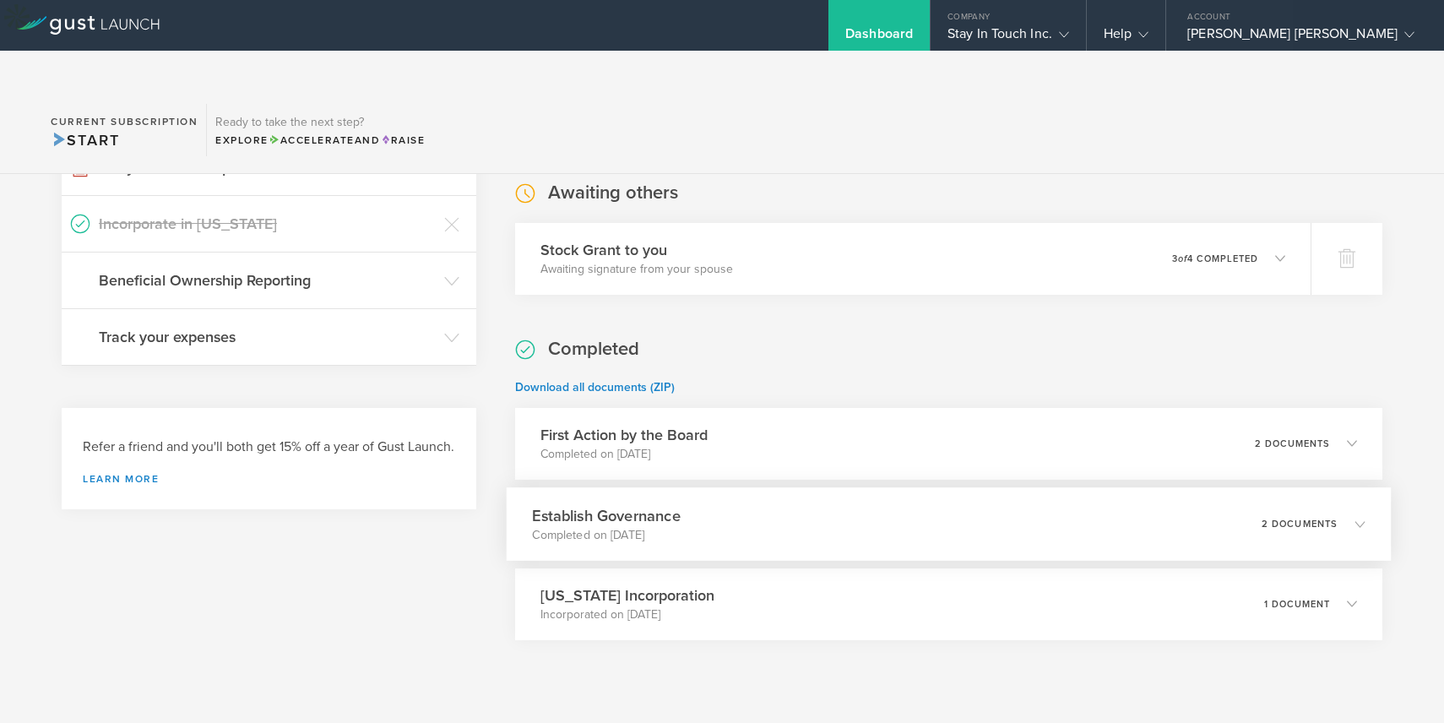
click at [661, 504] on h3 "Establish Governance" at bounding box center [606, 515] width 148 height 23
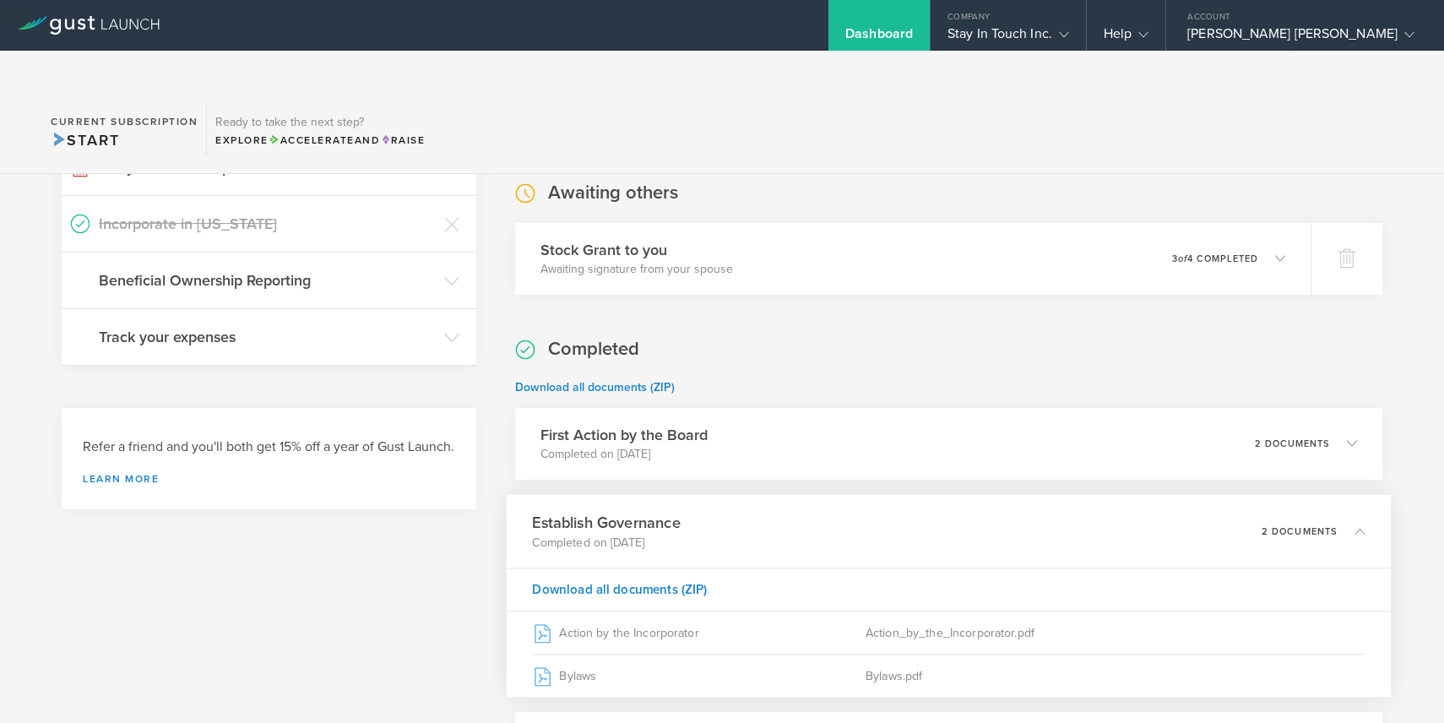
click at [661, 511] on h3 "Establish Governance" at bounding box center [606, 522] width 148 height 23
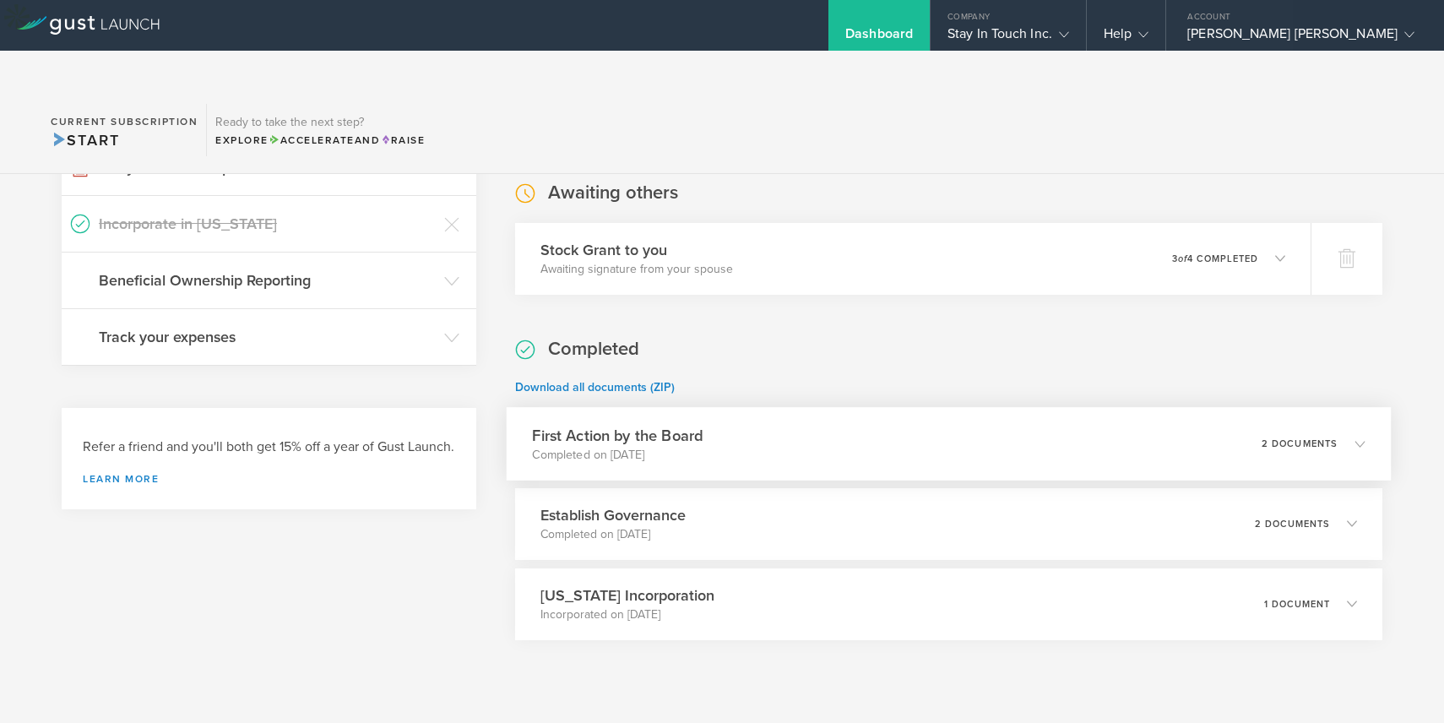
click at [661, 446] on p "Completed on Jul 14, 2024" at bounding box center [617, 454] width 171 height 17
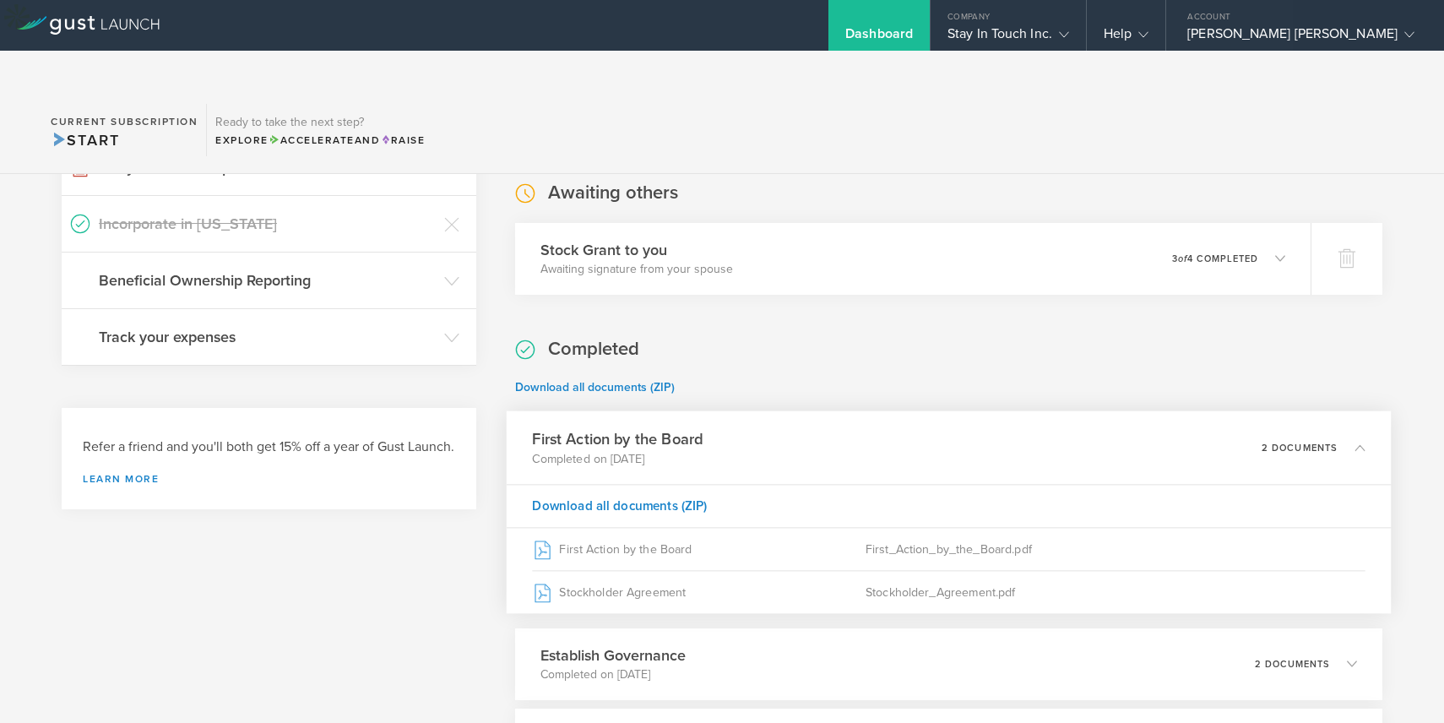
click at [661, 450] on p "Completed on Jul 14, 2024" at bounding box center [617, 458] width 171 height 17
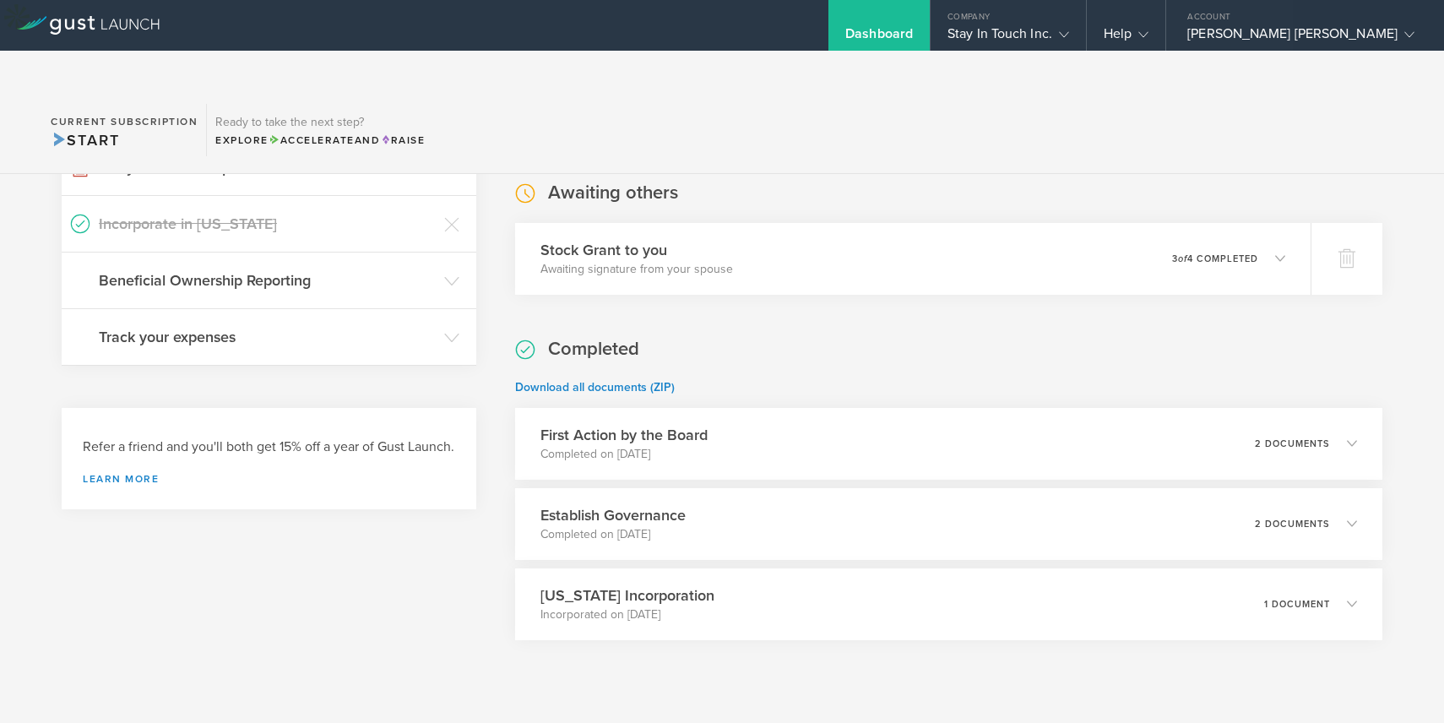
click at [767, 379] on p "Download all documents (ZIP)" at bounding box center [948, 387] width 867 height 17
click at [1069, 40] on gust-icon at bounding box center [1060, 33] width 17 height 17
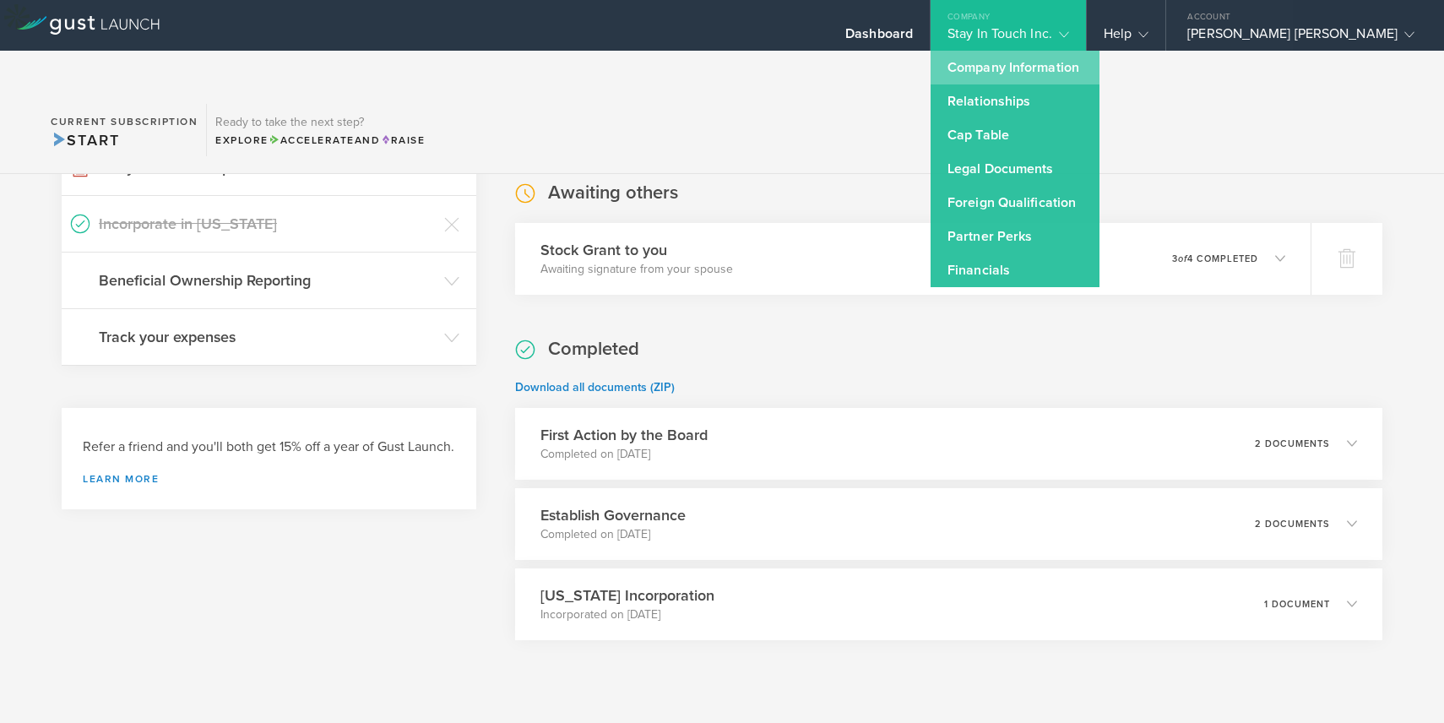
click at [1100, 73] on link "Company Information" at bounding box center [1015, 68] width 169 height 34
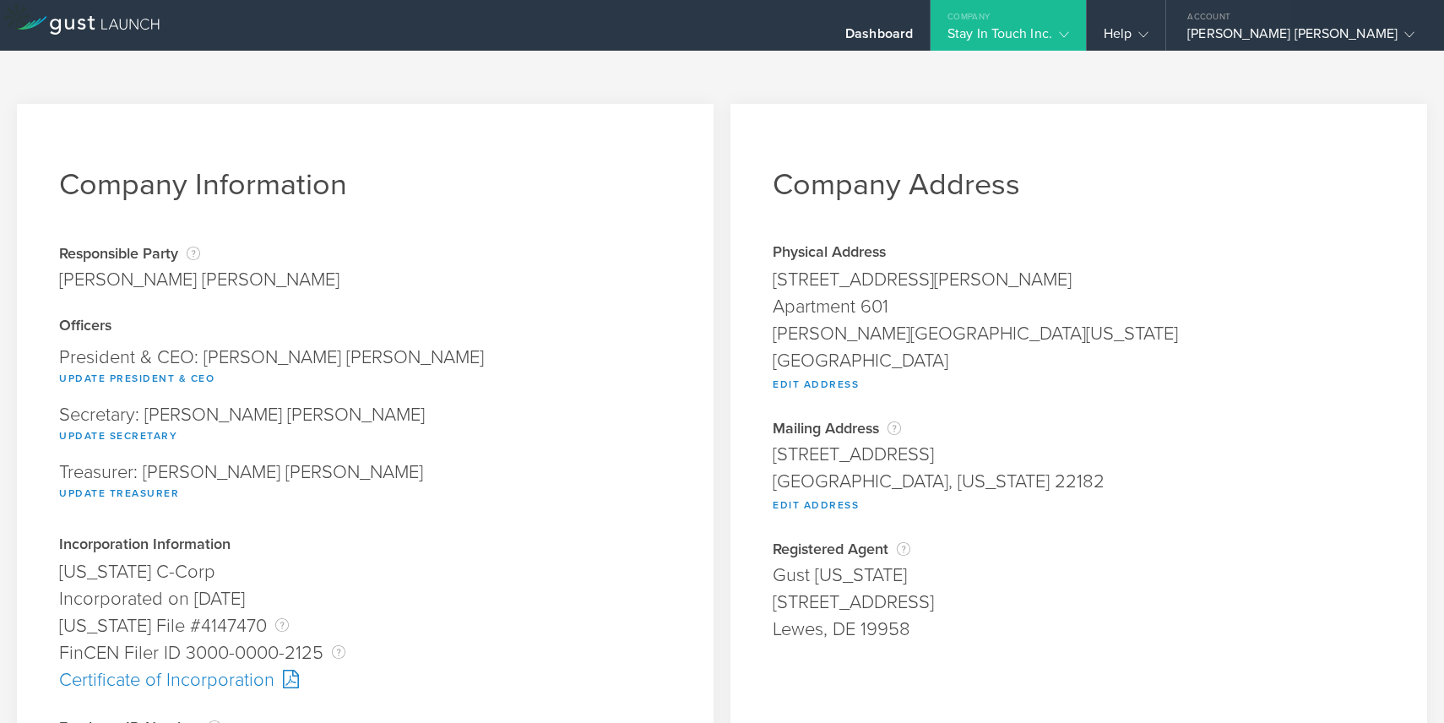
click at [1069, 27] on div "Stay In Touch Inc." at bounding box center [1009, 37] width 122 height 25
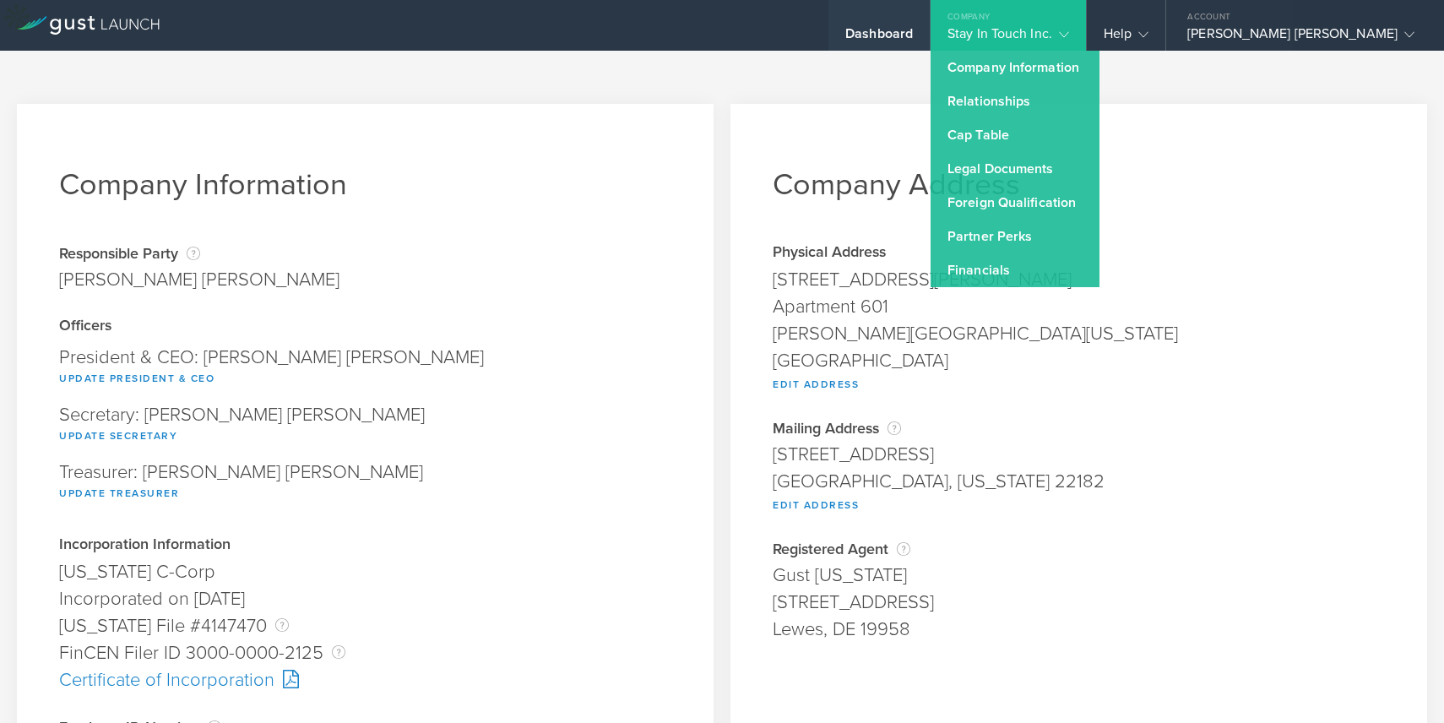
click at [913, 36] on div "Dashboard" at bounding box center [879, 37] width 68 height 25
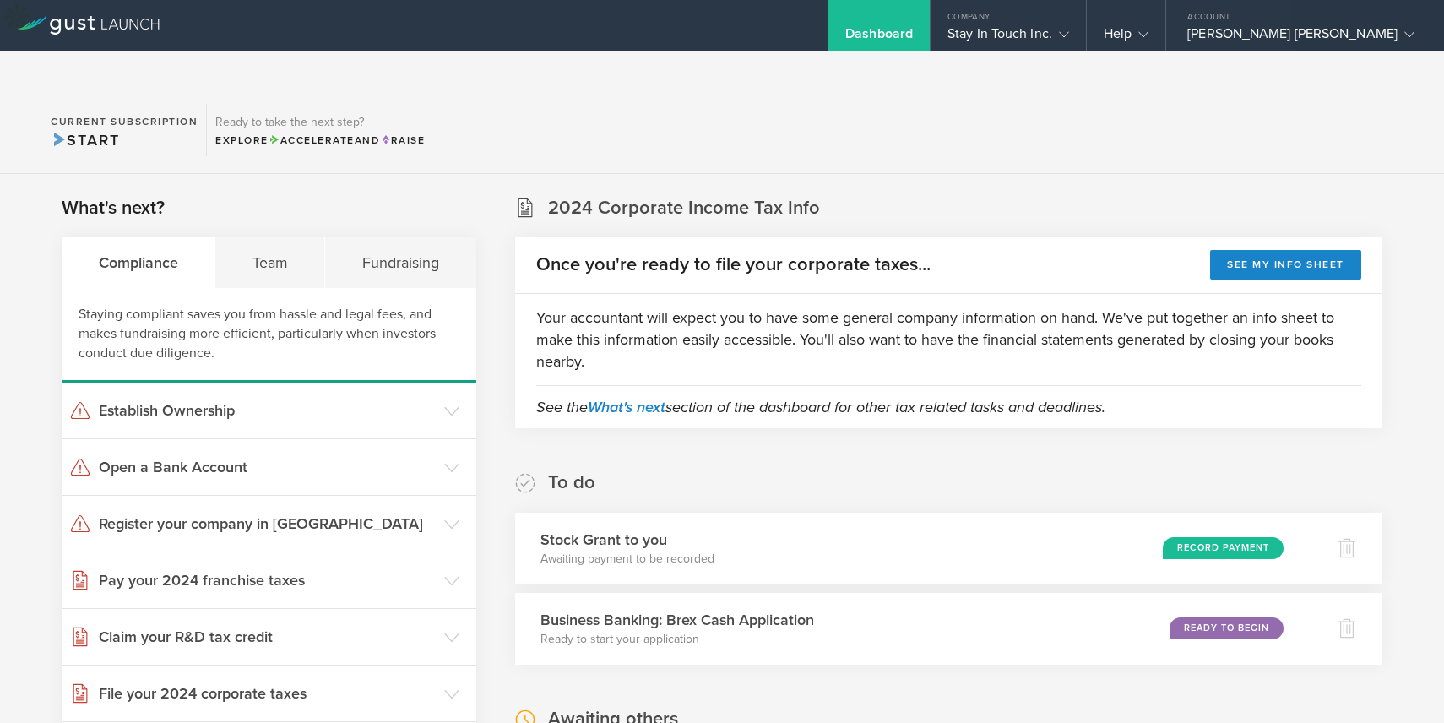
click at [885, 127] on section "Current Subscription Start Ready to take the next step? Explore Accelerate and …" at bounding box center [722, 130] width 1444 height 87
